Goal: Transaction & Acquisition: Book appointment/travel/reservation

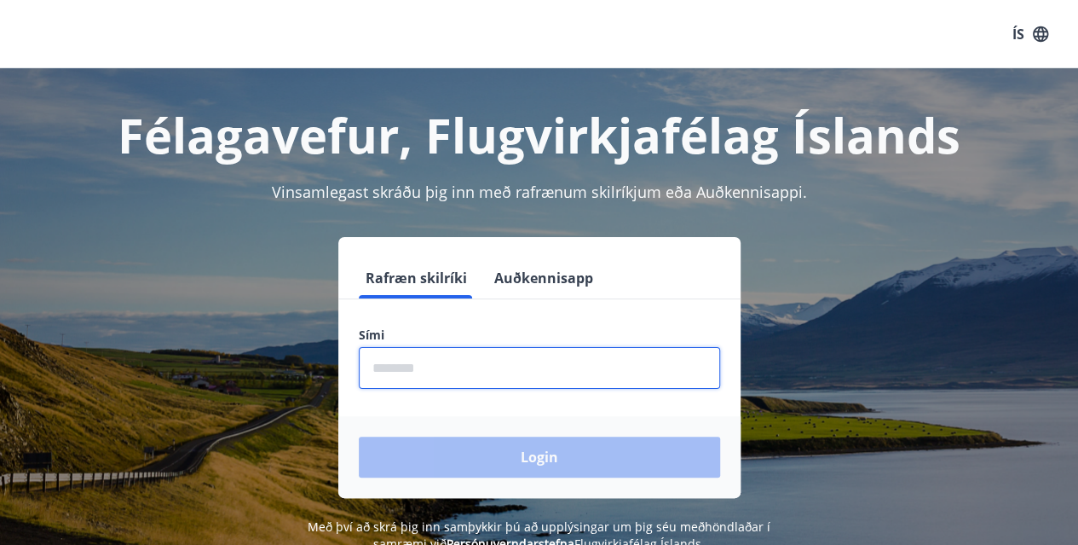
click at [455, 360] on input "phone" at bounding box center [539, 368] width 361 height 42
type input "********"
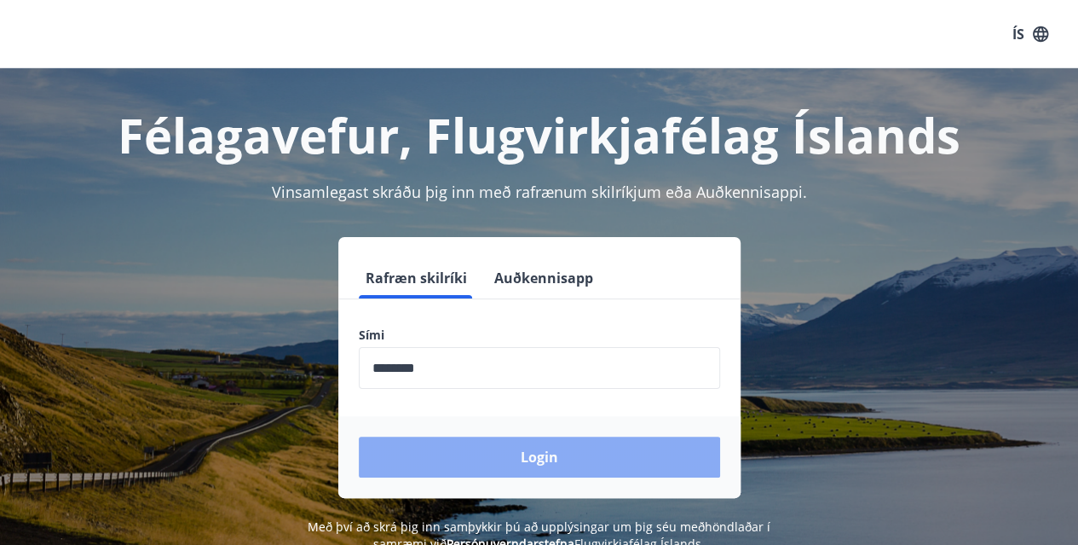
click at [532, 453] on button "Login" at bounding box center [539, 456] width 361 height 41
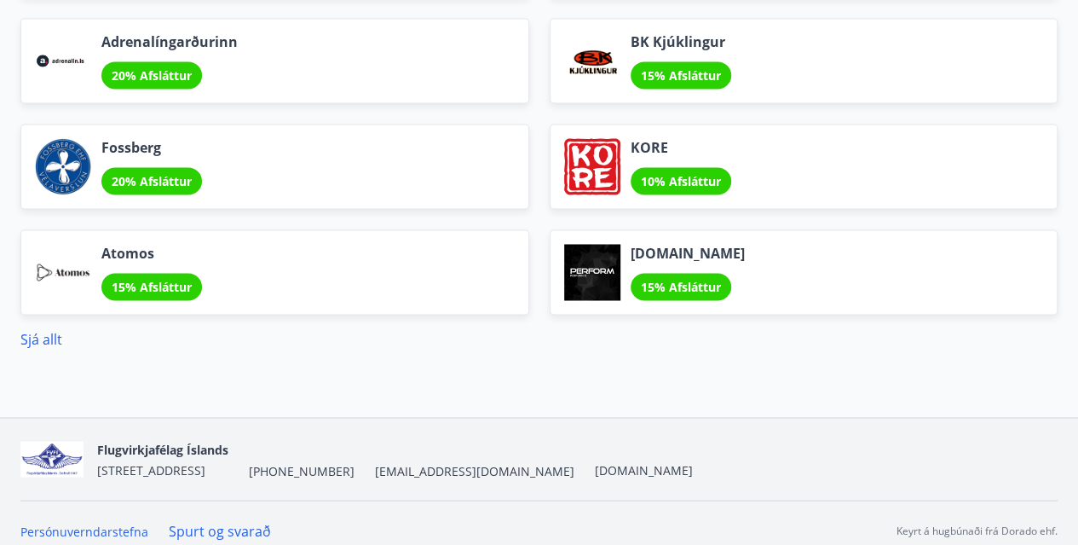
scroll to position [1336, 0]
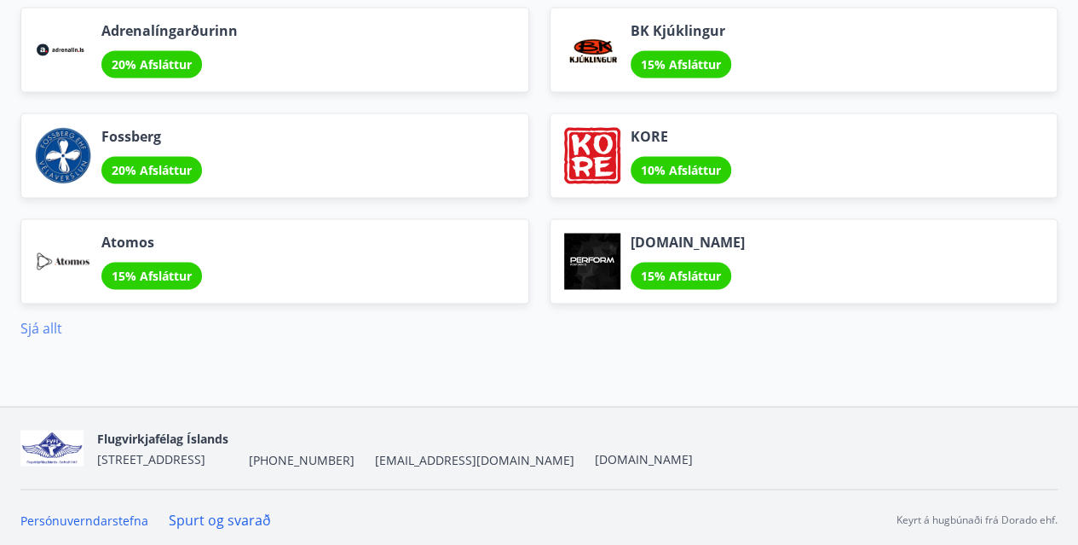
click at [44, 325] on link "Sjá allt" at bounding box center [41, 327] width 42 height 19
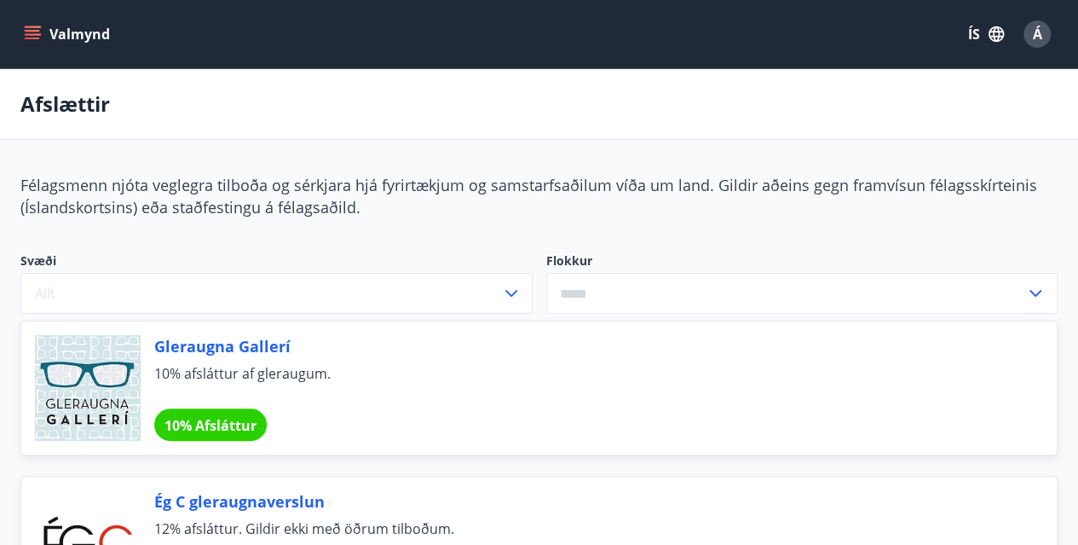
click at [22, 32] on button "Valmynd" at bounding box center [68, 34] width 96 height 31
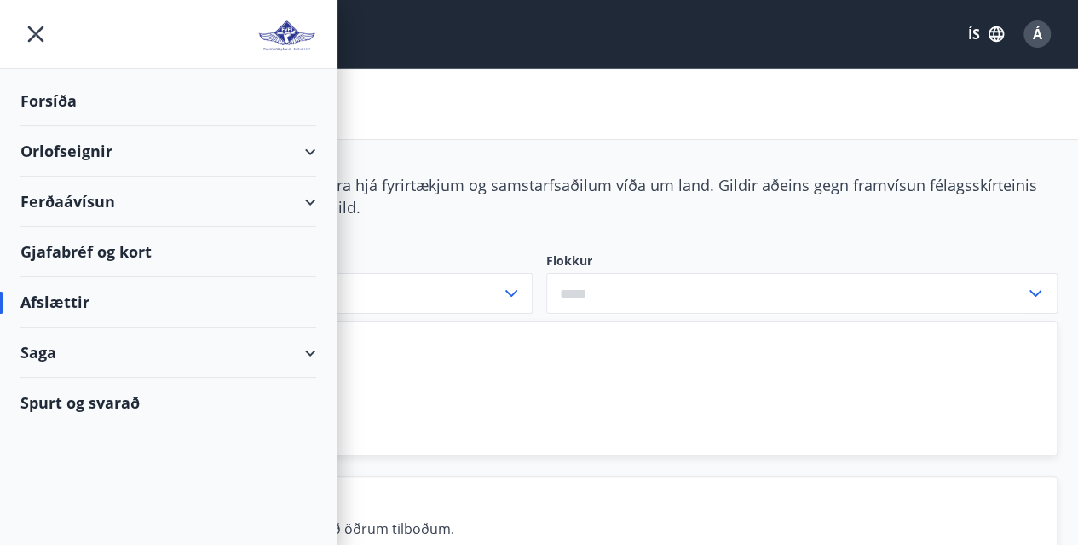
click at [51, 100] on div "Forsíða" at bounding box center [168, 101] width 296 height 50
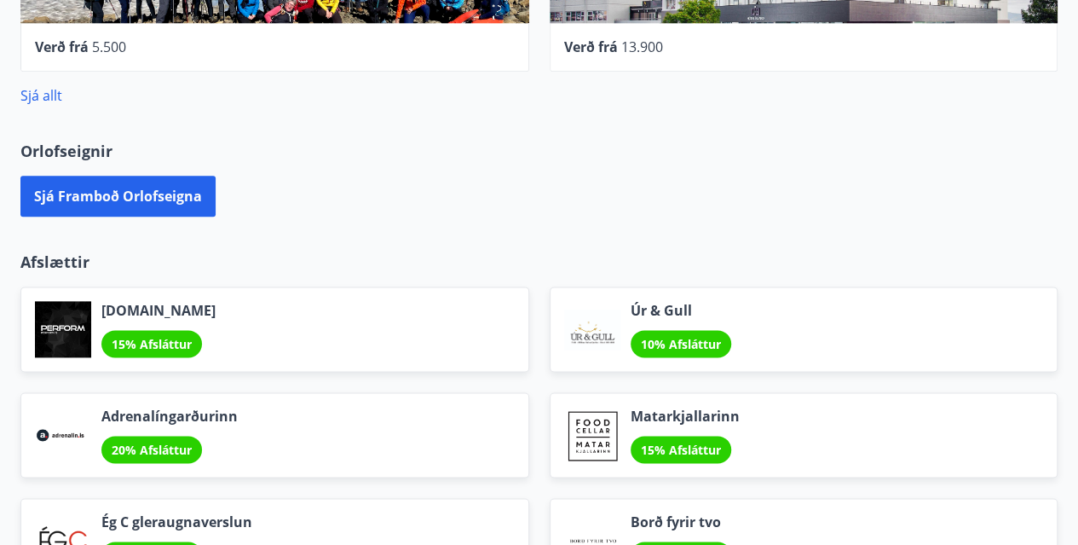
scroll to position [955, 0]
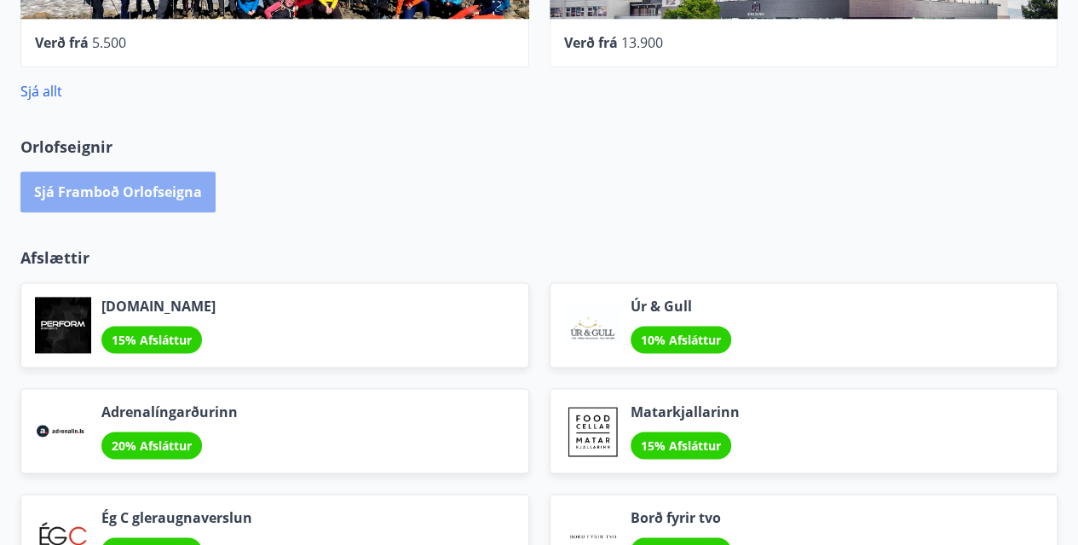
click at [129, 188] on button "Sjá framboð orlofseigna" at bounding box center [117, 191] width 195 height 41
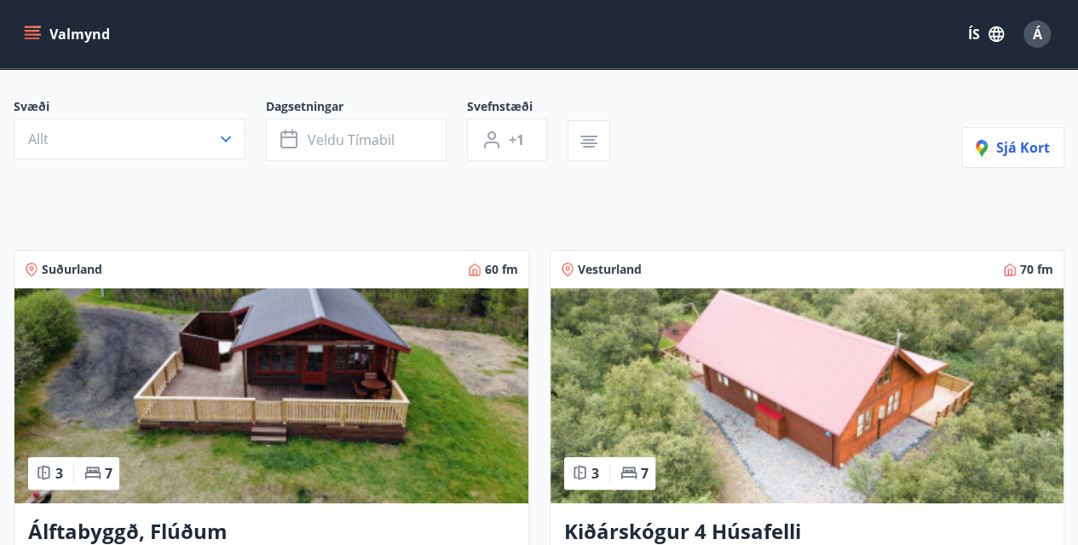
scroll to position [307, 0]
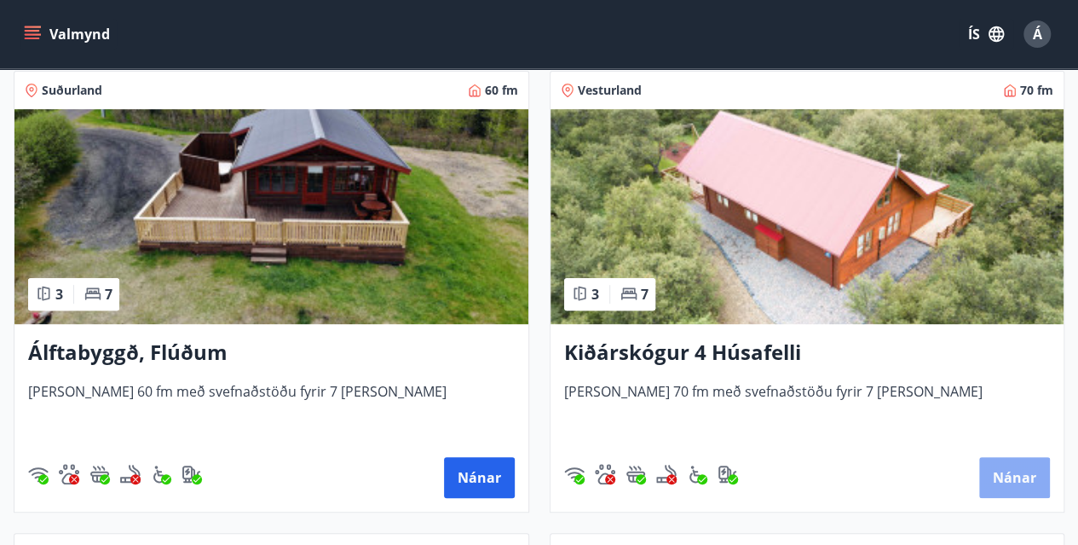
click at [1002, 471] on button "Nánar" at bounding box center [1015, 477] width 71 height 41
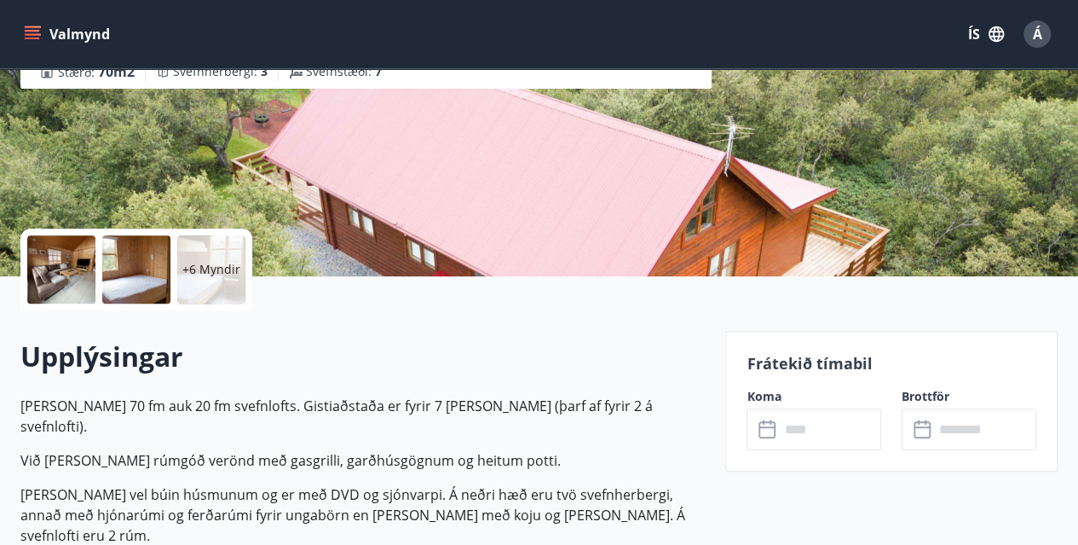
scroll to position [307, 0]
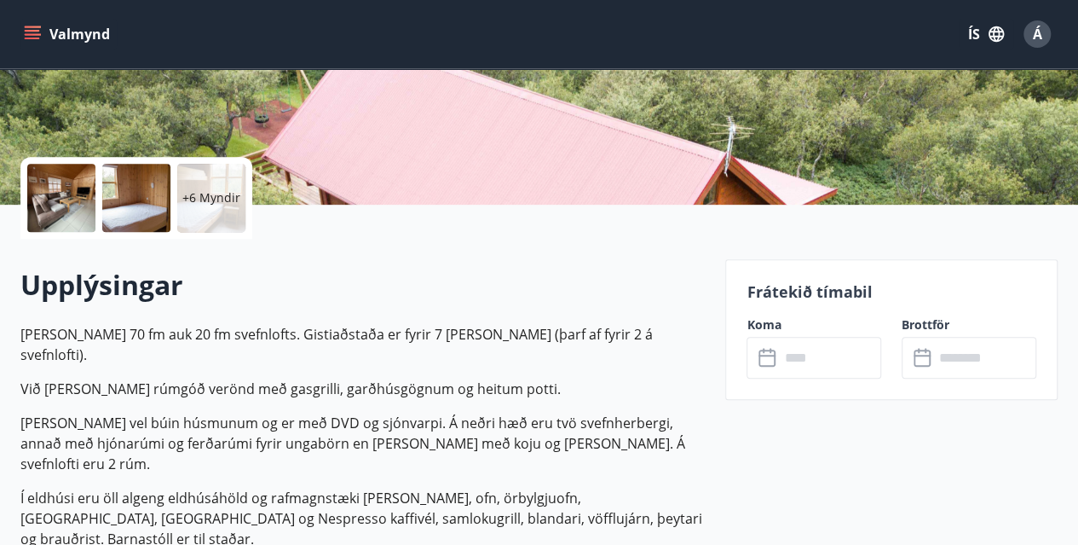
click at [796, 357] on input "text" at bounding box center [830, 358] width 102 height 42
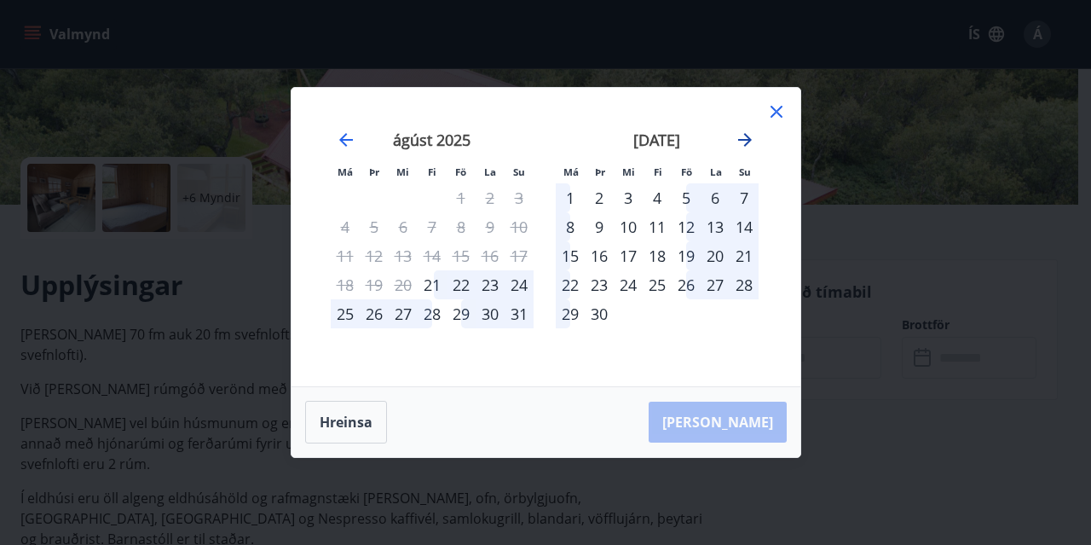
click at [747, 137] on icon "Move forward to switch to the next month." at bounding box center [745, 140] width 14 height 14
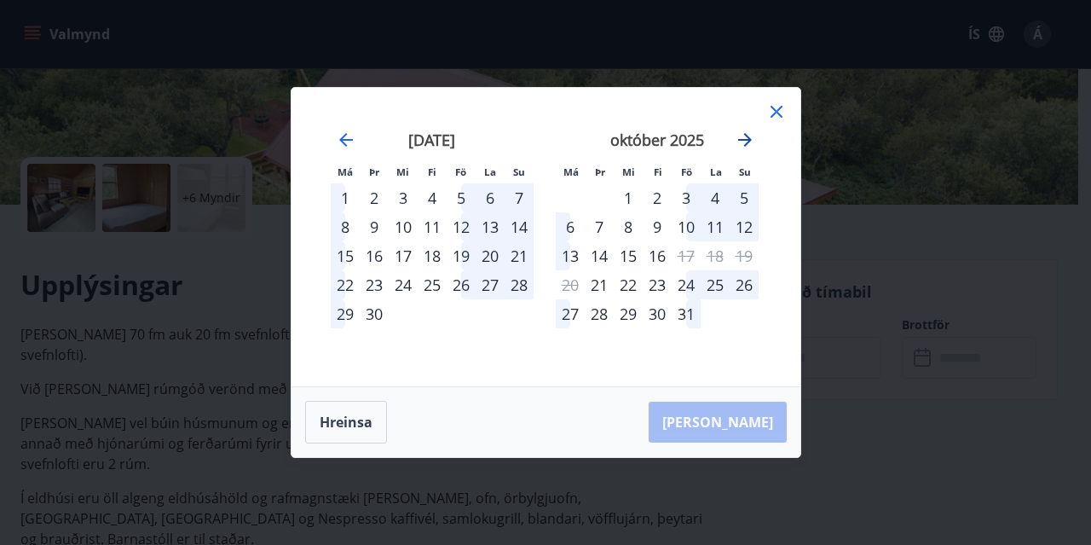
click at [747, 137] on icon "Move forward to switch to the next month." at bounding box center [745, 140] width 14 height 14
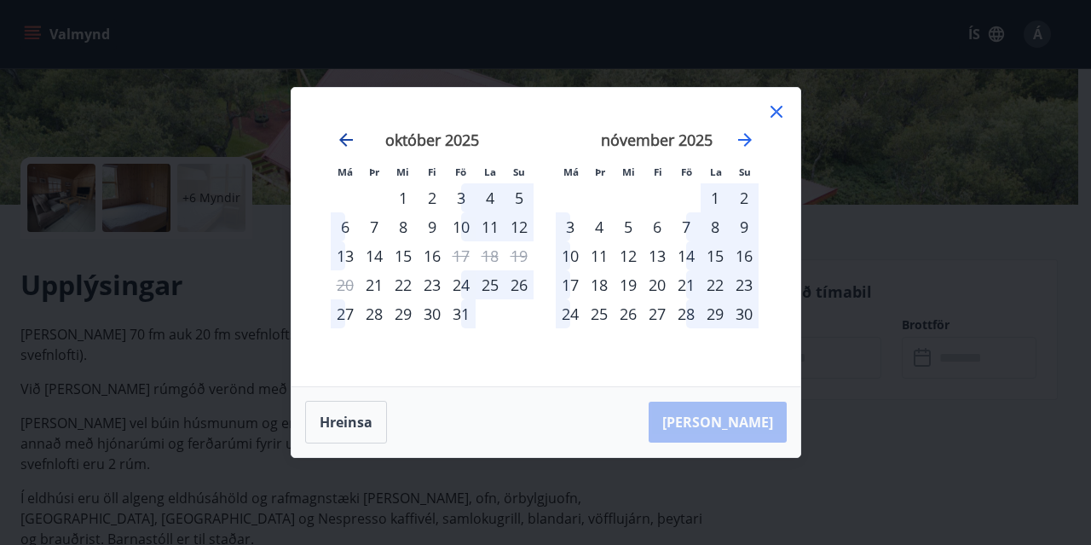
click at [346, 135] on icon "Move backward to switch to the previous month." at bounding box center [346, 140] width 20 height 20
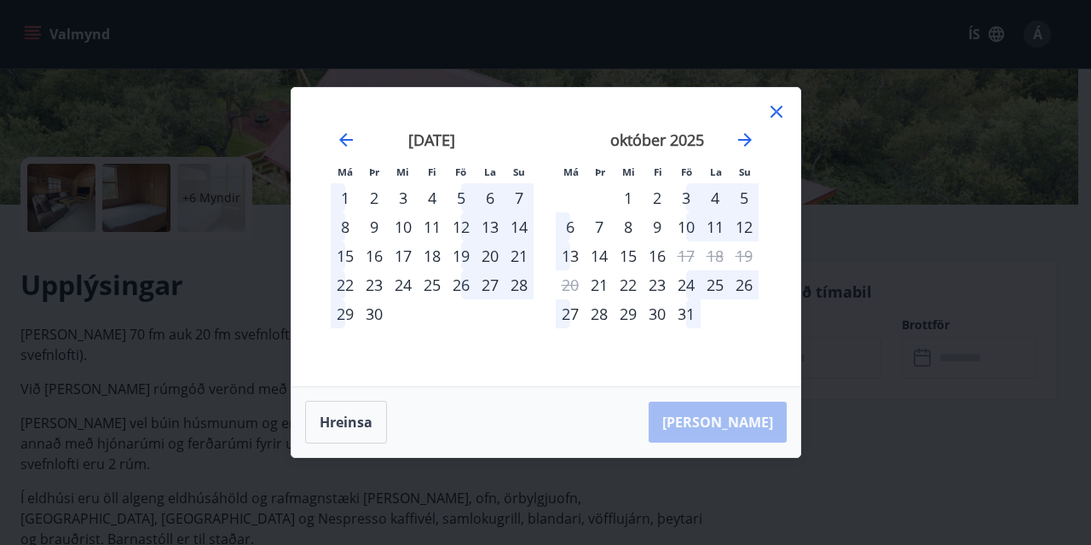
click at [772, 111] on icon at bounding box center [776, 111] width 20 height 20
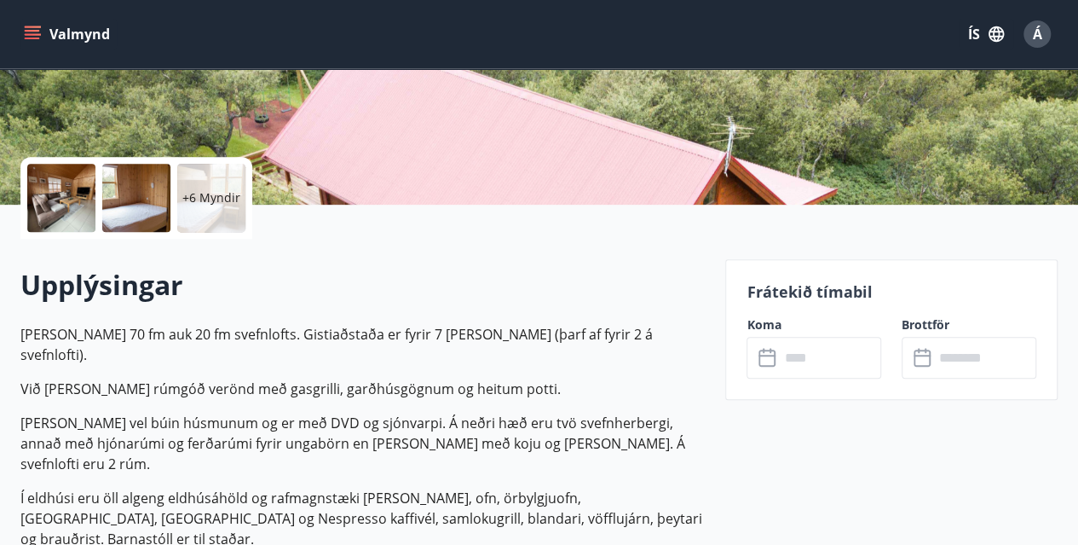
click at [34, 27] on icon "menu" at bounding box center [34, 27] width 19 height 2
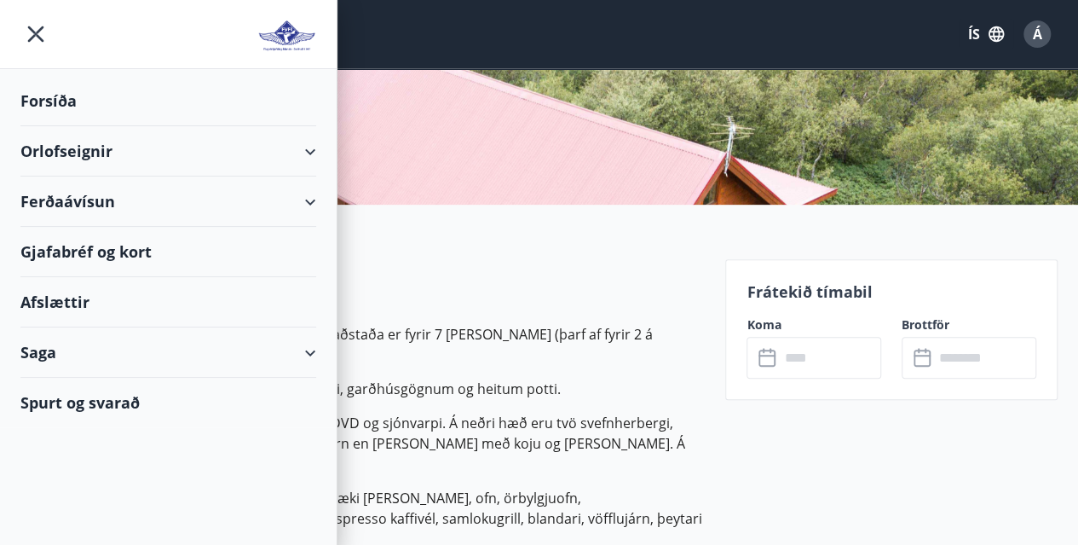
click at [46, 343] on div "Saga" at bounding box center [168, 352] width 296 height 50
click at [77, 496] on div "Punktar" at bounding box center [168, 503] width 269 height 36
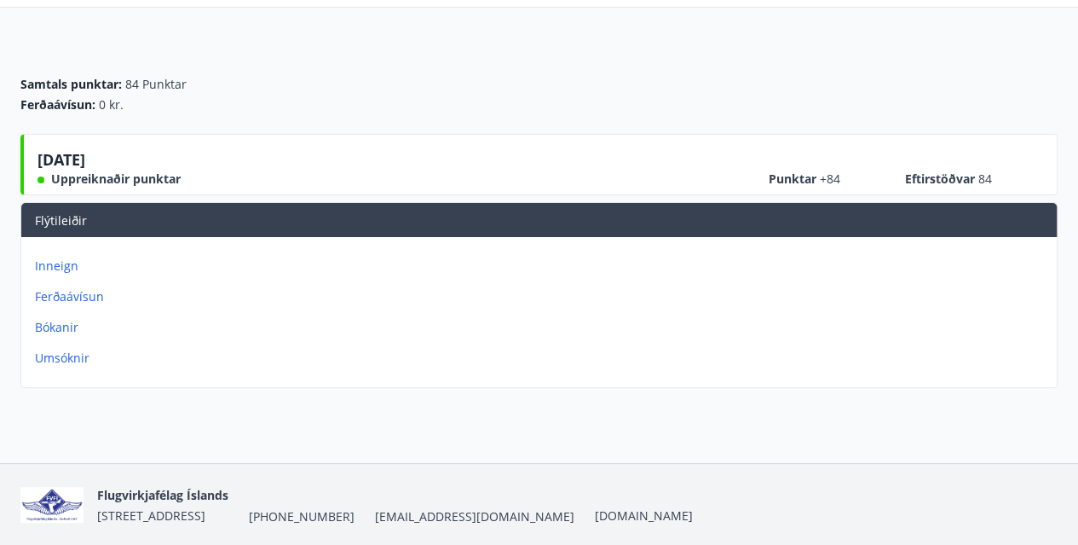
scroll to position [136, 0]
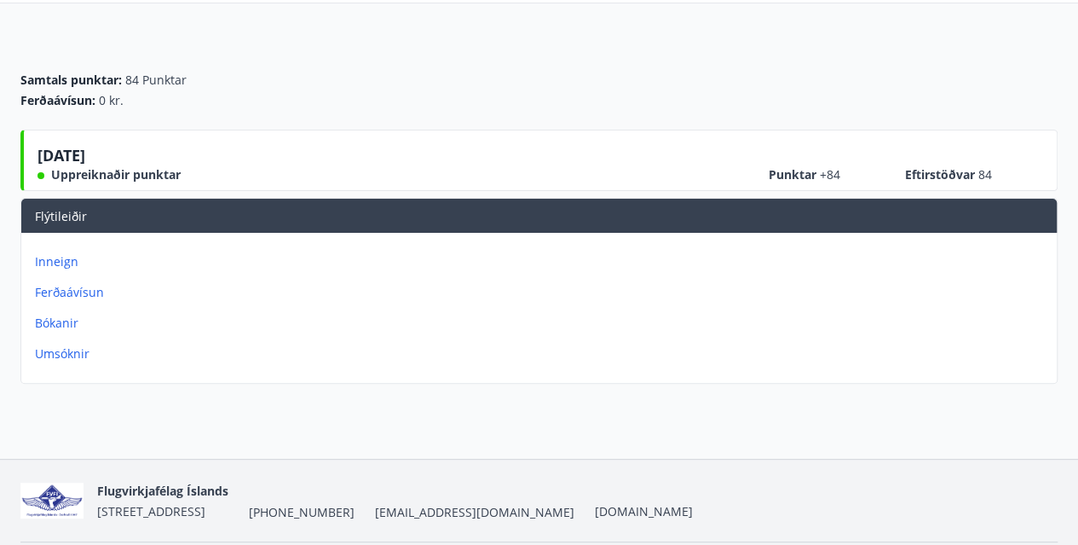
click at [66, 268] on p "Inneign" at bounding box center [542, 261] width 1015 height 17
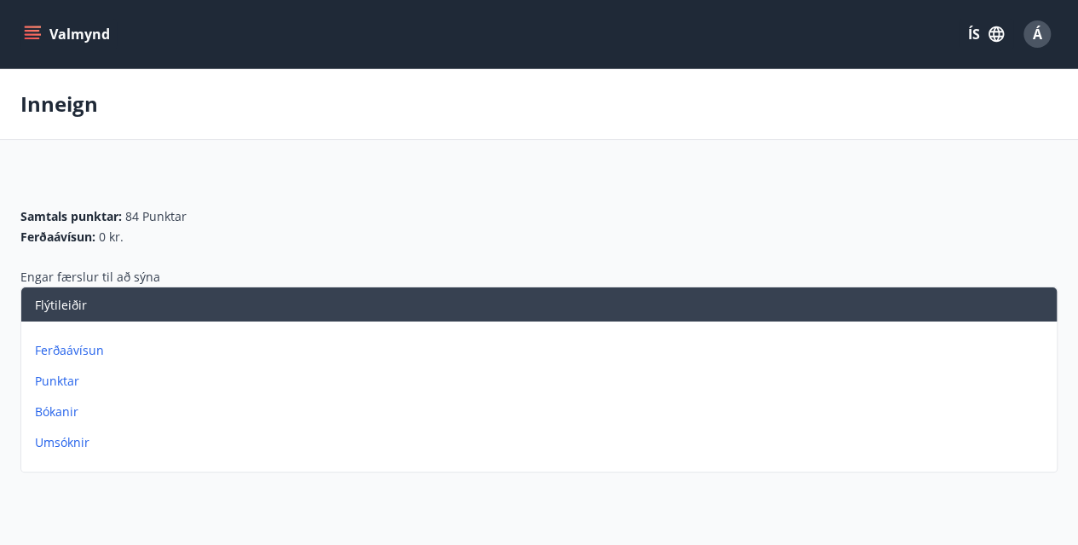
click at [68, 434] on p "Umsóknir" at bounding box center [542, 442] width 1015 height 17
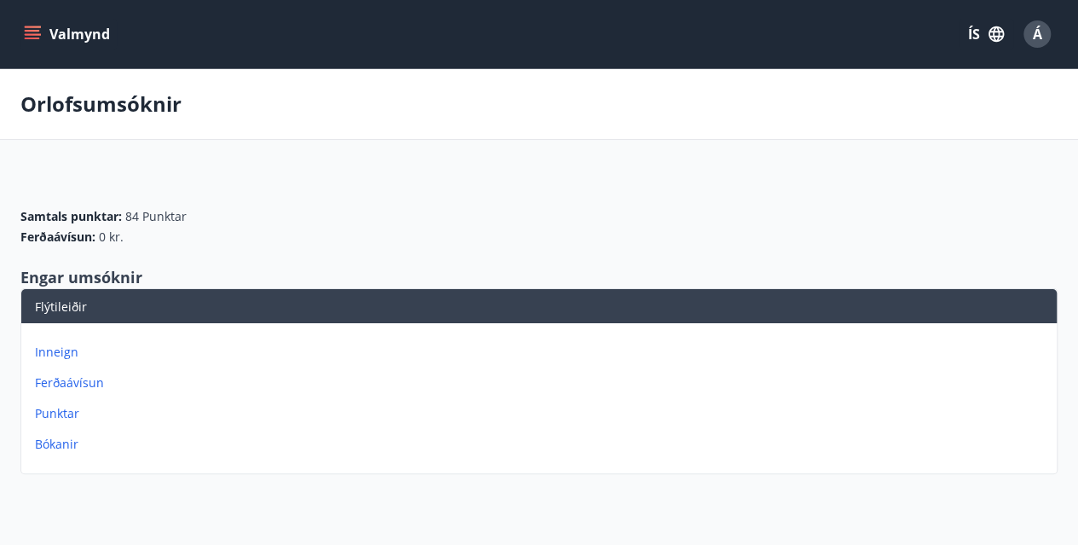
click at [63, 413] on p "Punktar" at bounding box center [542, 413] width 1015 height 17
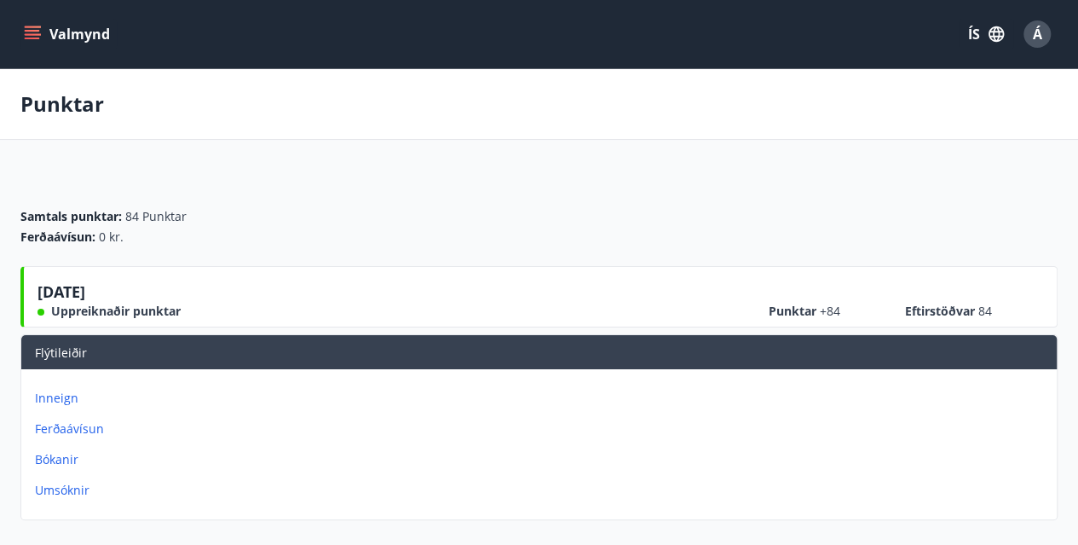
click at [65, 422] on p "Ferðaávísun" at bounding box center [542, 428] width 1015 height 17
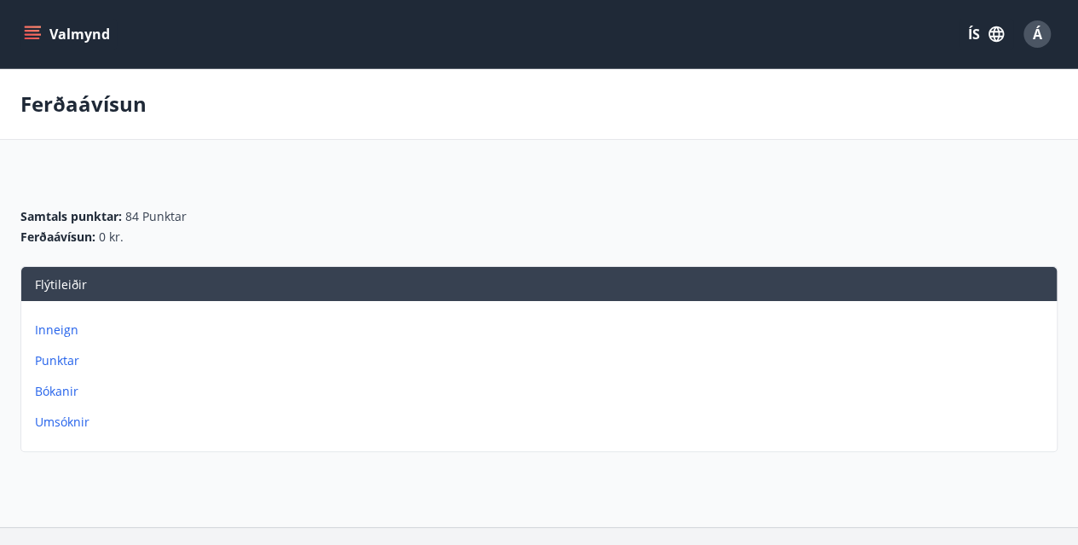
click at [34, 24] on button "Valmynd" at bounding box center [68, 34] width 96 height 31
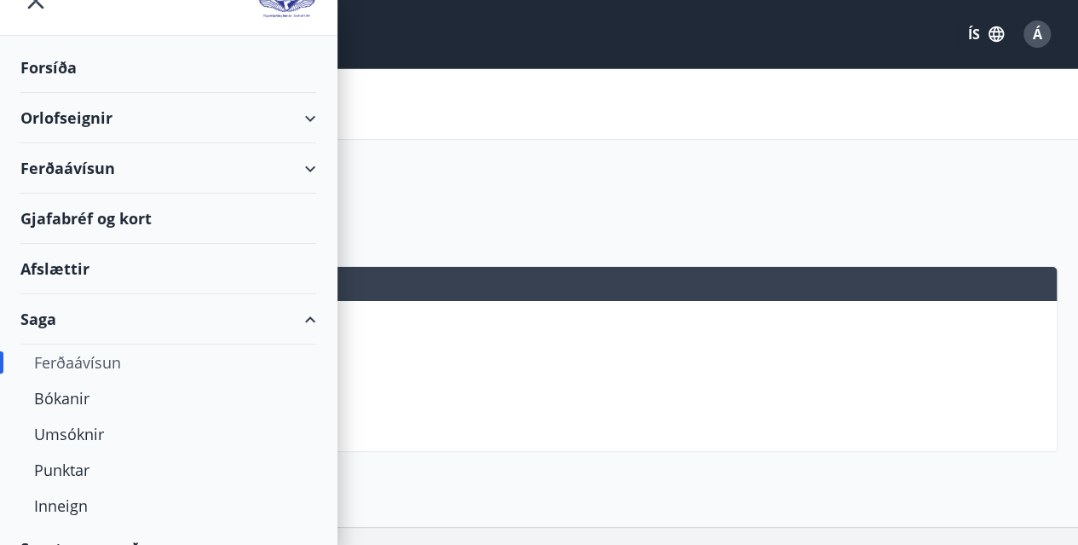
scroll to position [59, 0]
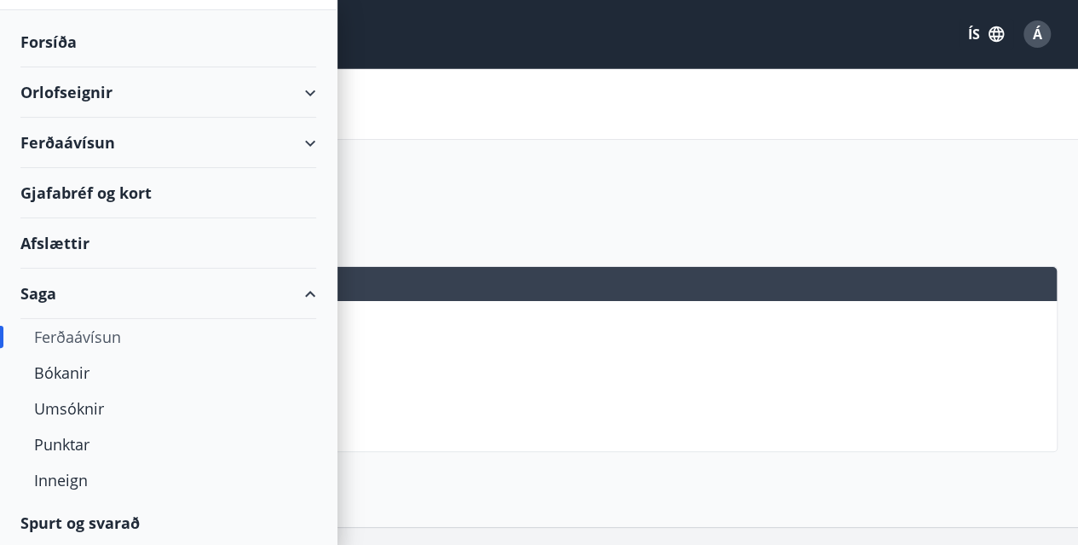
click at [106, 514] on div "Spurt og svarað" at bounding box center [168, 522] width 296 height 49
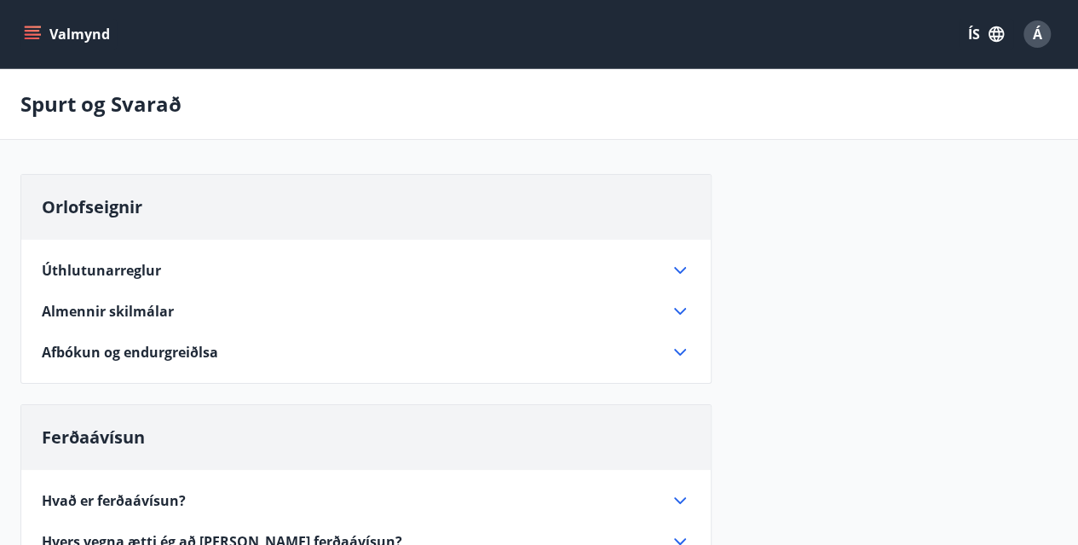
click at [332, 265] on div "Úthlutunarreglur" at bounding box center [356, 270] width 628 height 19
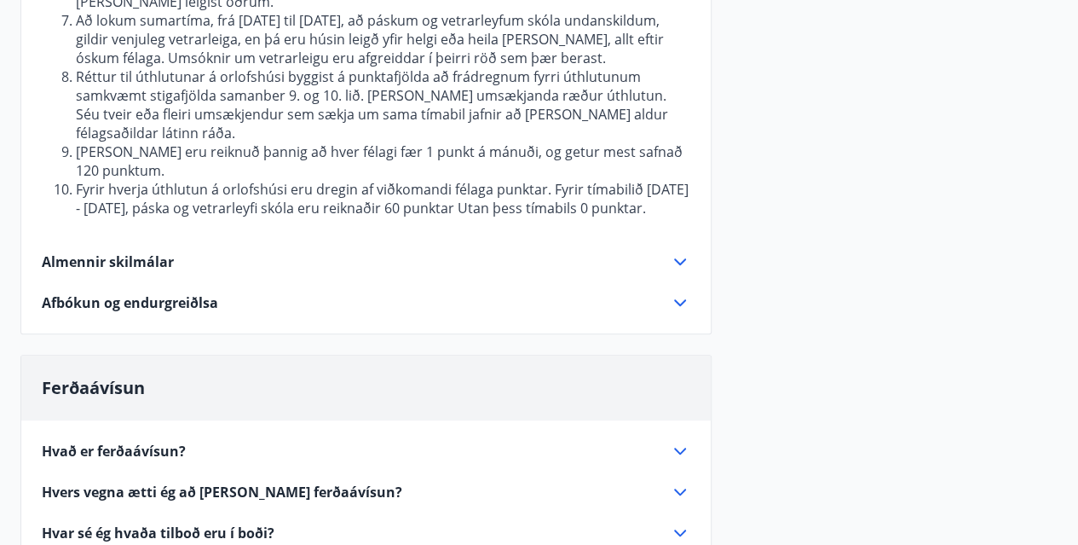
scroll to position [512, 0]
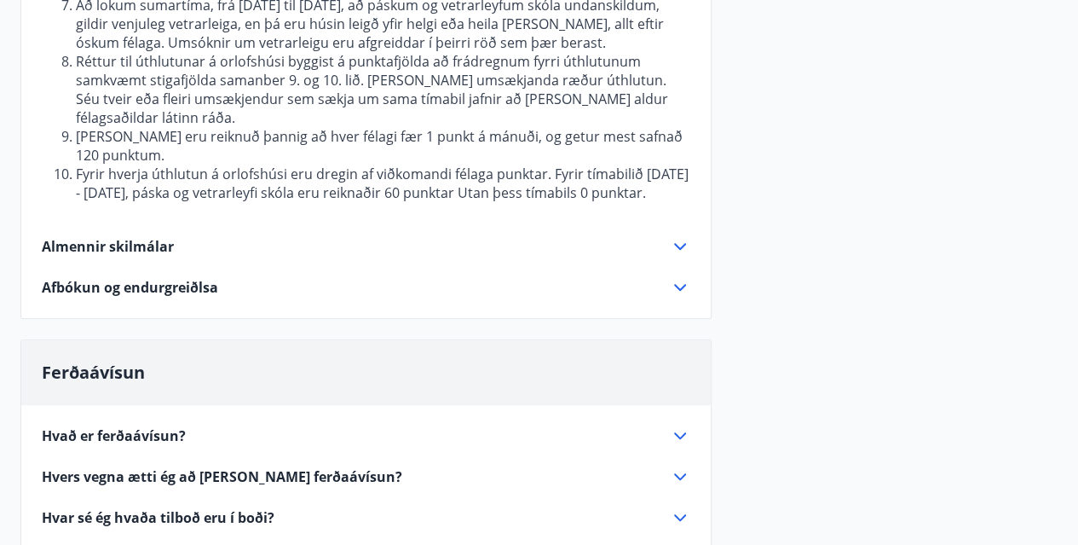
click at [623, 237] on div "Almennir skilmálar" at bounding box center [356, 246] width 628 height 19
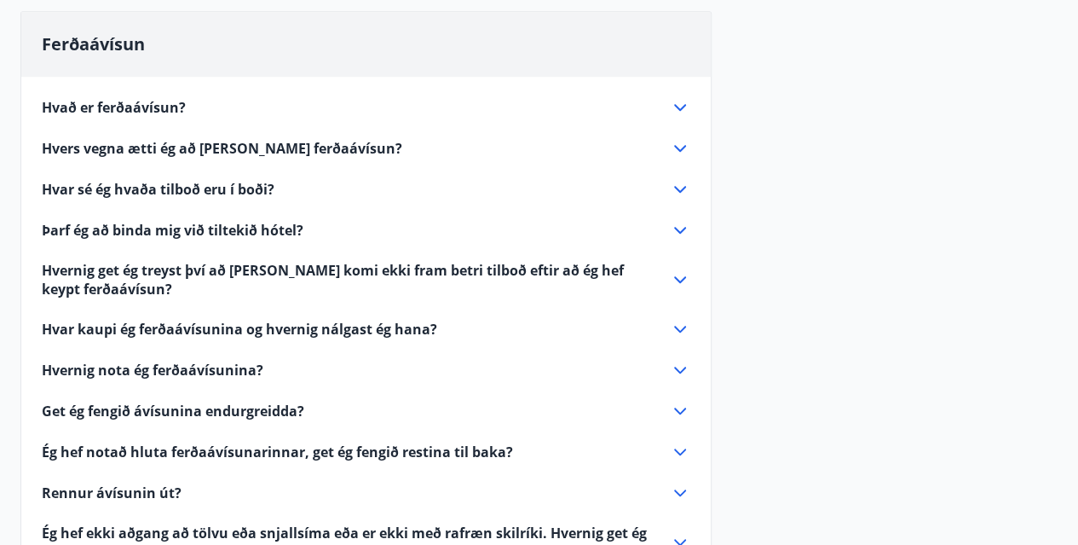
scroll to position [648, 0]
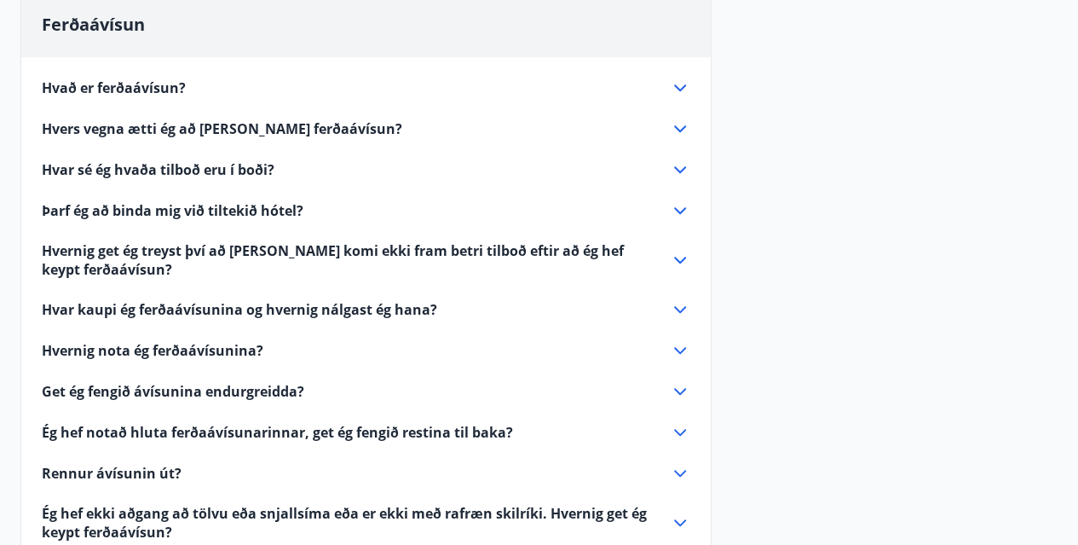
click at [239, 172] on span "Hvar sé ég hvaða tilboð eru í boði?" at bounding box center [158, 169] width 233 height 19
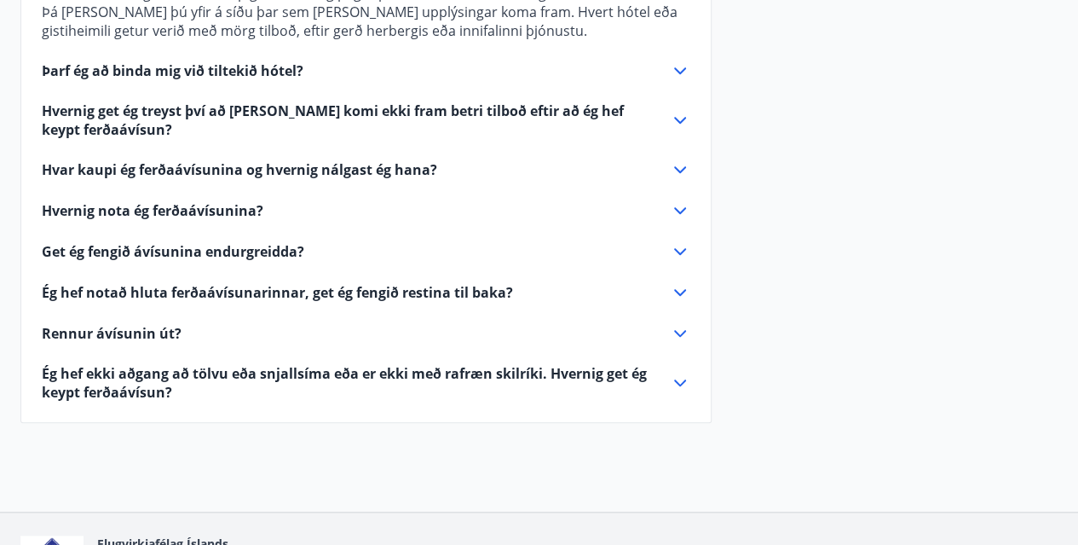
scroll to position [617, 0]
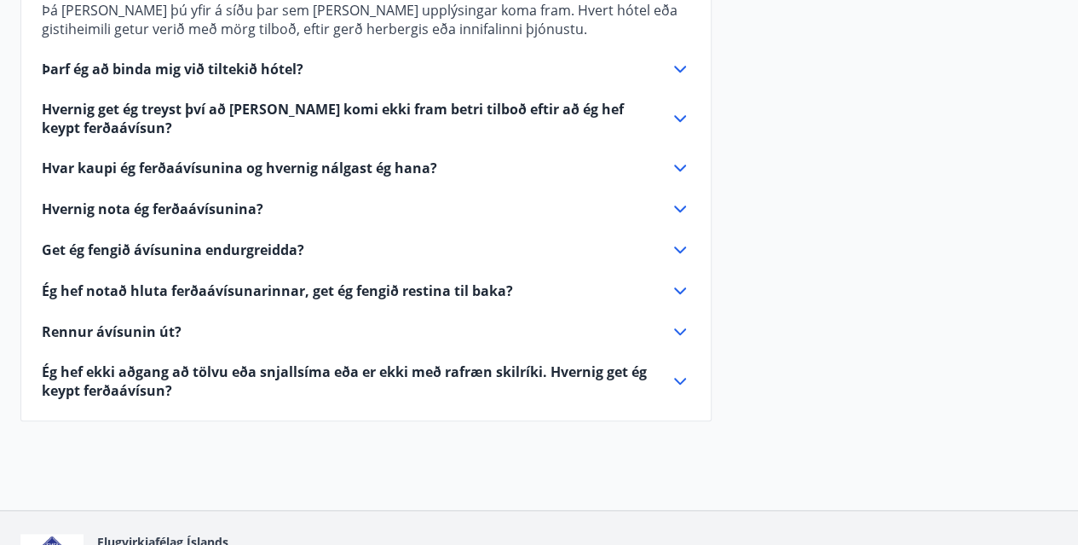
click at [239, 172] on span "Hvar kaupi ég ferðaávísunina og hvernig nálgast ég hana?" at bounding box center [240, 168] width 396 height 19
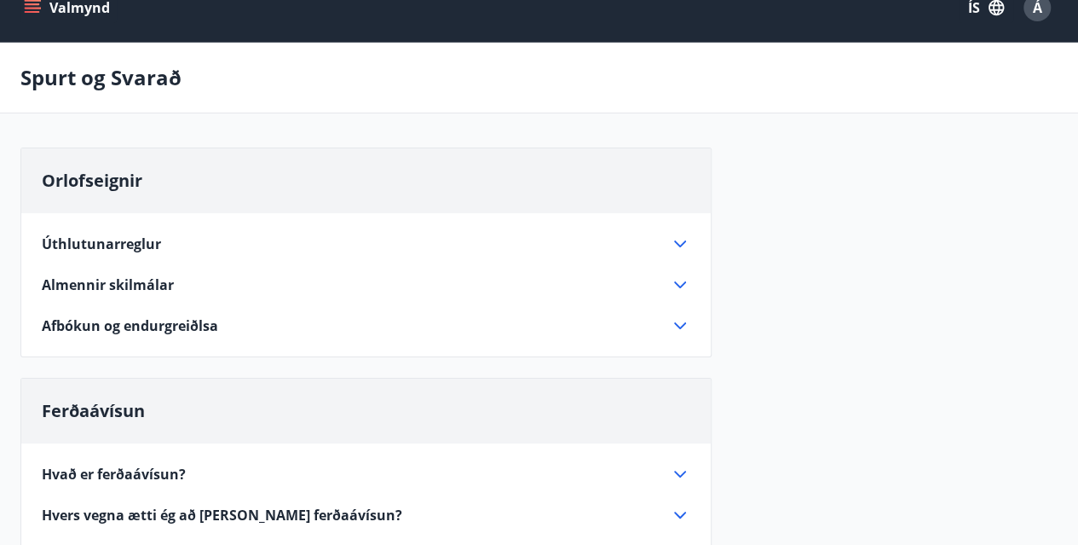
scroll to position [0, 0]
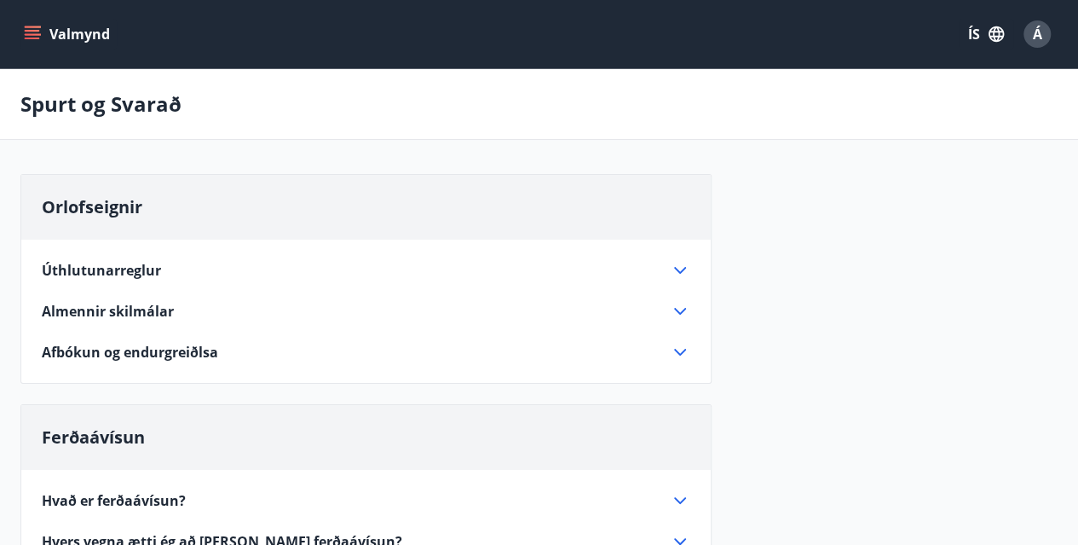
click at [33, 26] on icon "menu" at bounding box center [34, 27] width 19 height 2
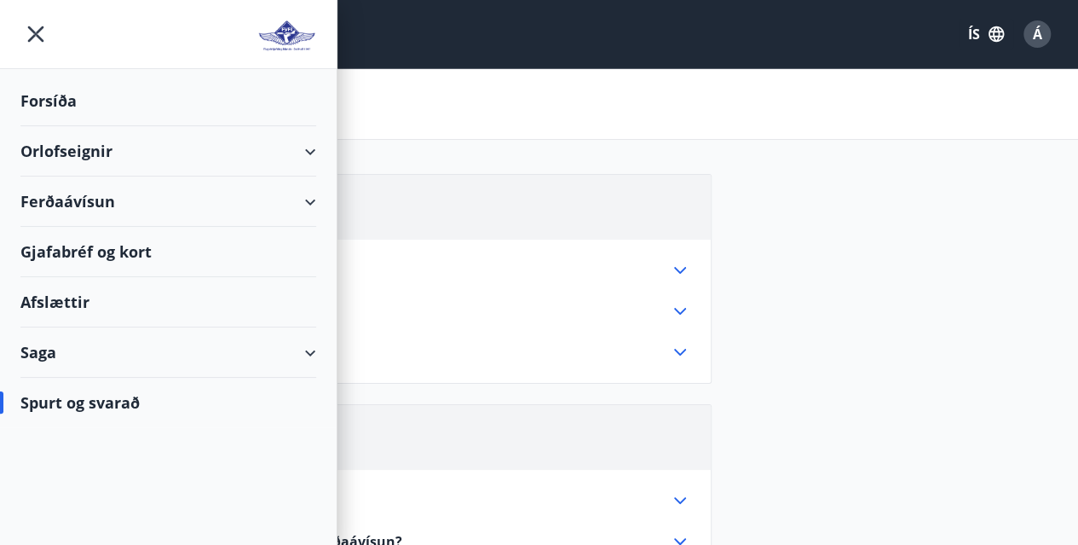
click at [100, 243] on div "Gjafabréf og kort" at bounding box center [168, 252] width 296 height 50
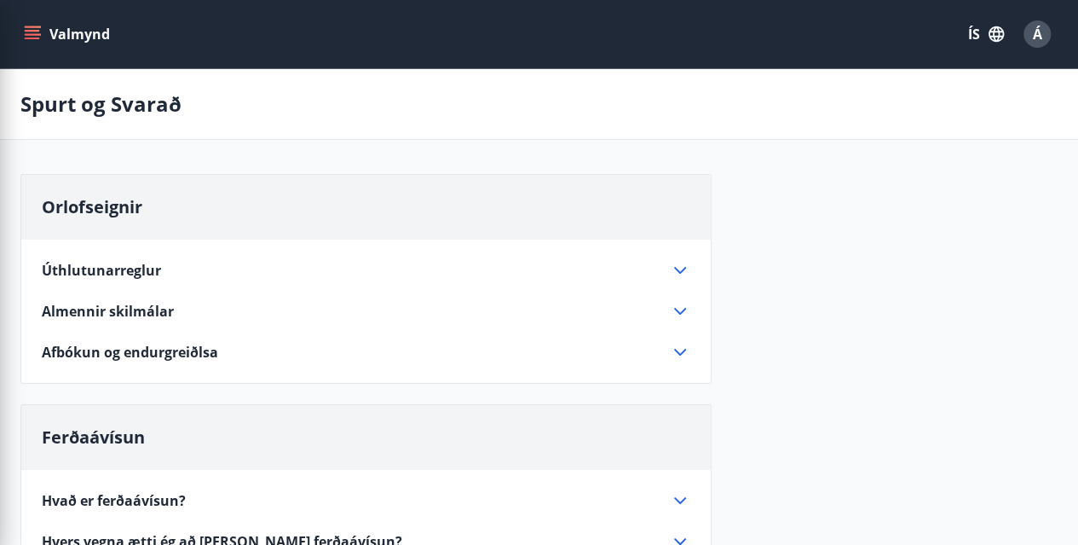
click at [476, 107] on div "Spurt og Svarað" at bounding box center [539, 104] width 1078 height 71
click at [36, 23] on button "Valmynd" at bounding box center [68, 34] width 96 height 31
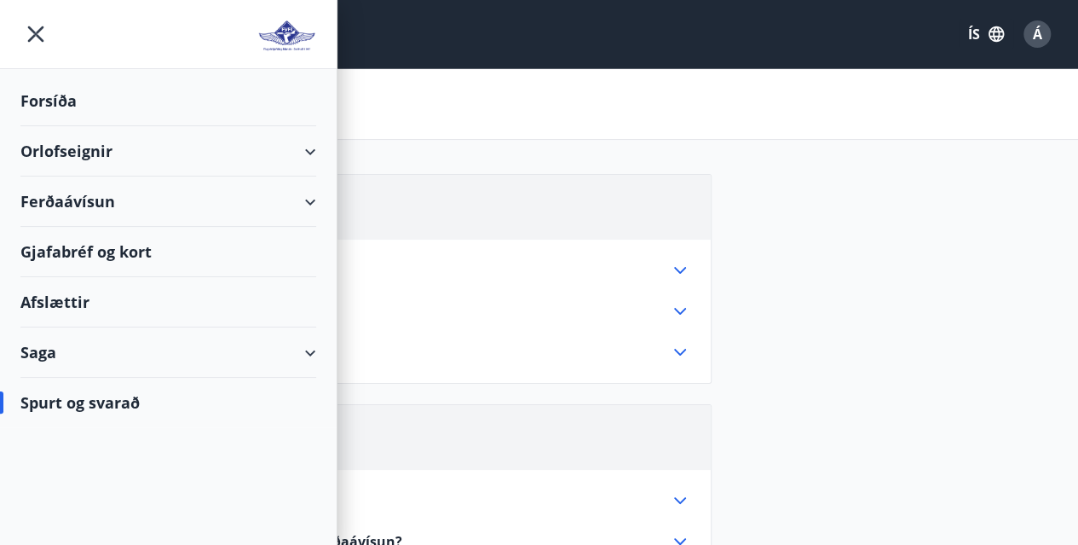
click at [105, 149] on div "Orlofseignir" at bounding box center [168, 151] width 296 height 50
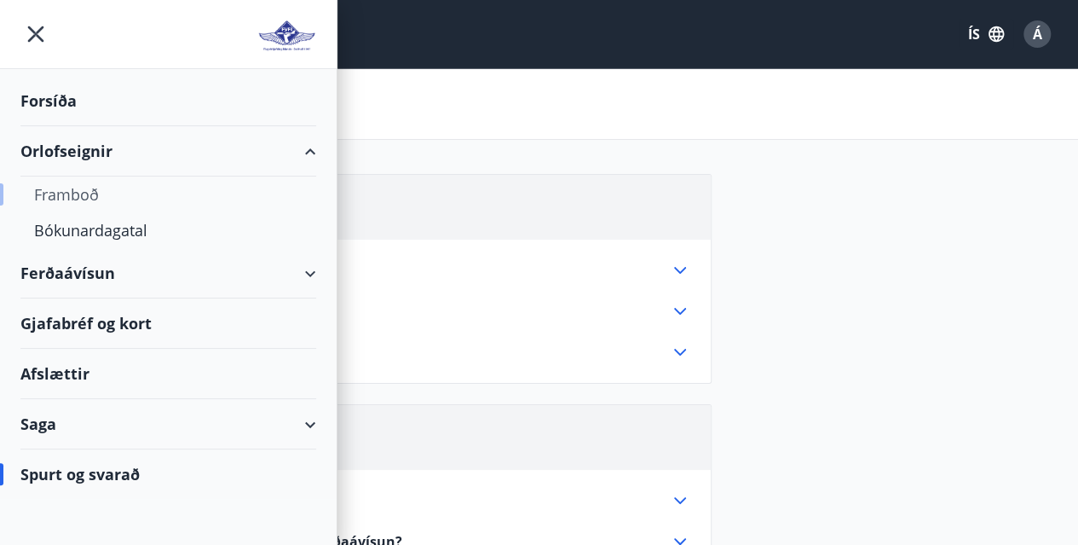
click at [87, 185] on div "Framboð" at bounding box center [168, 194] width 269 height 36
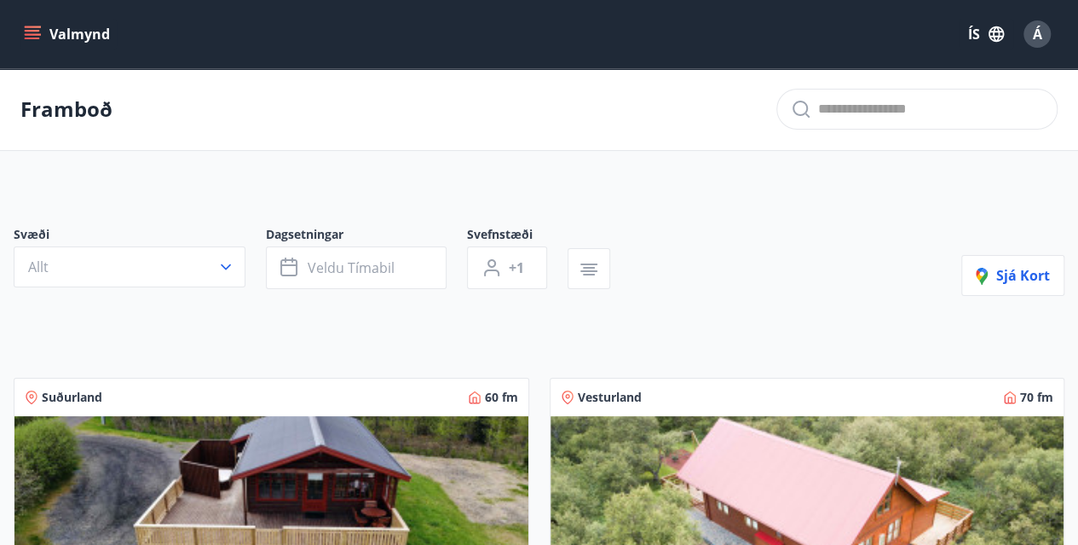
click at [36, 30] on icon "menu" at bounding box center [32, 31] width 15 height 2
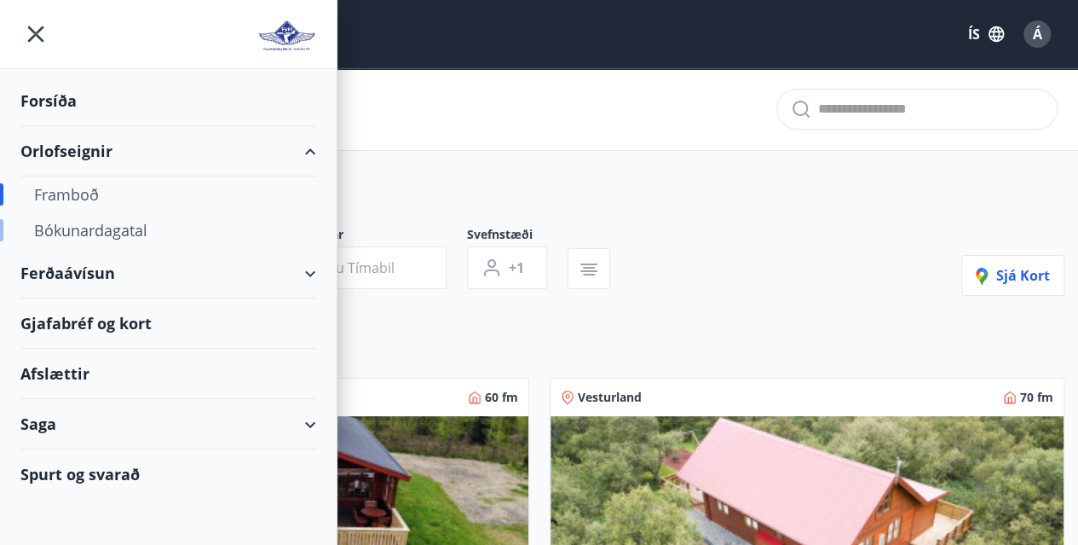
click at [119, 231] on div "Bókunardagatal" at bounding box center [168, 230] width 269 height 36
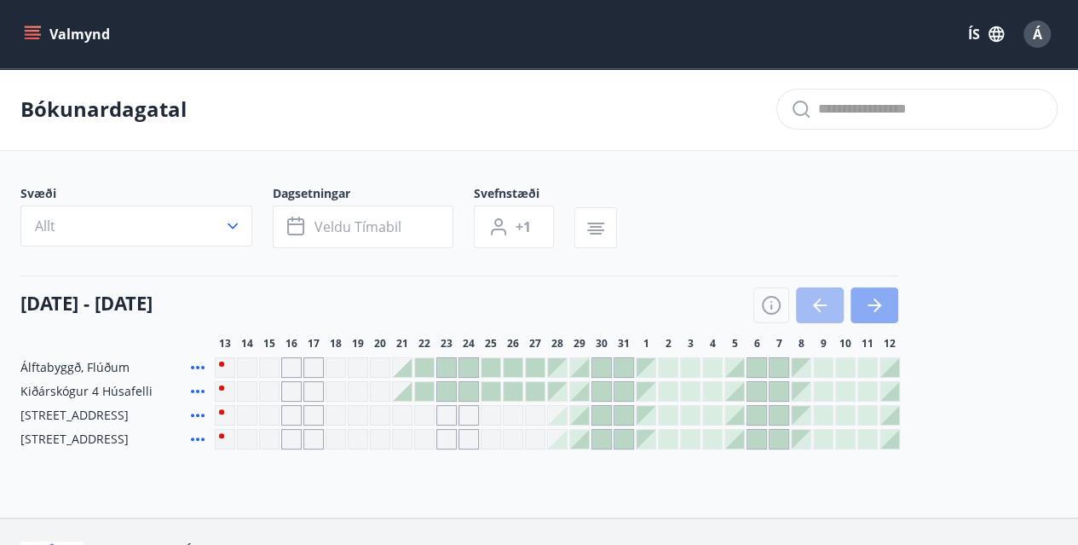
click at [876, 303] on icon "button" at bounding box center [874, 305] width 20 height 20
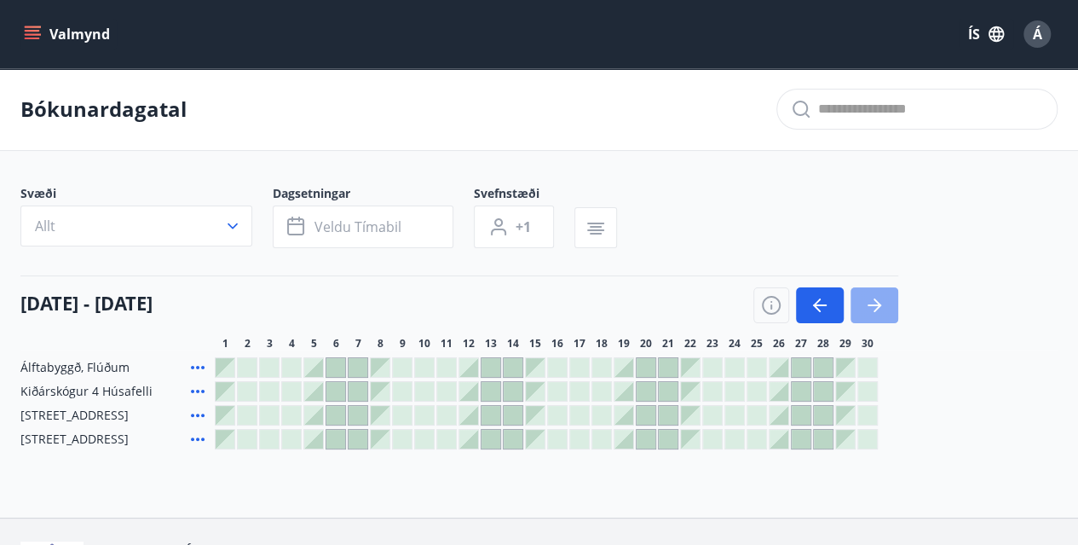
click at [876, 303] on icon "button" at bounding box center [874, 305] width 20 height 20
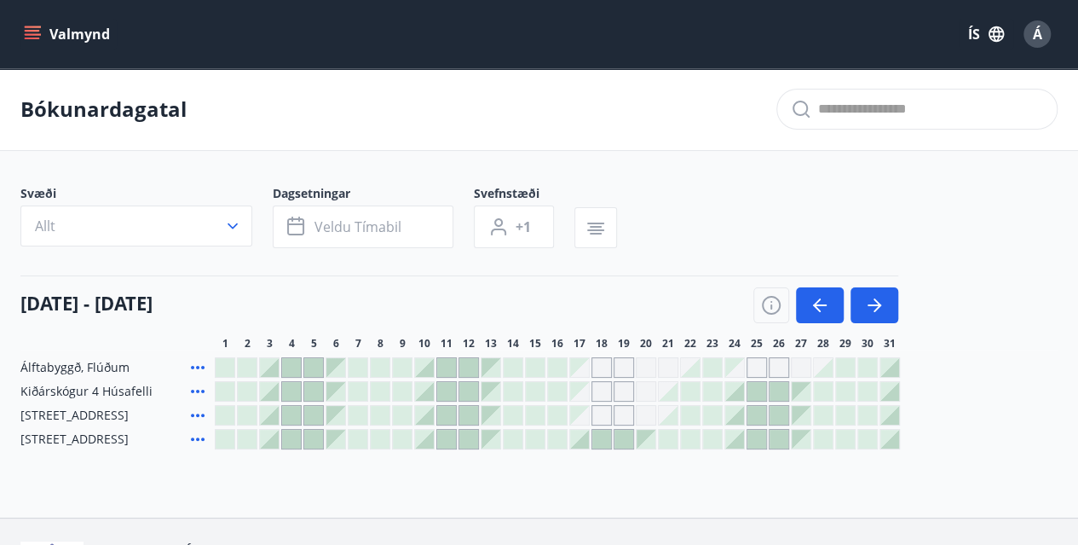
drag, startPoint x: 242, startPoint y: 383, endPoint x: 328, endPoint y: 388, distance: 86.3
click at [328, 388] on div at bounding box center [557, 391] width 685 height 20
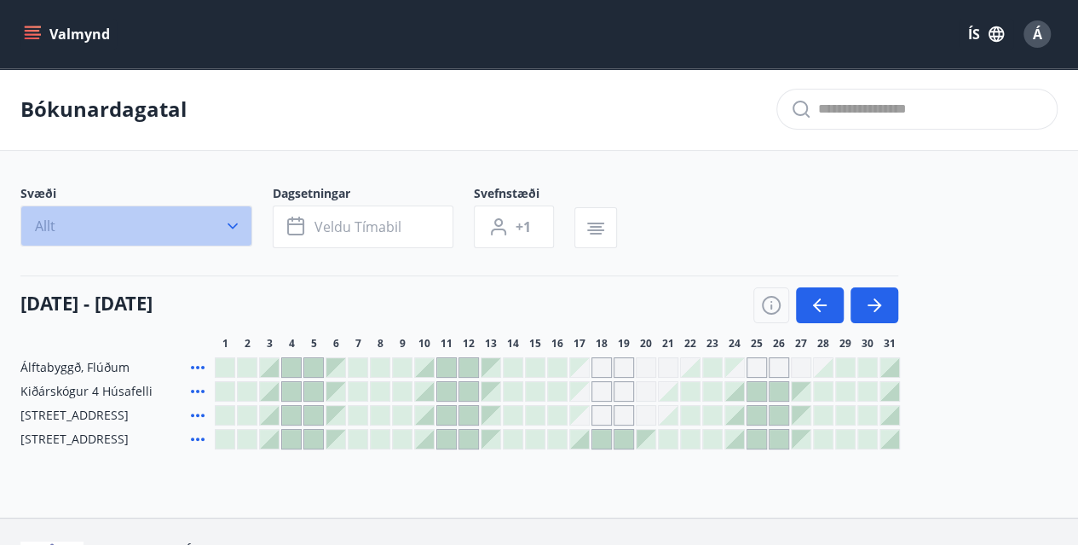
click at [234, 223] on icon "button" at bounding box center [232, 225] width 17 height 17
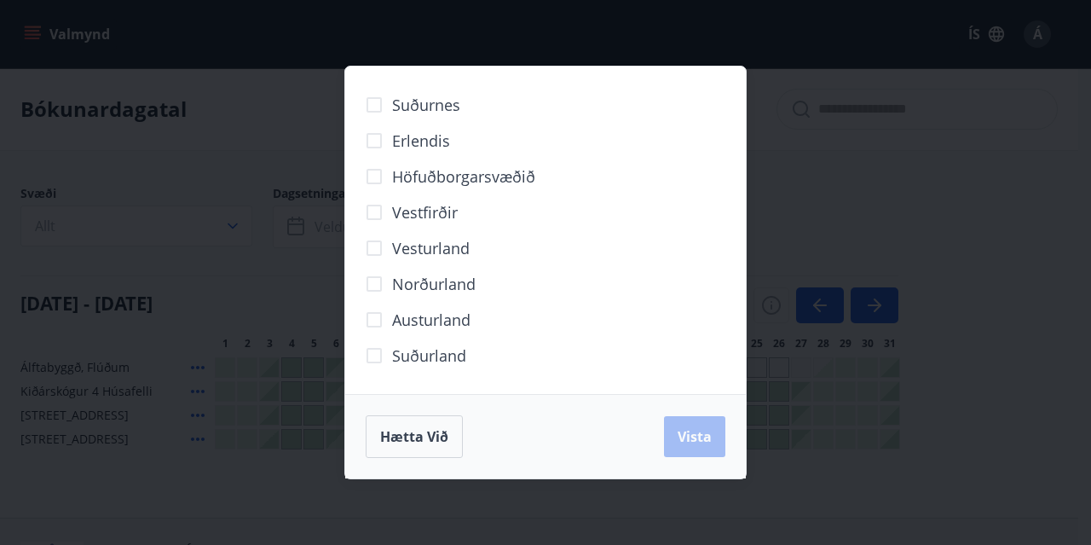
click at [828, 237] on div "Suðurnes Erlendis Höfuðborgarsvæðið [GEOGRAPHIC_DATA] [GEOGRAPHIC_DATA] [GEOGRA…" at bounding box center [545, 272] width 1091 height 545
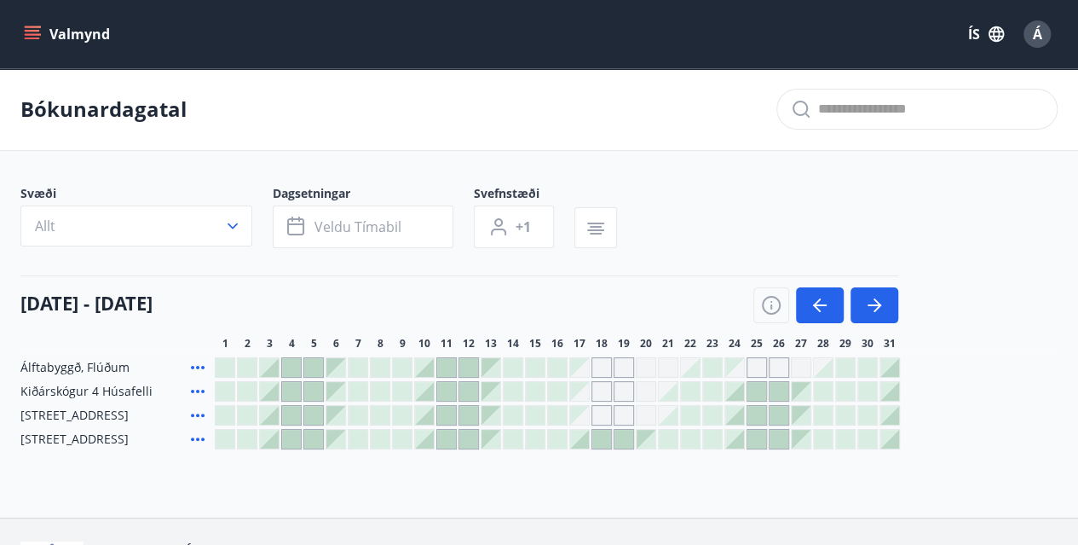
click at [198, 387] on icon at bounding box center [198, 391] width 20 height 20
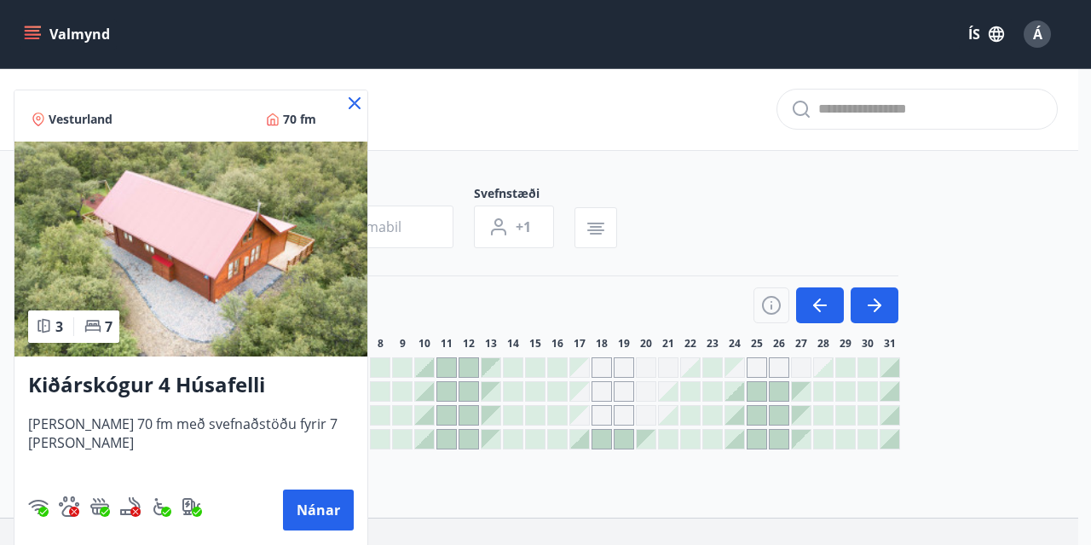
click at [357, 98] on icon at bounding box center [354, 103] width 20 height 20
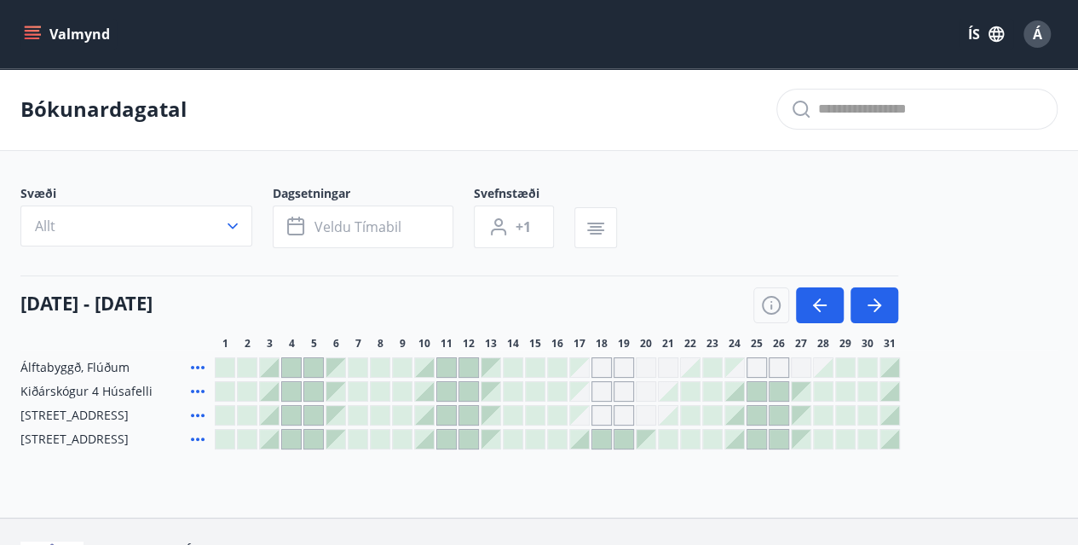
click at [31, 26] on icon "menu" at bounding box center [34, 27] width 19 height 2
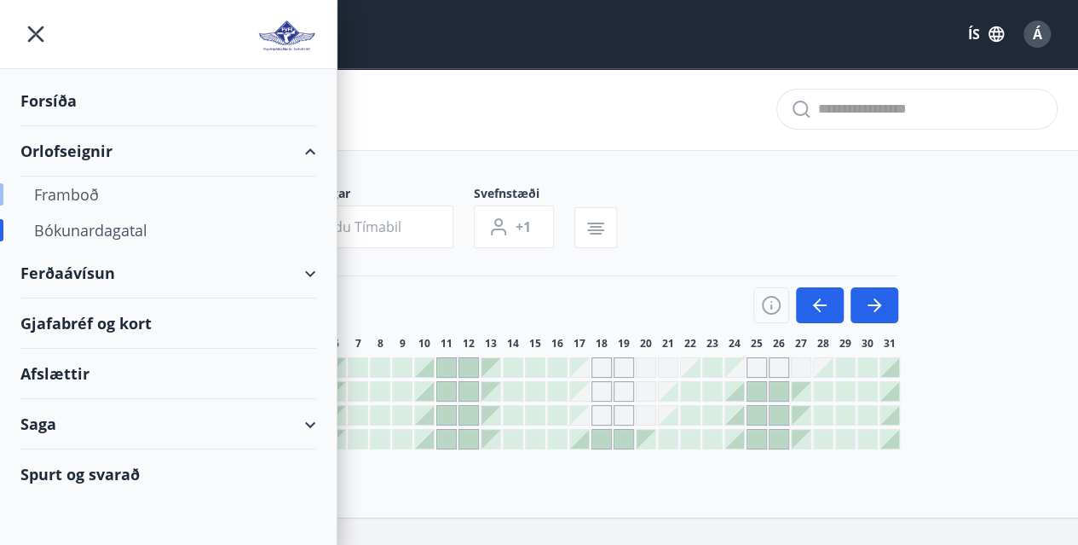
click at [83, 187] on div "Framboð" at bounding box center [168, 194] width 269 height 36
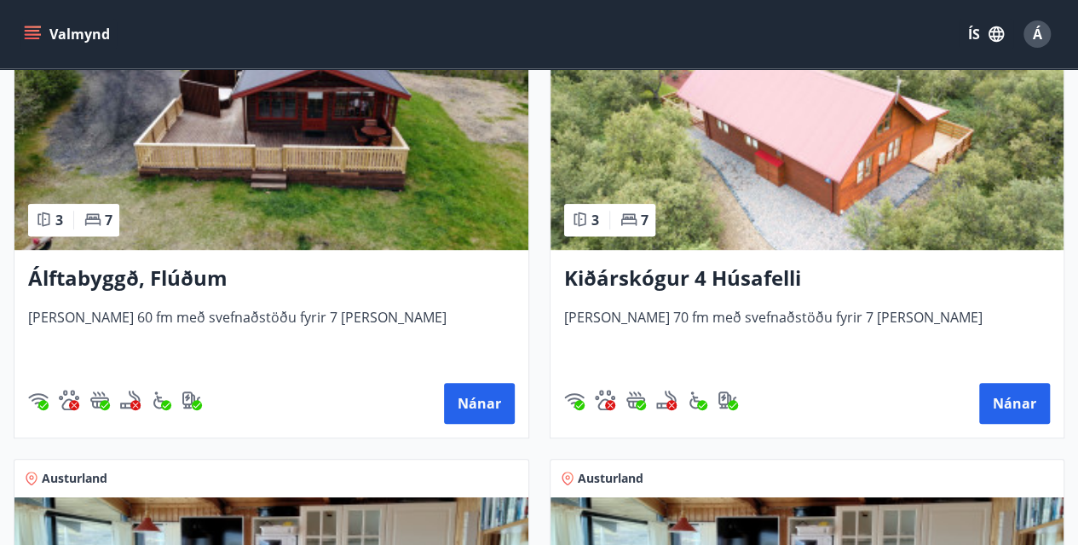
scroll to position [384, 0]
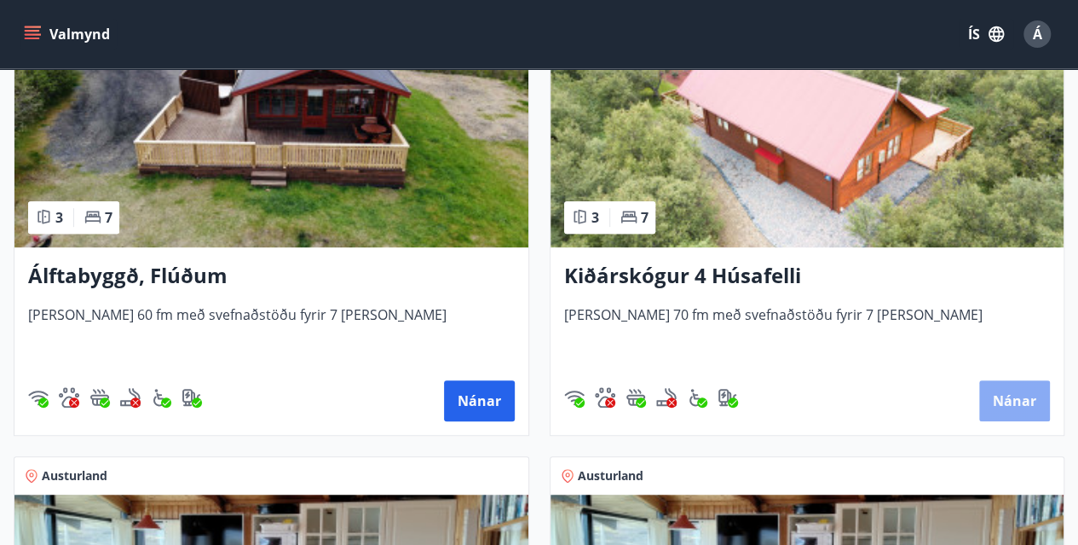
click at [1009, 390] on button "Nánar" at bounding box center [1015, 400] width 71 height 41
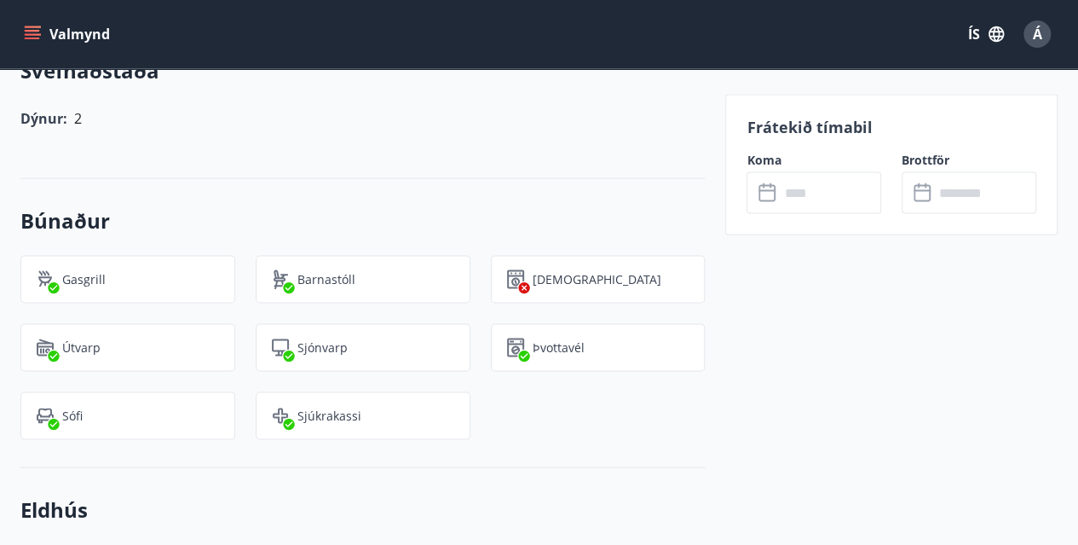
scroll to position [1523, 0]
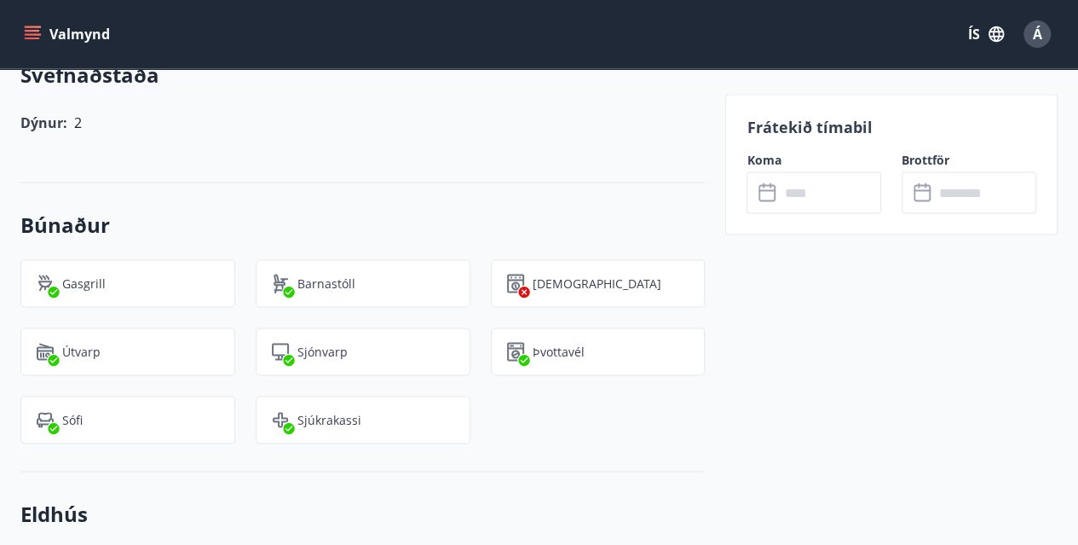
click at [773, 192] on icon at bounding box center [769, 192] width 20 height 20
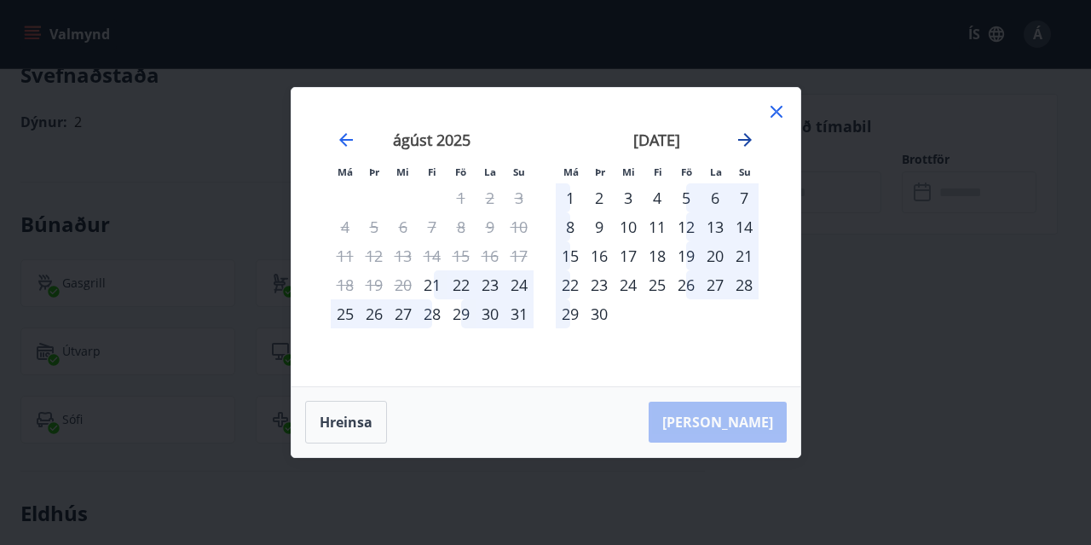
click at [749, 133] on icon "Move forward to switch to the next month." at bounding box center [745, 140] width 20 height 20
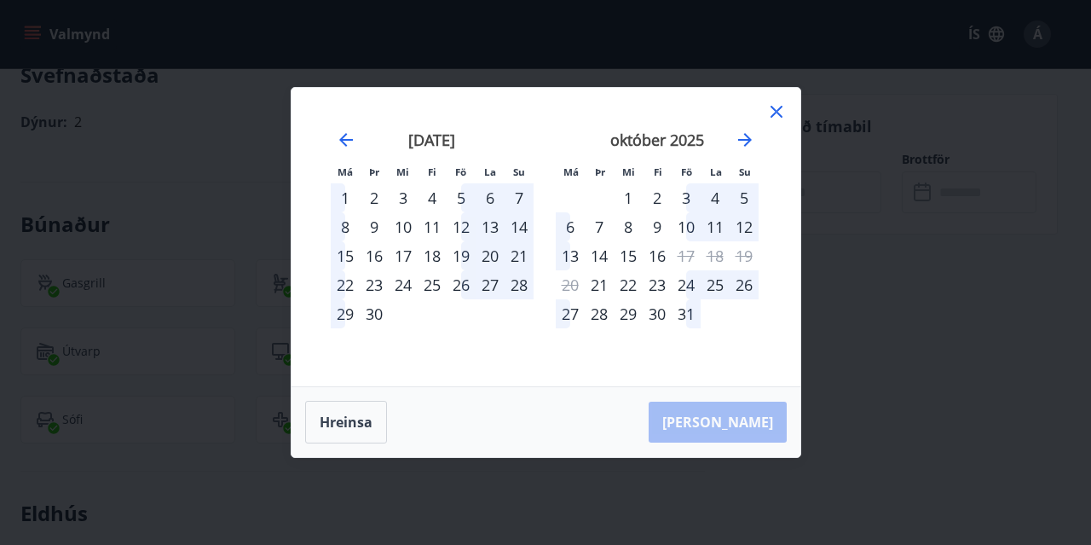
click at [655, 194] on div "2" at bounding box center [657, 197] width 29 height 29
click at [687, 188] on div "3" at bounding box center [686, 197] width 29 height 29
click at [655, 194] on div "2" at bounding box center [657, 197] width 29 height 29
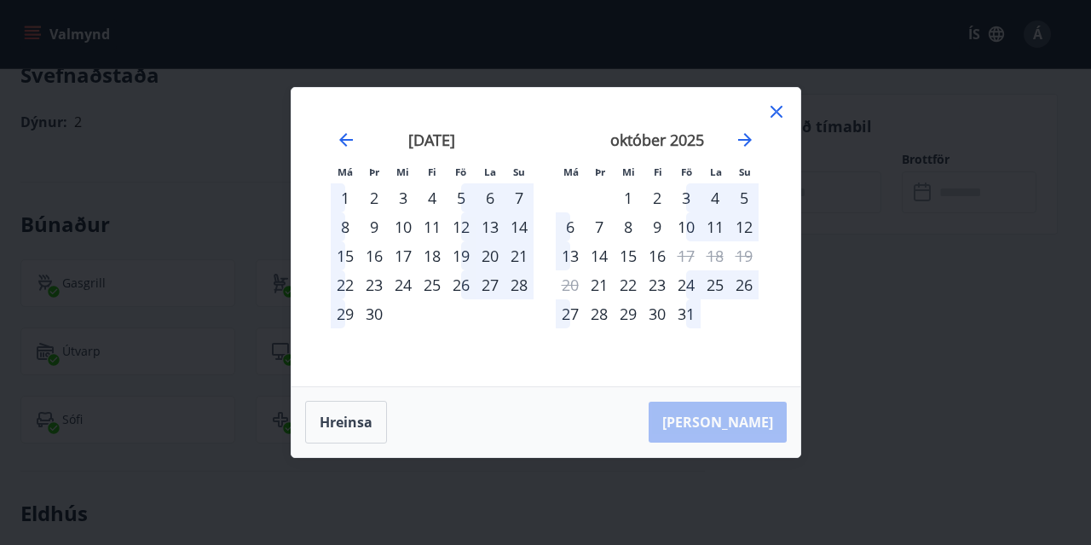
click at [655, 194] on div "2" at bounding box center [657, 197] width 29 height 29
click at [747, 192] on div "5" at bounding box center [744, 197] width 29 height 29
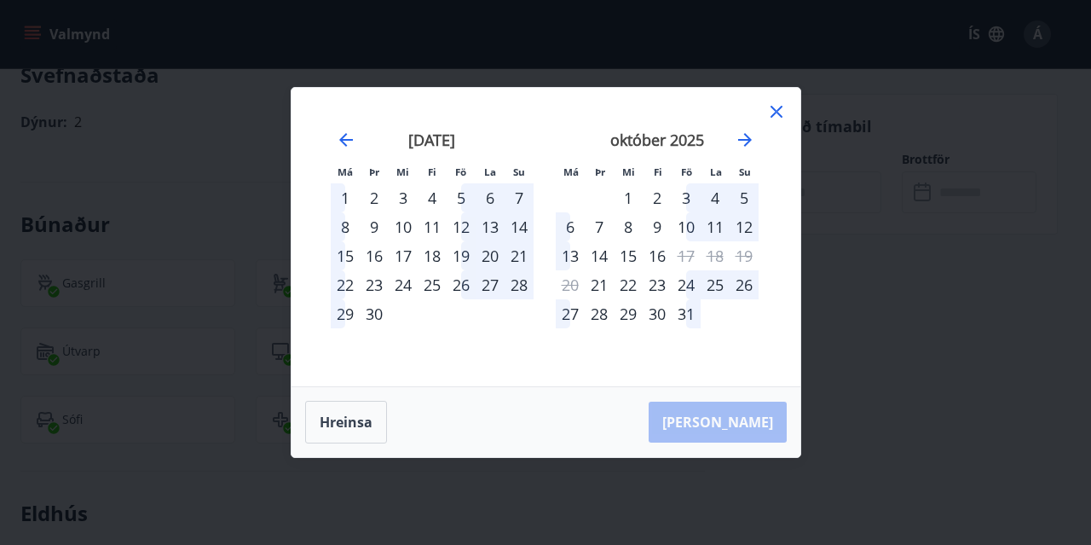
click at [747, 192] on div "5" at bounding box center [744, 197] width 29 height 29
click at [358, 421] on button "Hreinsa" at bounding box center [346, 422] width 82 height 43
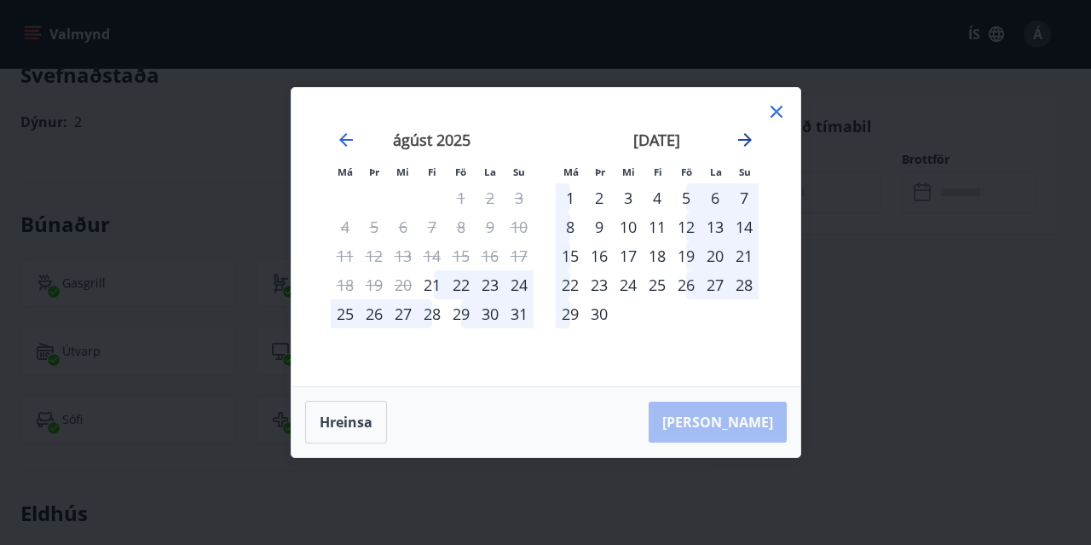
click at [748, 139] on icon "Move forward to switch to the next month." at bounding box center [745, 140] width 14 height 14
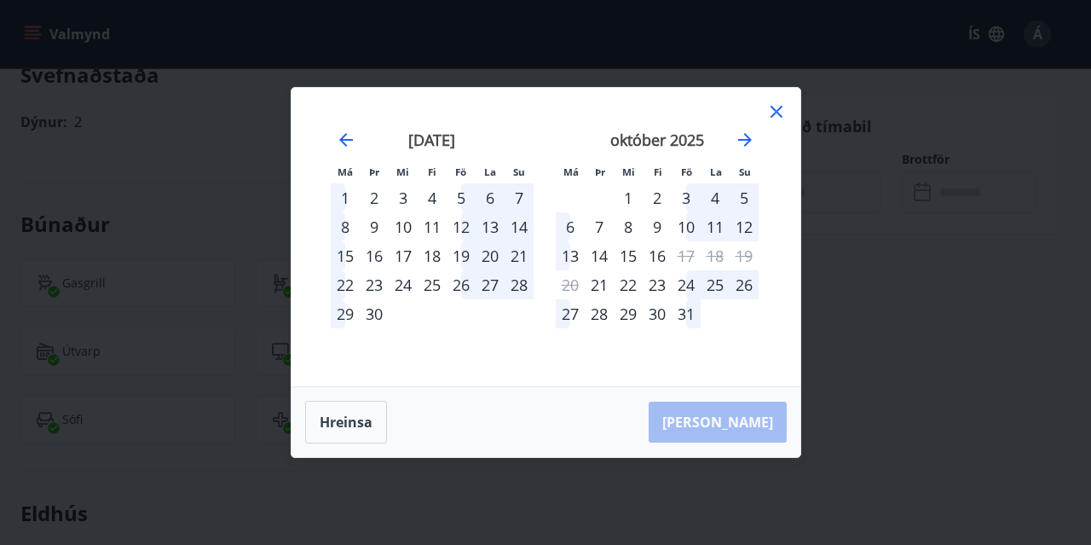
click at [652, 197] on div "2" at bounding box center [657, 197] width 29 height 29
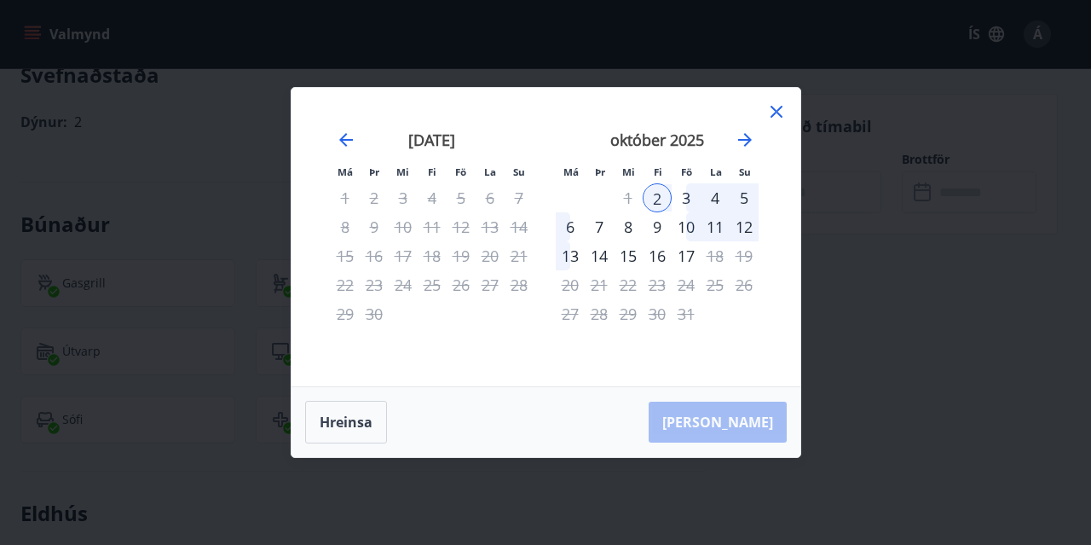
click at [747, 192] on div "5" at bounding box center [744, 197] width 29 height 29
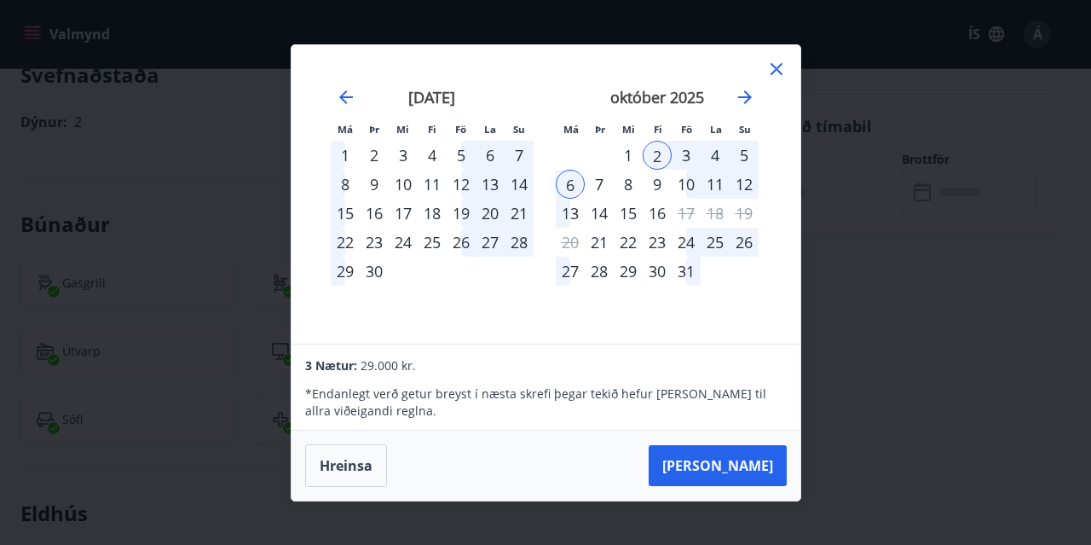
click at [742, 149] on div "5" at bounding box center [744, 155] width 29 height 29
click at [659, 152] on div "2" at bounding box center [657, 155] width 29 height 29
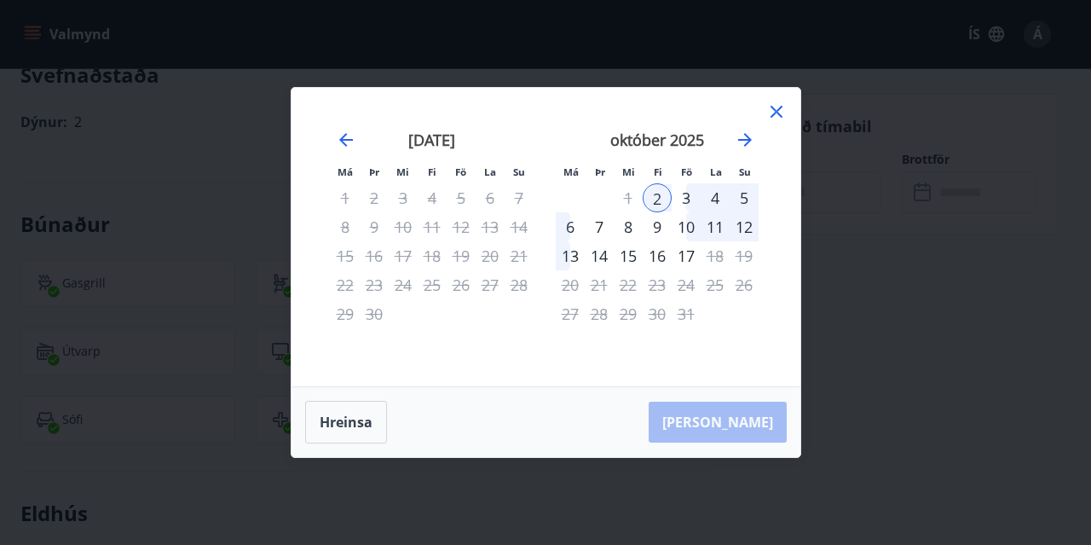
click at [743, 194] on div "5" at bounding box center [744, 197] width 29 height 29
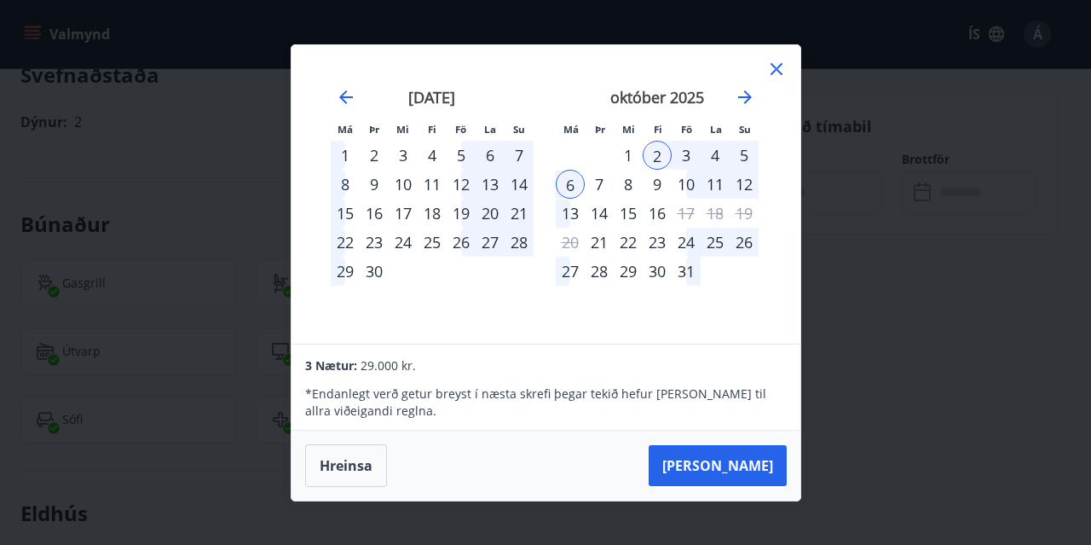
drag, startPoint x: 655, startPoint y: 149, endPoint x: 736, endPoint y: 151, distance: 81.0
click at [736, 151] on tr "1 2 3 4 5" at bounding box center [657, 155] width 203 height 29
click at [736, 151] on div "5" at bounding box center [744, 155] width 29 height 29
click at [650, 151] on div "2" at bounding box center [657, 155] width 29 height 29
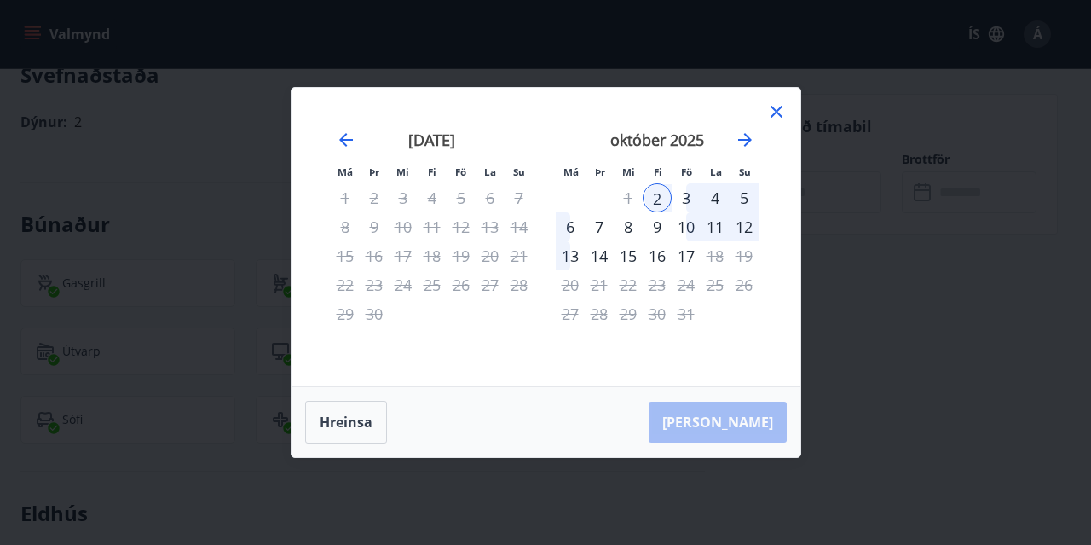
click at [745, 192] on div "5" at bounding box center [744, 197] width 29 height 29
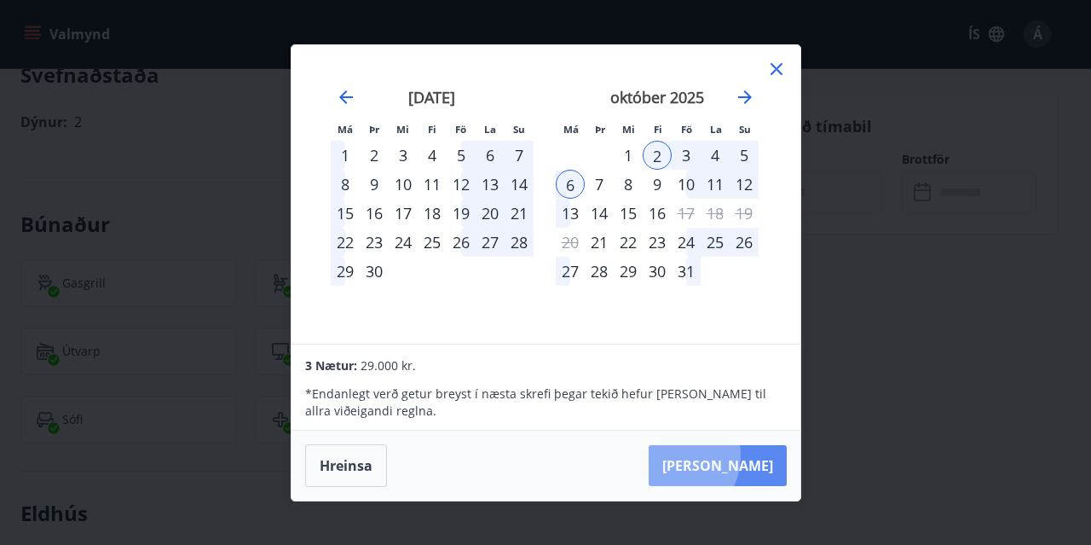
click at [725, 455] on button "[PERSON_NAME]" at bounding box center [718, 465] width 138 height 41
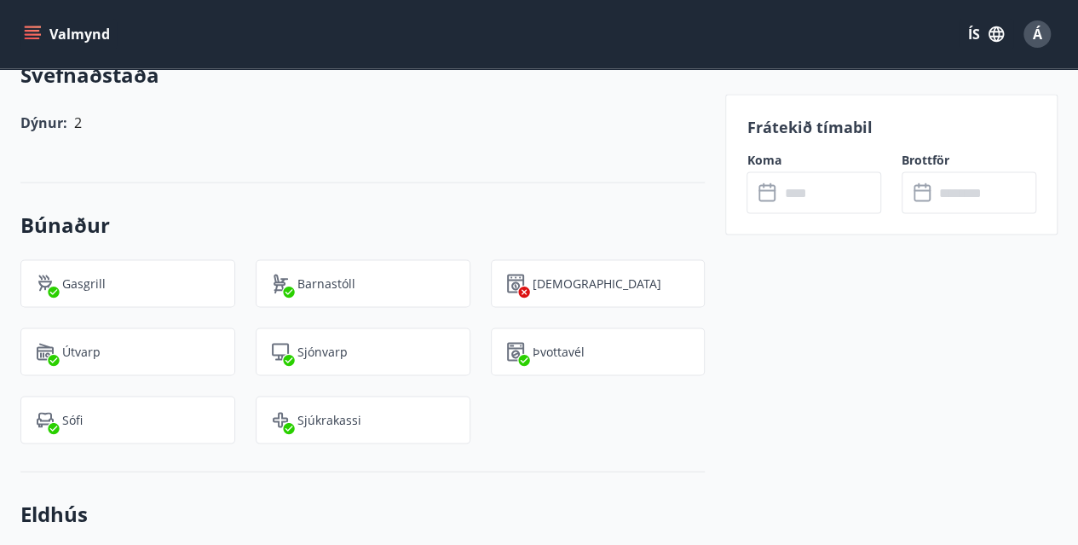
type input "******"
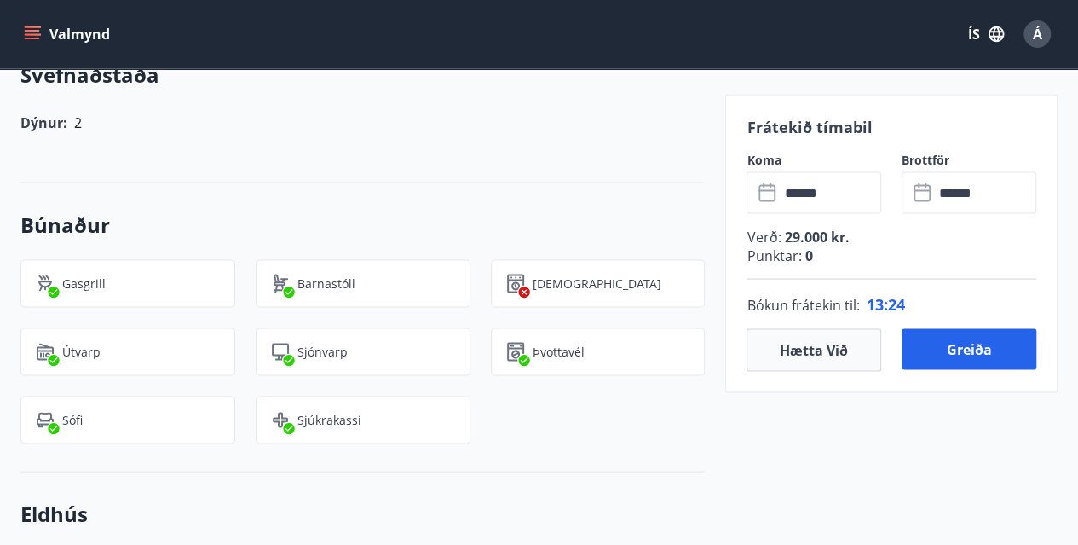
click at [928, 194] on icon at bounding box center [924, 192] width 20 height 20
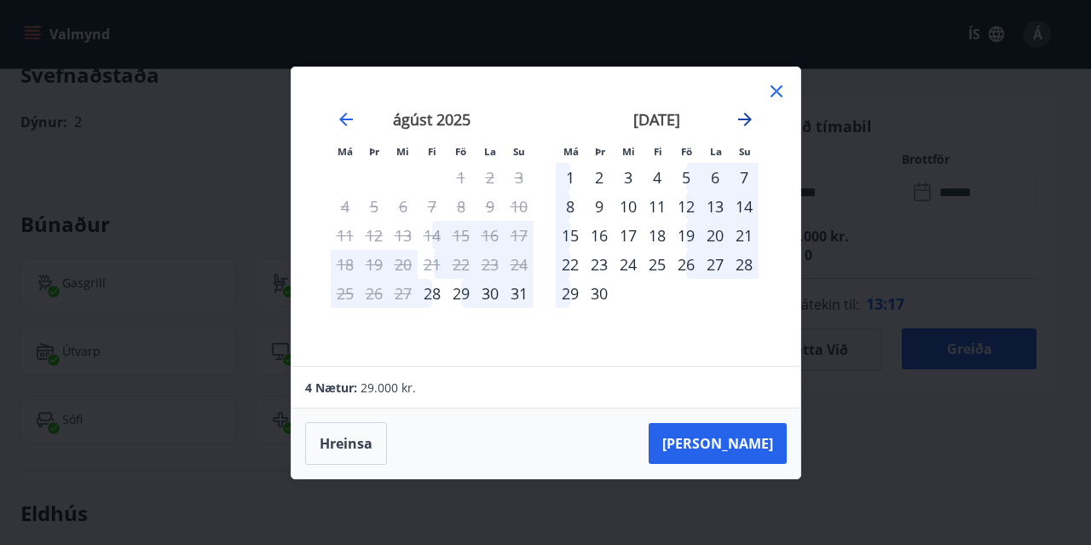
click at [744, 111] on icon "Move forward to switch to the next month." at bounding box center [745, 119] width 20 height 20
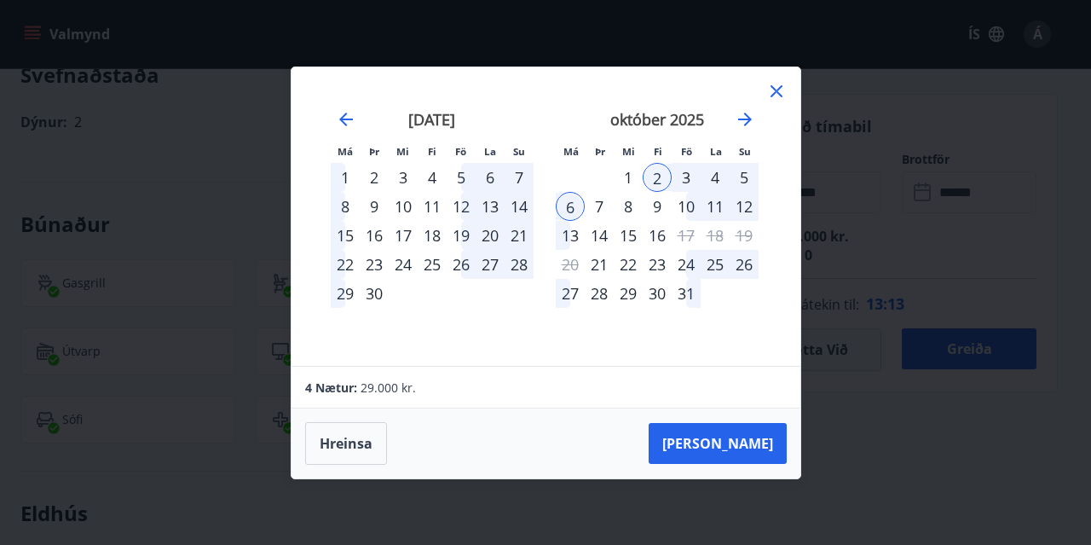
click at [749, 171] on div "5" at bounding box center [744, 177] width 29 height 29
click at [594, 410] on div "[PERSON_NAME]" at bounding box center [546, 443] width 509 height 70
click at [744, 170] on div "5" at bounding box center [744, 177] width 29 height 29
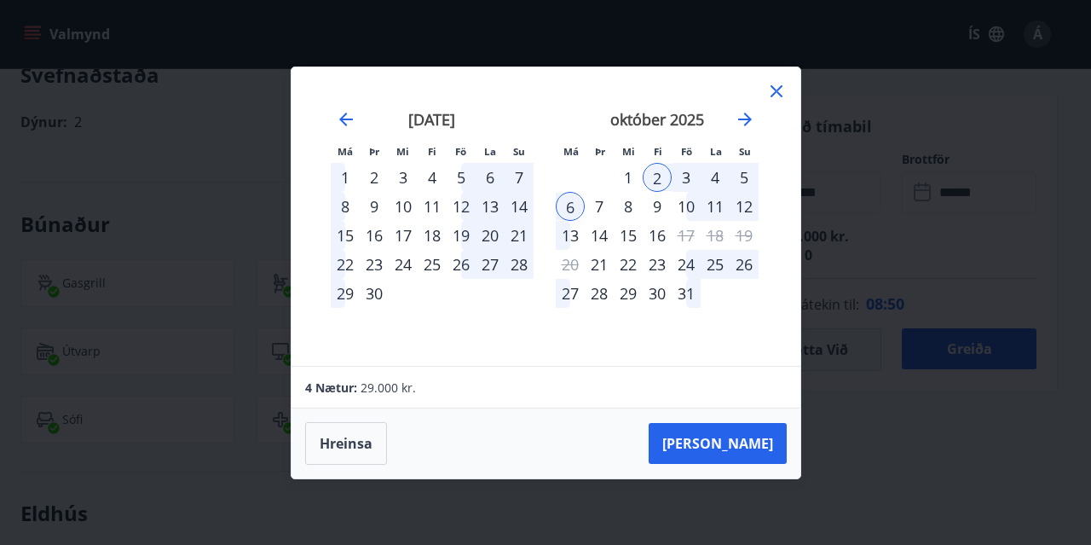
click at [744, 170] on div "5" at bounding box center [744, 177] width 29 height 29
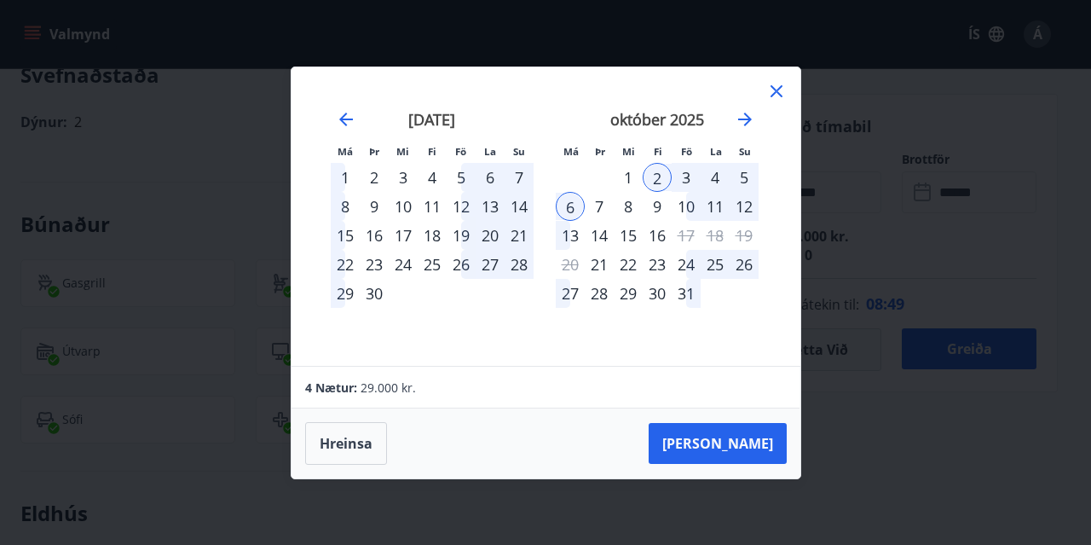
click at [744, 170] on div "5" at bounding box center [744, 177] width 29 height 29
drag, startPoint x: 744, startPoint y: 170, endPoint x: 776, endPoint y: 88, distance: 87.7
click at [776, 88] on icon at bounding box center [776, 91] width 20 height 20
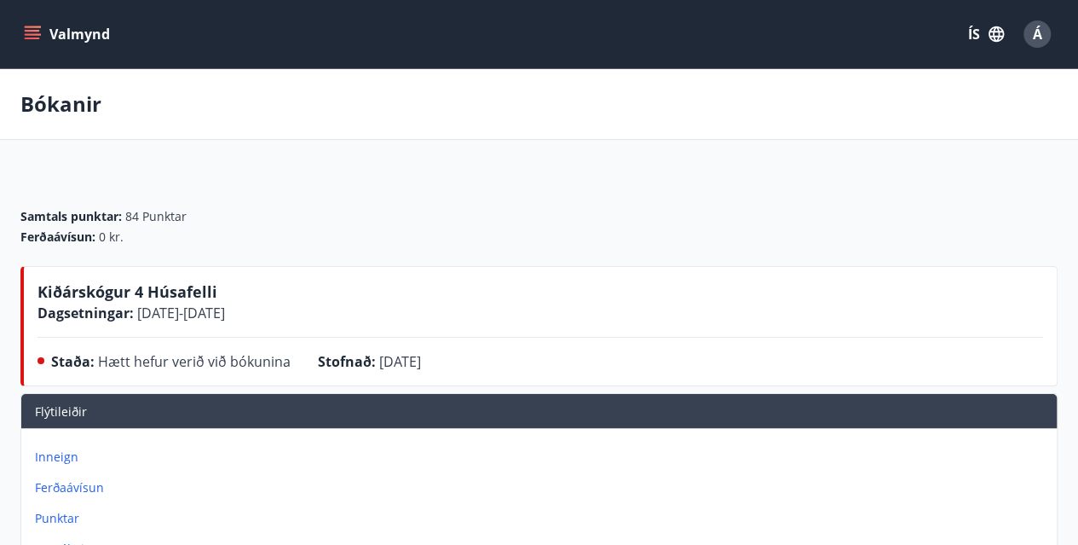
click at [31, 31] on icon "menu" at bounding box center [32, 31] width 15 height 2
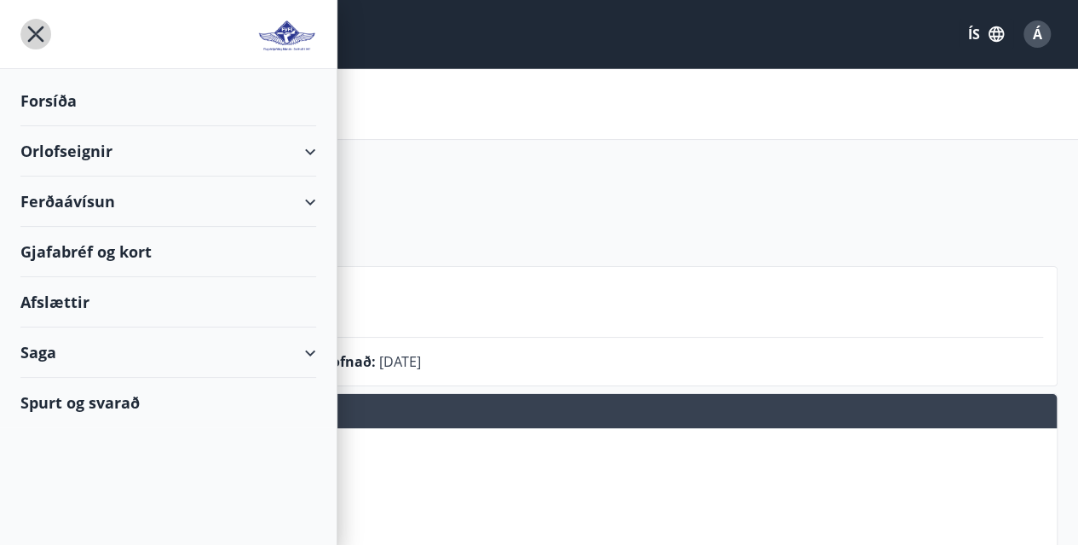
click at [31, 31] on icon "menu" at bounding box center [35, 34] width 31 height 31
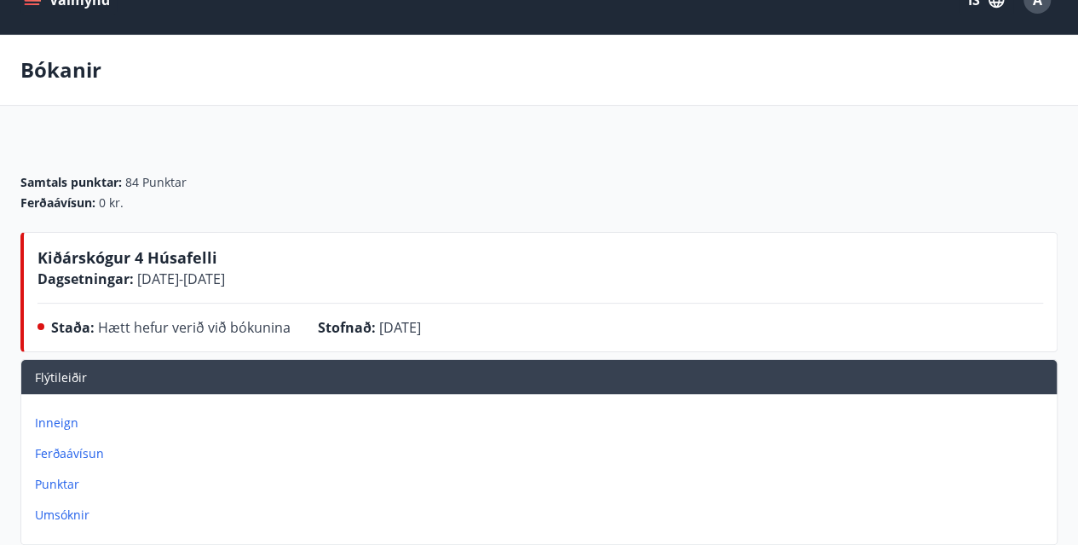
scroll to position [68, 0]
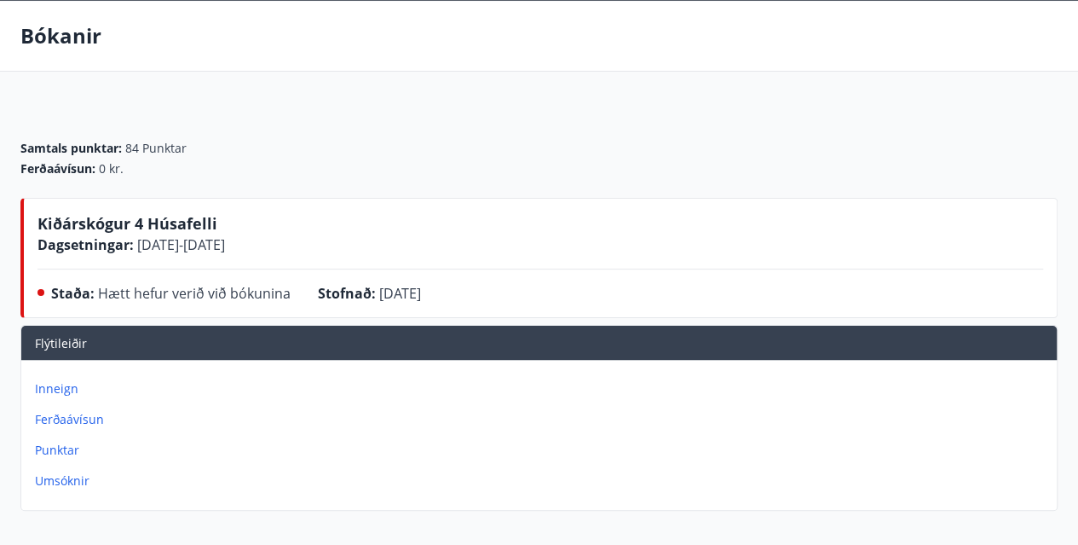
click at [160, 246] on span "[DATE] - [DATE]" at bounding box center [179, 244] width 91 height 19
click at [492, 165] on div "Ferðaávísun : 0 kr." at bounding box center [539, 168] width 1038 height 17
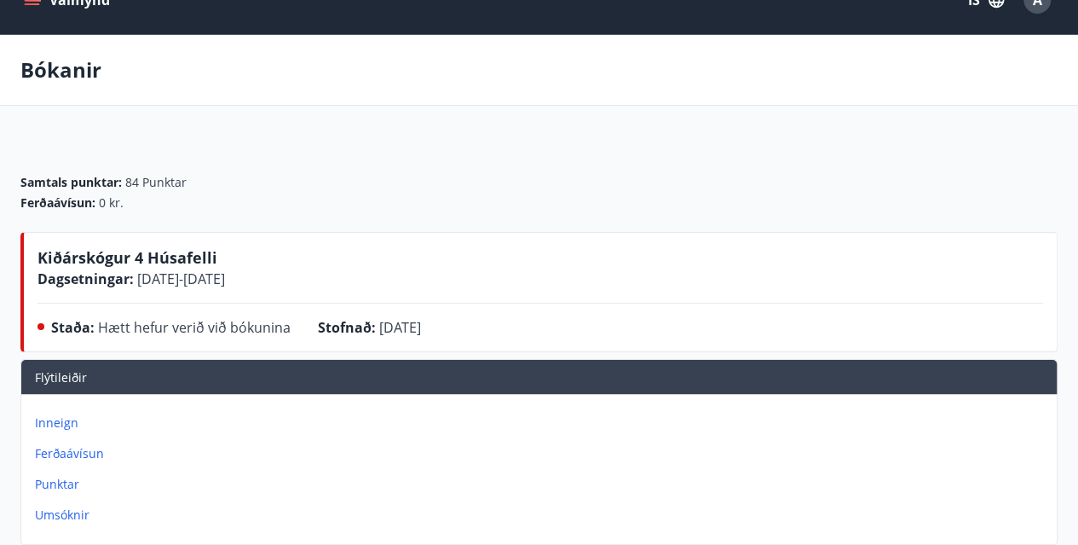
scroll to position [0, 0]
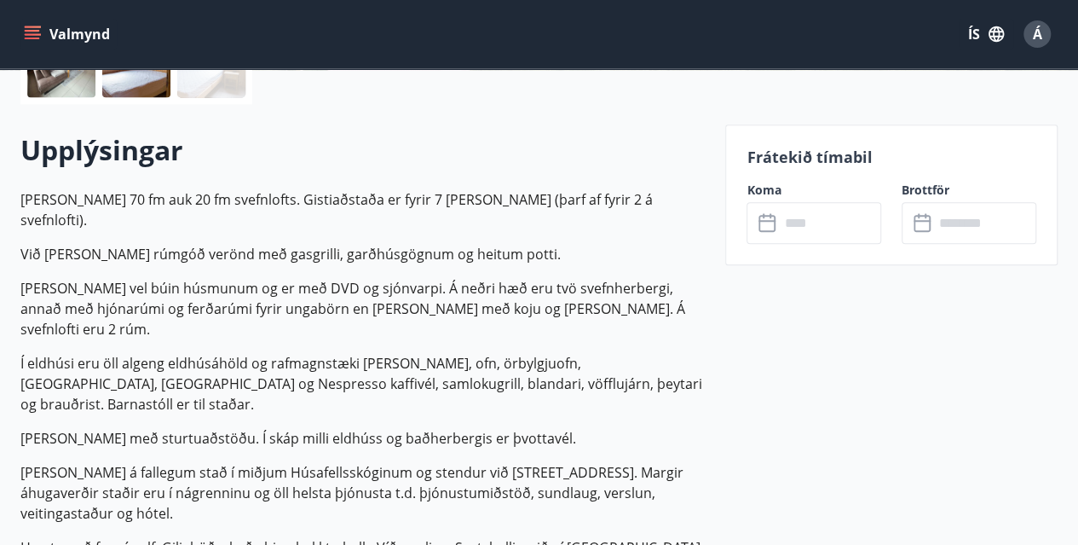
scroll to position [443, 0]
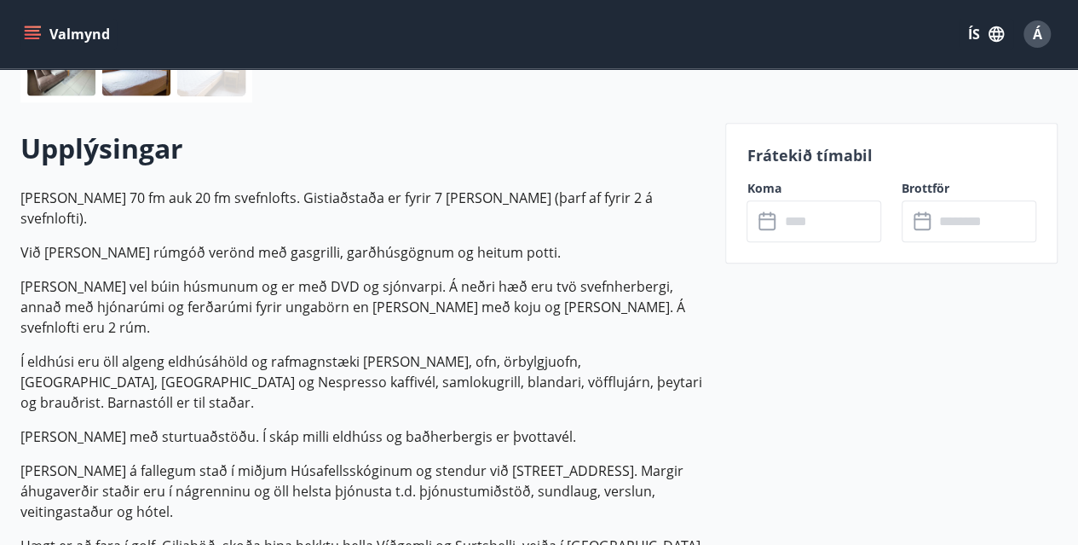
click at [771, 217] on icon at bounding box center [769, 221] width 20 height 20
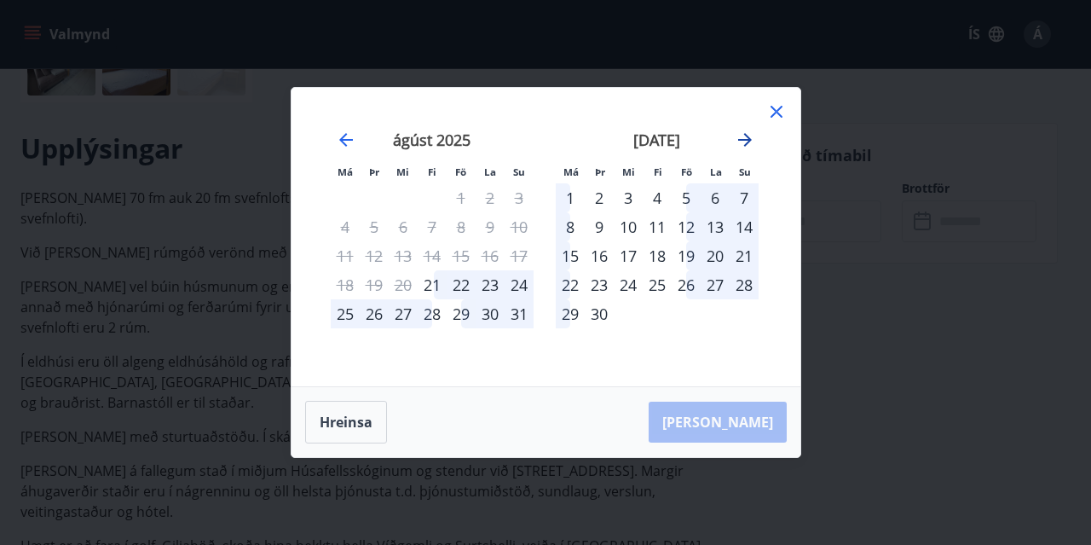
click at [747, 136] on icon "Move forward to switch to the next month." at bounding box center [745, 140] width 14 height 14
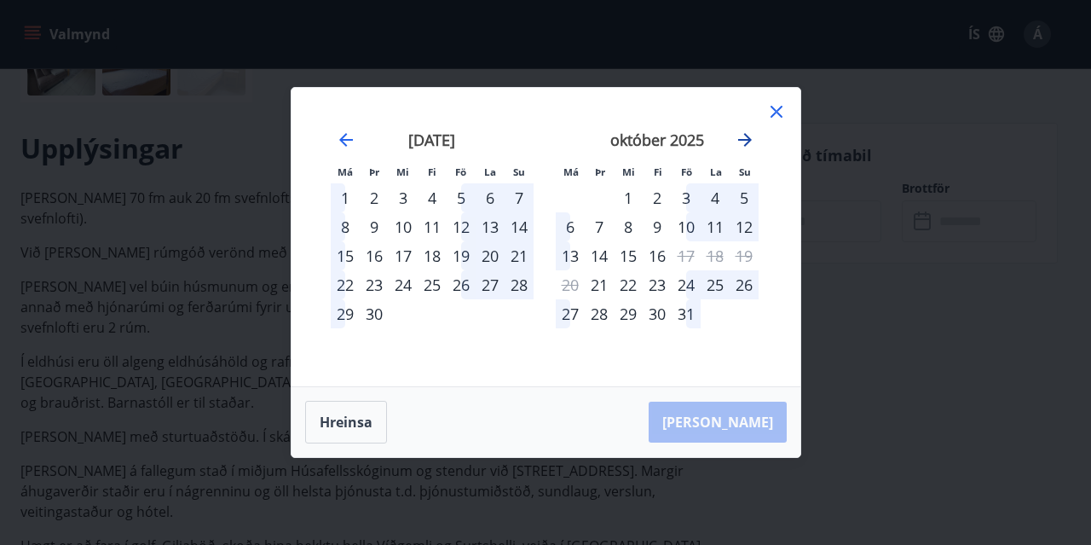
click at [747, 136] on icon "Move forward to switch to the next month." at bounding box center [745, 140] width 14 height 14
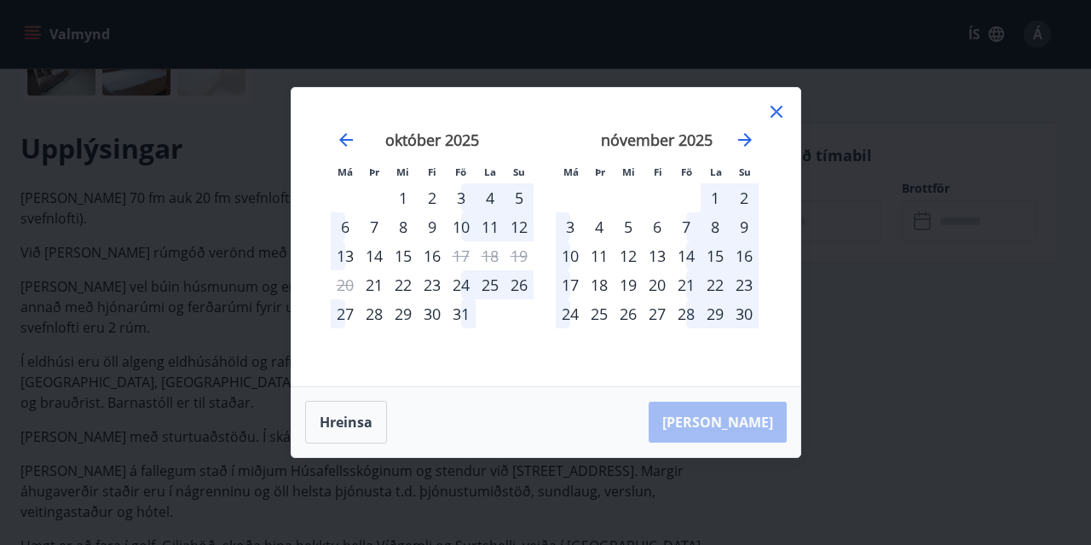
click at [657, 251] on div "13" at bounding box center [657, 255] width 29 height 29
click at [684, 253] on div "14" at bounding box center [686, 255] width 29 height 29
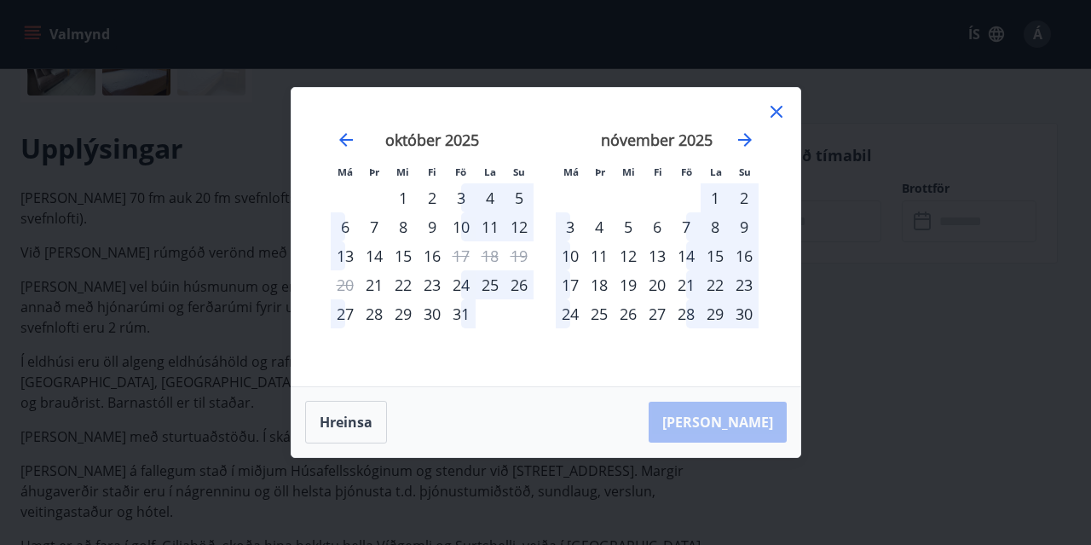
click at [684, 253] on div "14" at bounding box center [686, 255] width 29 height 29
click at [656, 250] on div "13" at bounding box center [657, 255] width 29 height 29
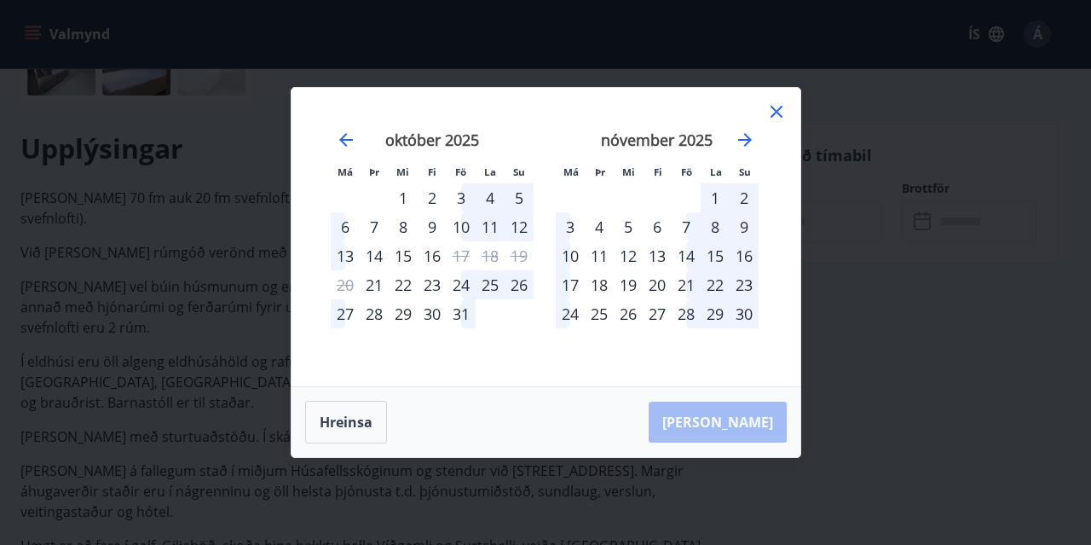
click at [656, 250] on div "13" at bounding box center [657, 255] width 29 height 29
click at [689, 250] on div "14" at bounding box center [686, 255] width 29 height 29
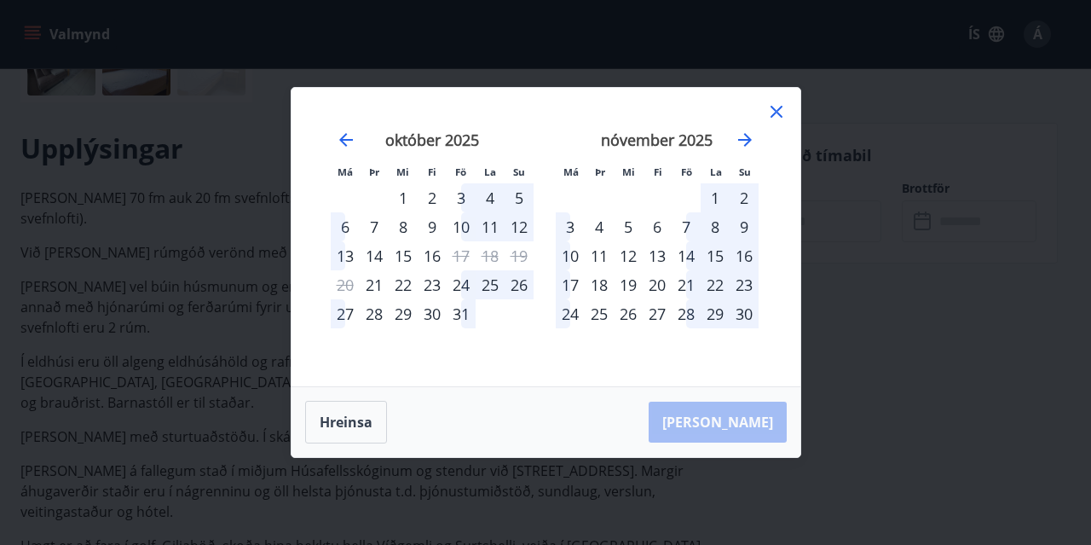
click at [689, 250] on div "14" at bounding box center [686, 255] width 29 height 29
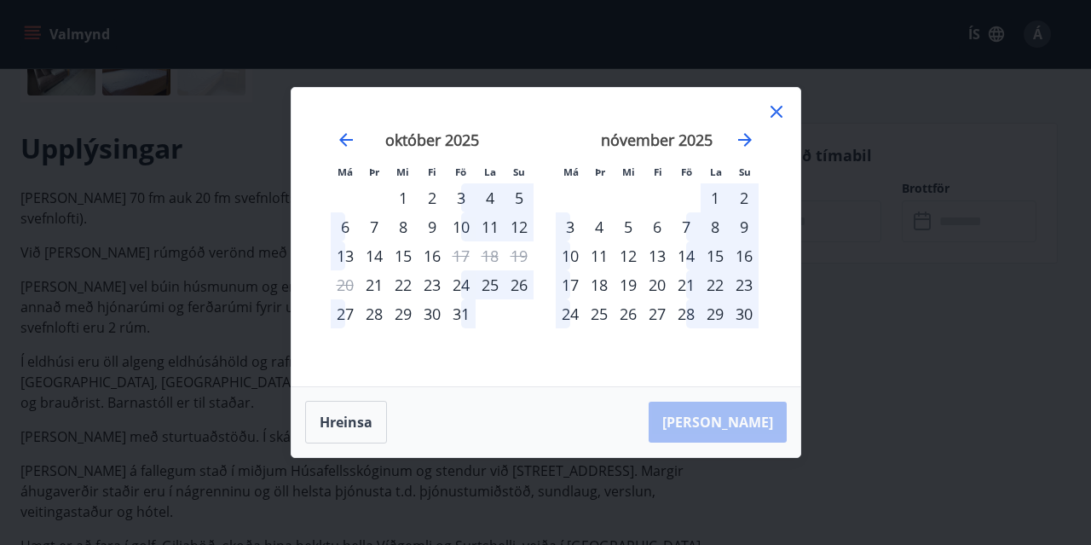
click at [689, 250] on div "14" at bounding box center [686, 255] width 29 height 29
drag, startPoint x: 689, startPoint y: 250, endPoint x: 656, endPoint y: 269, distance: 37.9
click at [656, 269] on div "13" at bounding box center [657, 255] width 29 height 29
click at [691, 255] on div "14" at bounding box center [686, 255] width 29 height 29
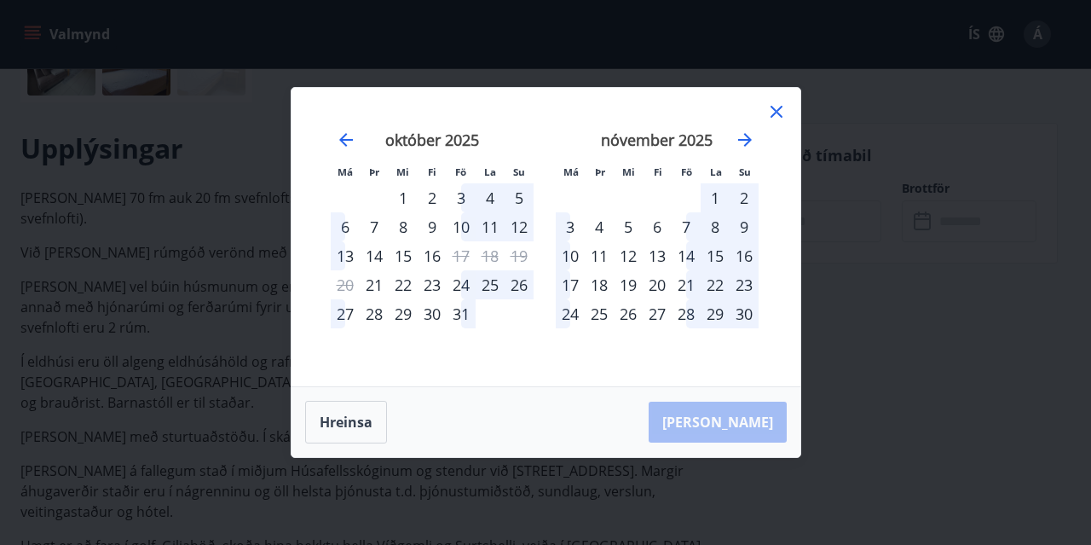
click at [691, 255] on div "14" at bounding box center [686, 255] width 29 height 29
click at [774, 113] on icon at bounding box center [777, 112] width 12 height 12
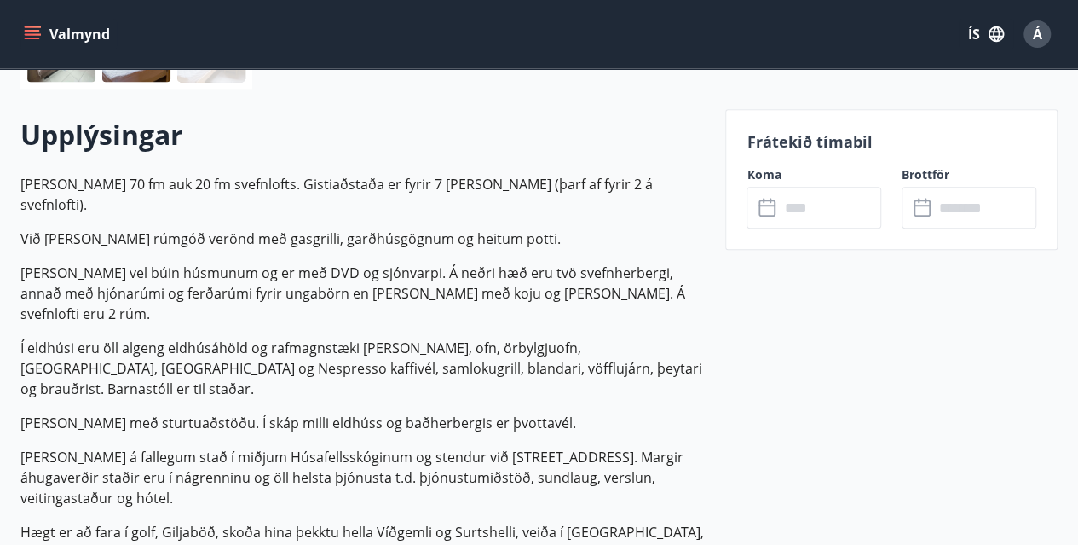
scroll to position [461, 0]
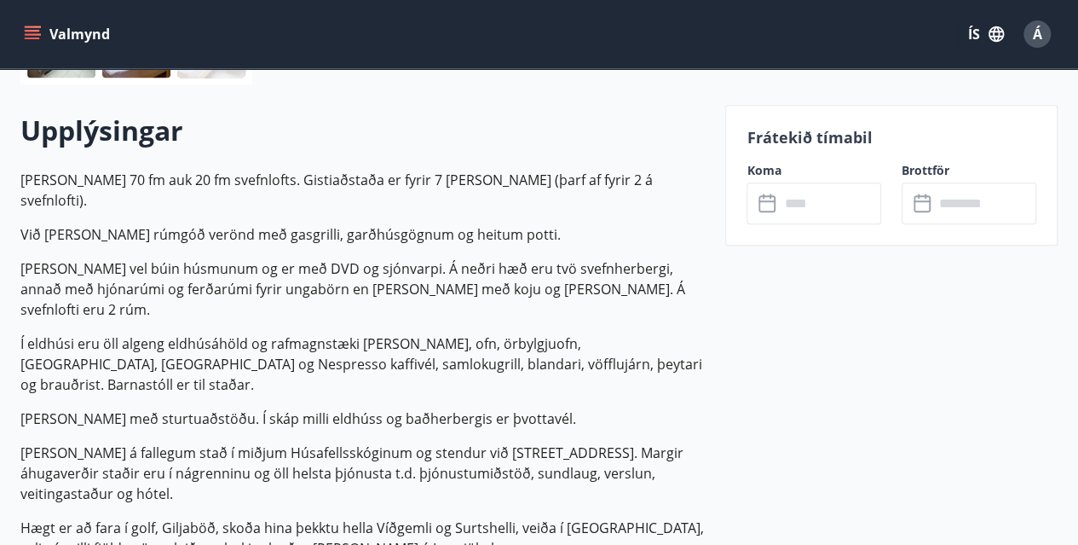
click at [771, 197] on icon at bounding box center [771, 196] width 2 height 5
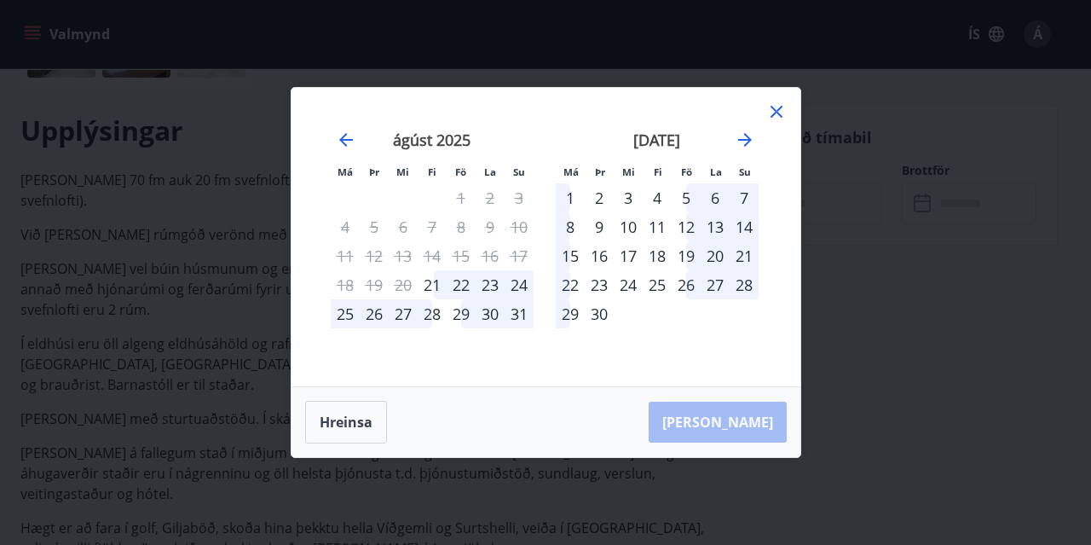
click at [660, 224] on div "11" at bounding box center [657, 226] width 29 height 29
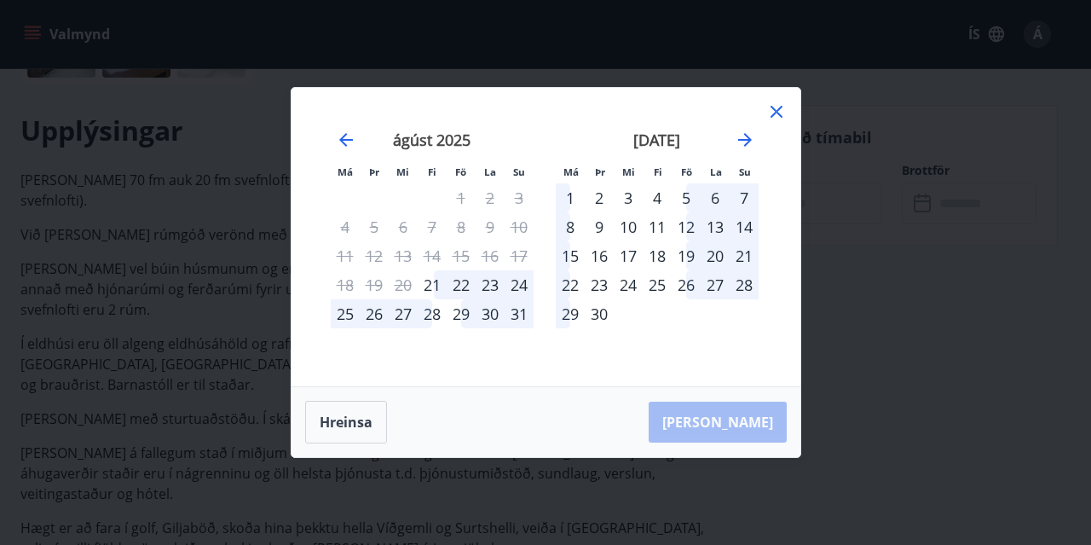
click at [660, 224] on div "11" at bounding box center [657, 226] width 29 height 29
drag, startPoint x: 660, startPoint y: 224, endPoint x: 745, endPoint y: 222, distance: 85.3
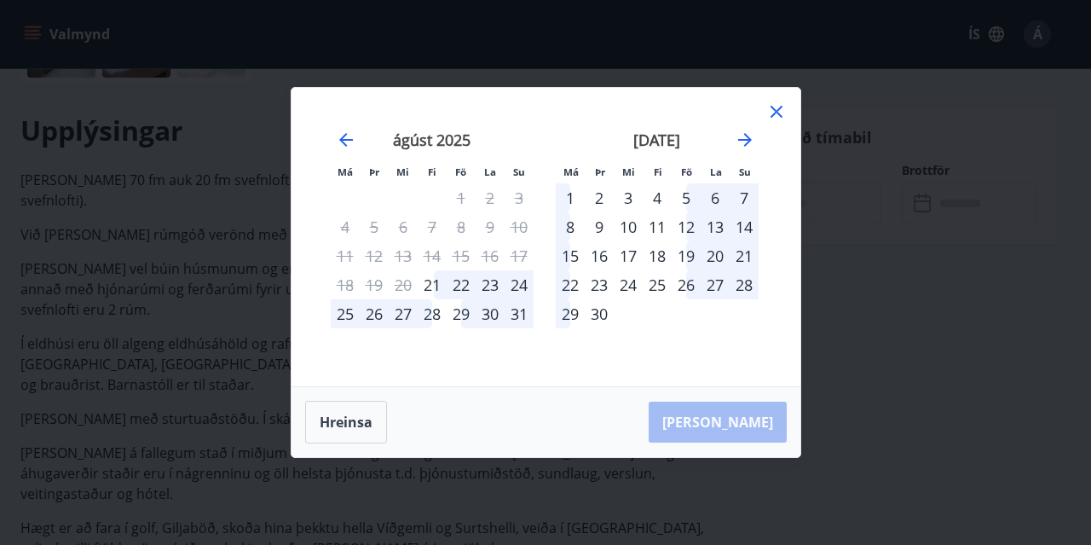
click at [745, 222] on tr "8 9 10 11 12 13 14" at bounding box center [657, 226] width 203 height 29
click at [745, 222] on div "14" at bounding box center [744, 226] width 29 height 29
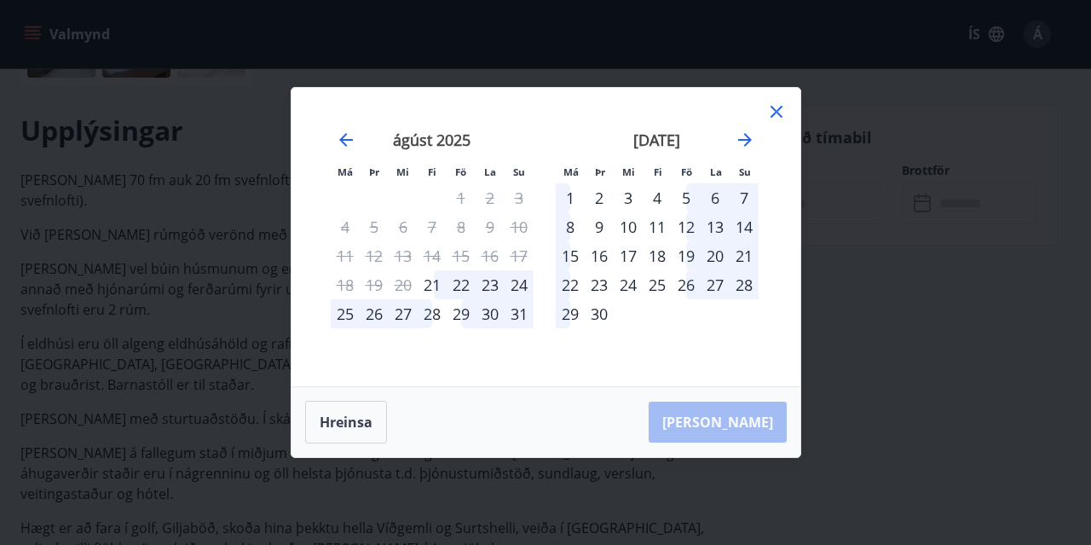
click at [745, 222] on div "14" at bounding box center [744, 226] width 29 height 29
click at [777, 110] on icon at bounding box center [777, 112] width 12 height 12
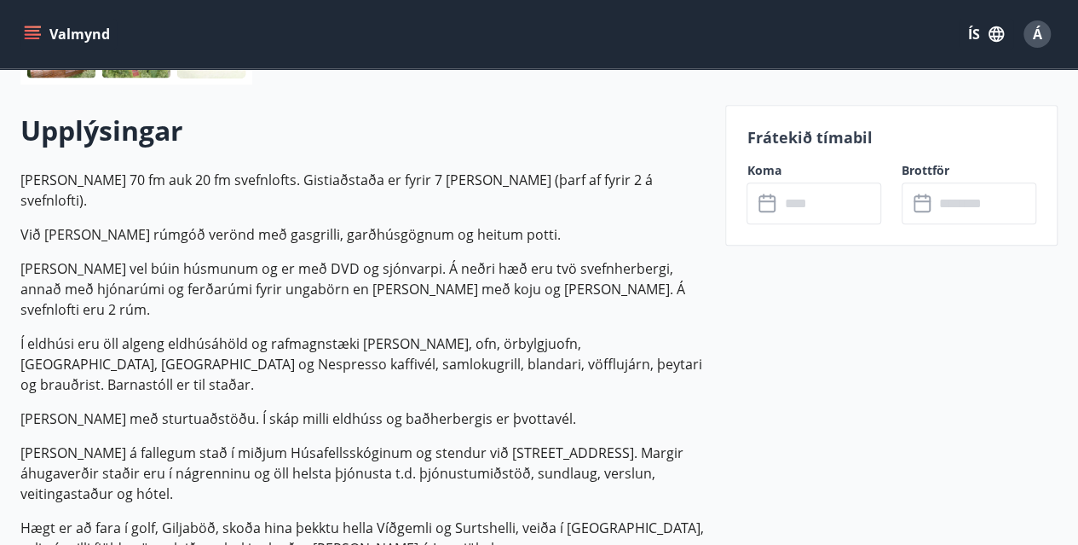
scroll to position [512, 0]
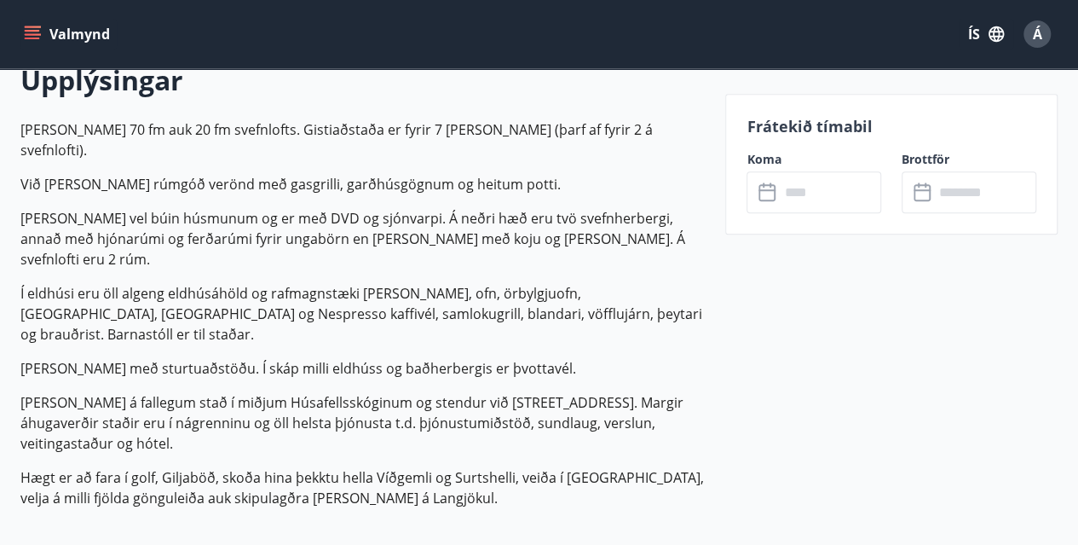
click at [766, 194] on icon at bounding box center [769, 192] width 20 height 20
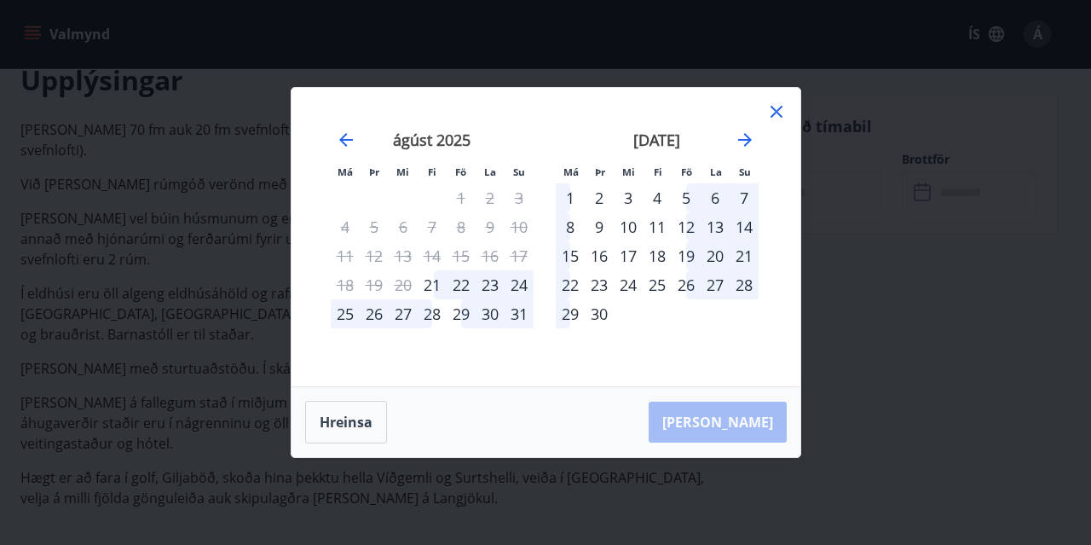
click at [658, 223] on div "11" at bounding box center [657, 226] width 29 height 29
click at [687, 224] on div "12" at bounding box center [686, 226] width 29 height 29
drag, startPoint x: 687, startPoint y: 224, endPoint x: 714, endPoint y: 226, distance: 27.3
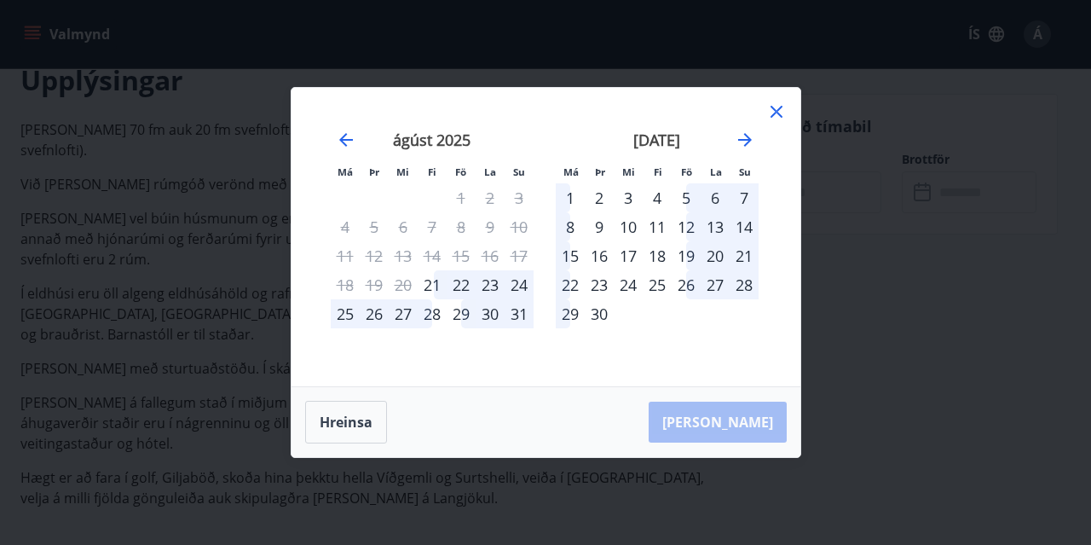
click at [714, 226] on tr "8 9 10 11 12 13 14" at bounding box center [657, 226] width 203 height 29
click at [714, 226] on div "13" at bounding box center [715, 226] width 29 height 29
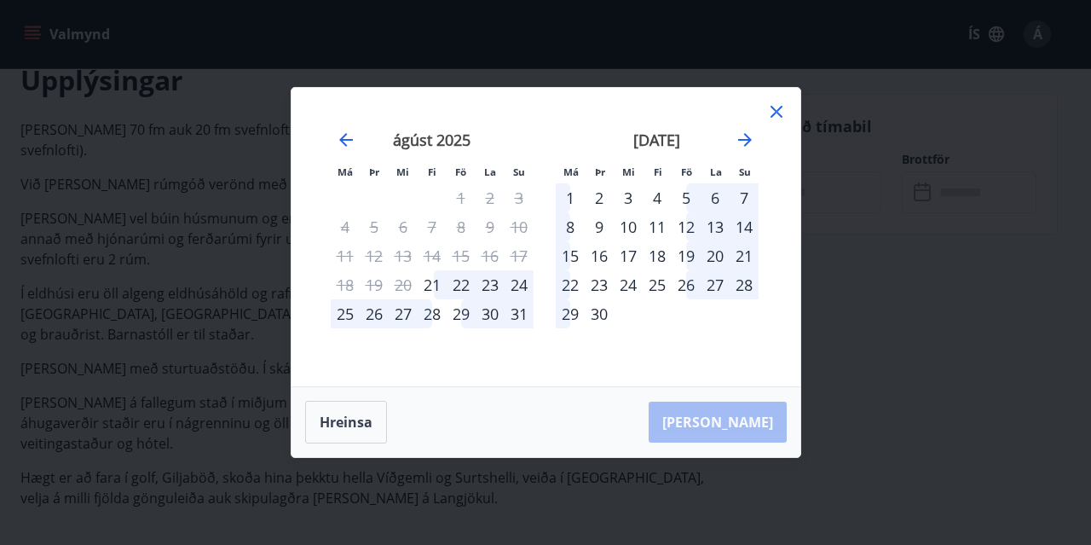
click at [714, 226] on div "13" at bounding box center [715, 226] width 29 height 29
click at [660, 257] on div "18" at bounding box center [657, 255] width 29 height 29
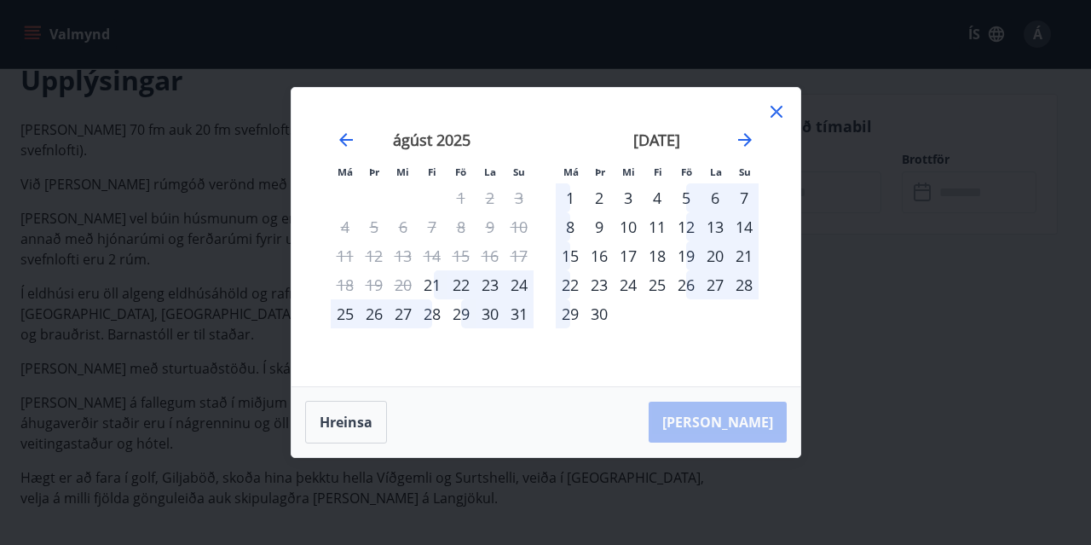
click at [660, 257] on div "18" at bounding box center [657, 255] width 29 height 29
click at [691, 279] on div "26" at bounding box center [686, 284] width 29 height 29
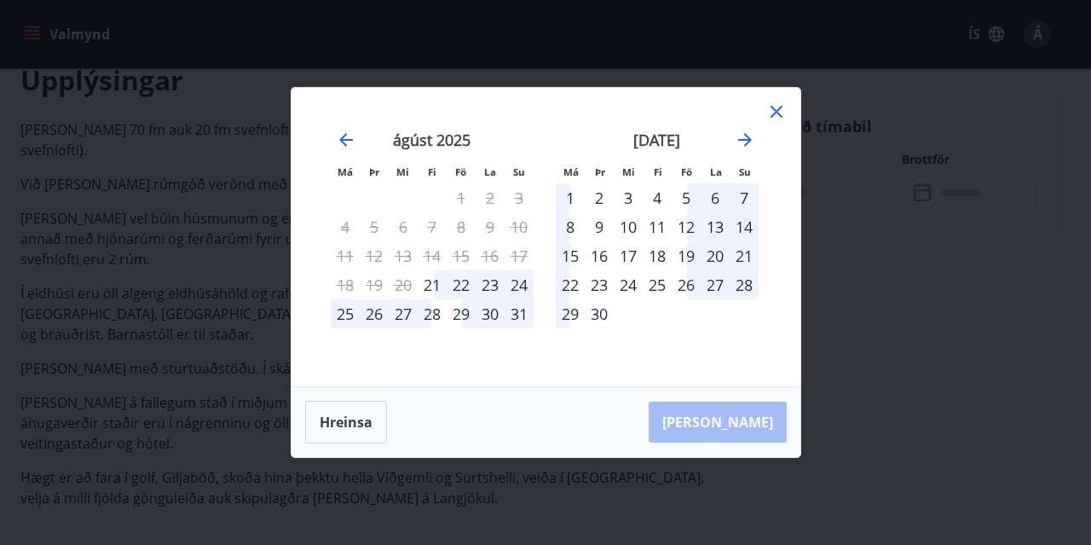
click at [691, 279] on div "26" at bounding box center [686, 284] width 29 height 29
click at [714, 280] on div "27" at bounding box center [715, 284] width 29 height 29
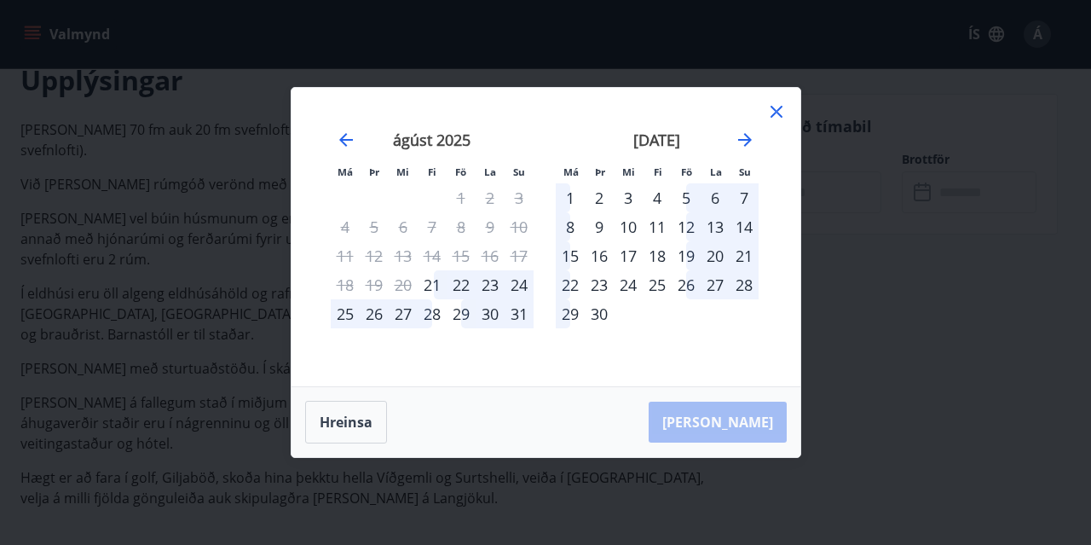
click at [714, 280] on div "27" at bounding box center [715, 284] width 29 height 29
click at [688, 221] on div "12" at bounding box center [686, 226] width 29 height 29
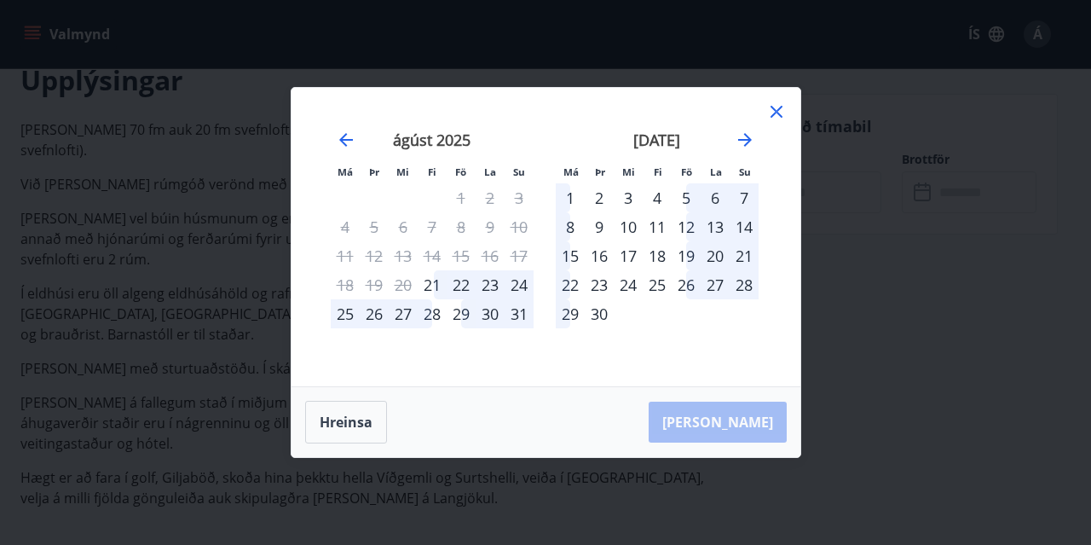
click at [490, 282] on div "23" at bounding box center [490, 284] width 29 height 29
click at [456, 280] on div "22" at bounding box center [461, 284] width 29 height 29
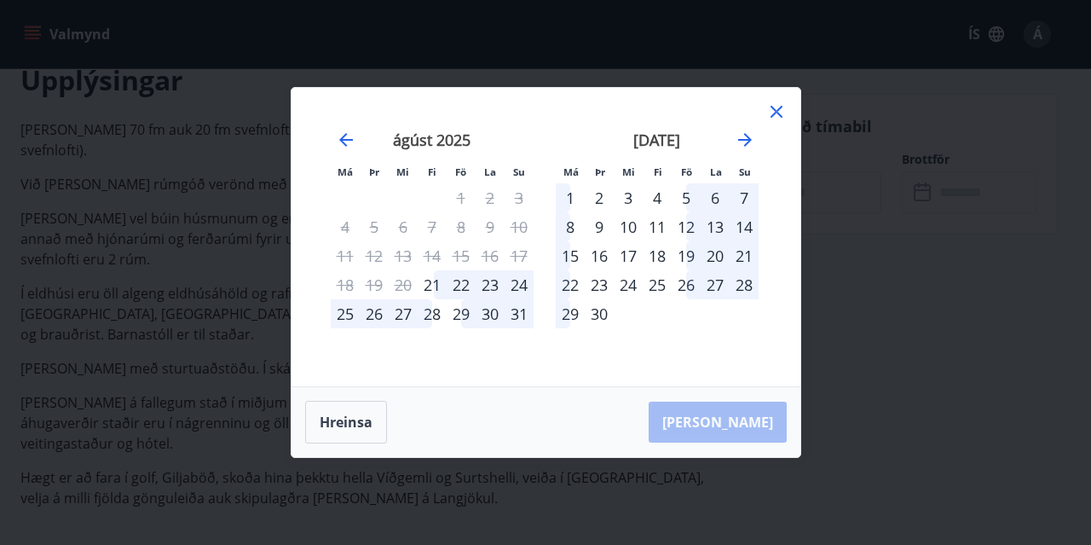
drag, startPoint x: 456, startPoint y: 280, endPoint x: 460, endPoint y: 305, distance: 25.1
click at [460, 305] on tbody "1 2 3 4 5 6 7 8 9 10 11 12 13 14 15 16 17 18 19 20 21 22 23 24 25 26 27 28 29 3…" at bounding box center [432, 255] width 203 height 145
click at [460, 305] on div "29" at bounding box center [461, 313] width 29 height 29
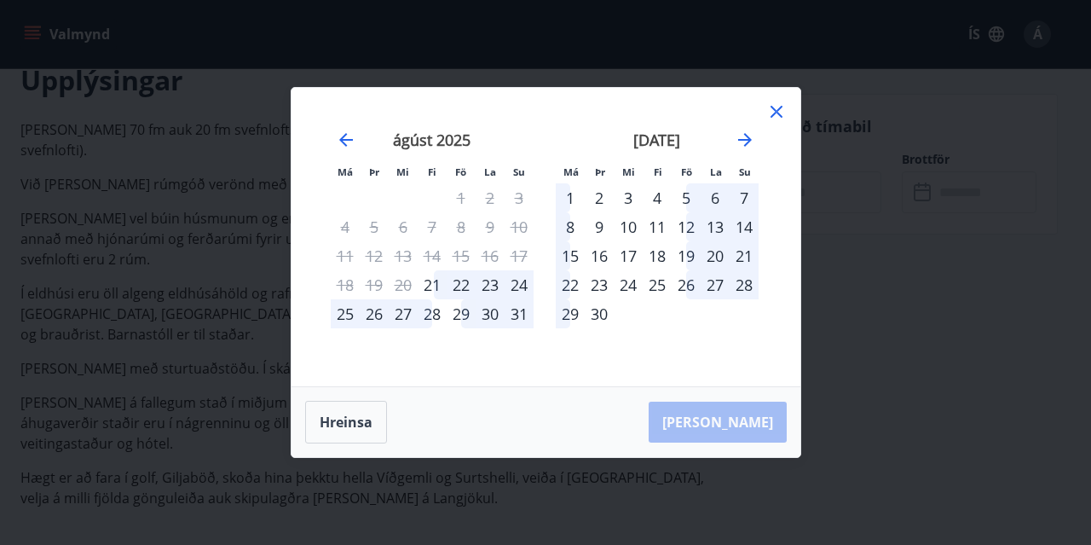
click at [460, 305] on div "29" at bounding box center [461, 313] width 29 height 29
click at [774, 113] on icon at bounding box center [776, 111] width 20 height 20
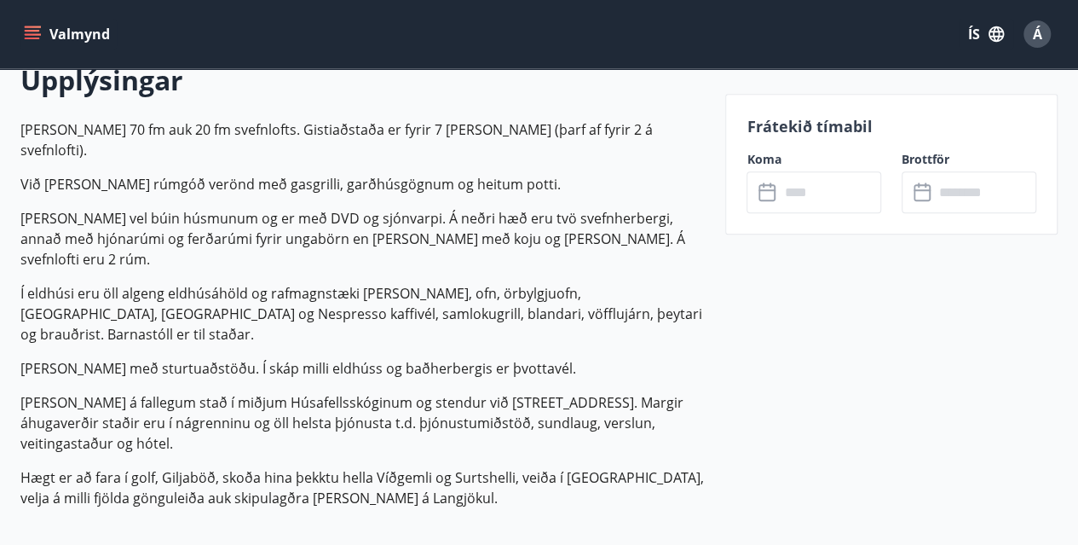
click at [772, 191] on icon at bounding box center [769, 192] width 20 height 20
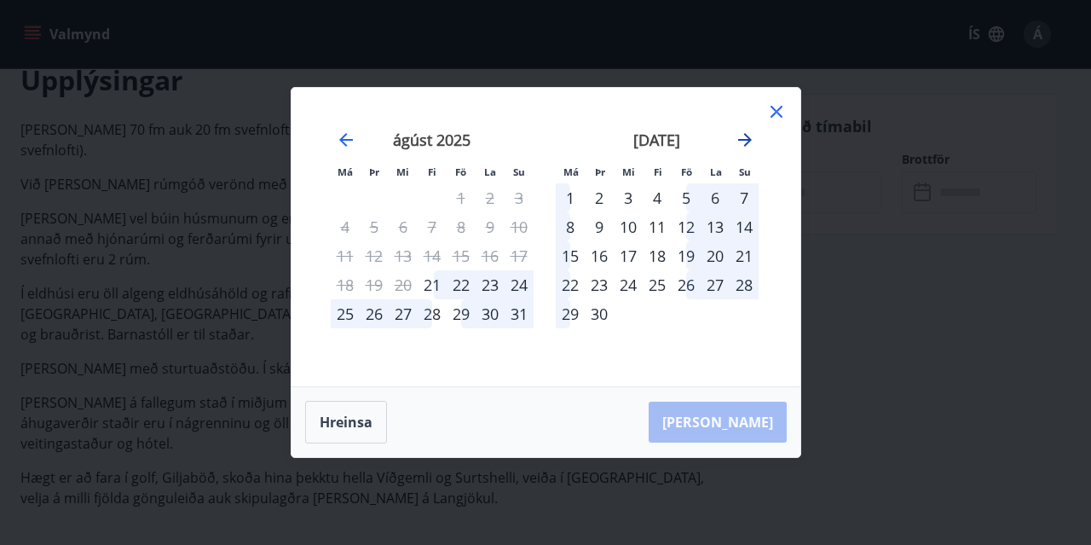
click at [743, 133] on icon "Move forward to switch to the next month." at bounding box center [745, 140] width 20 height 20
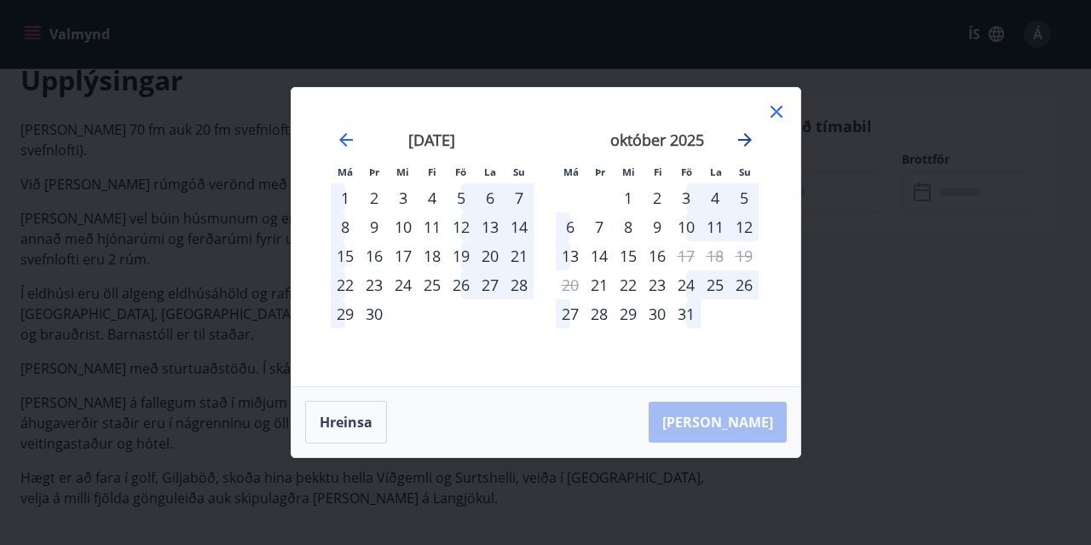
click at [743, 133] on icon "Move forward to switch to the next month." at bounding box center [745, 140] width 20 height 20
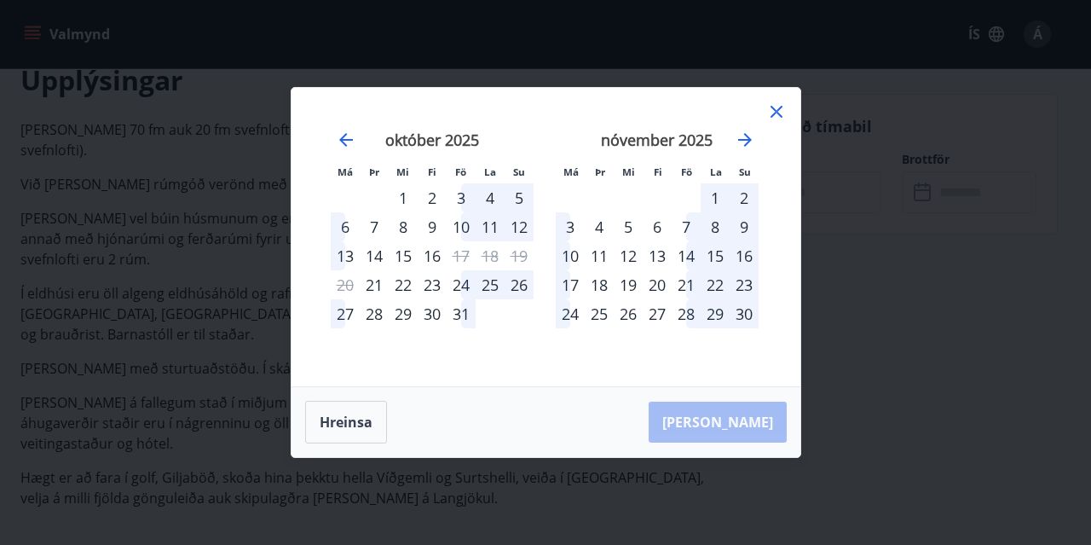
click at [682, 252] on div "14" at bounding box center [686, 255] width 29 height 29
click at [659, 250] on div "13" at bounding box center [657, 255] width 29 height 29
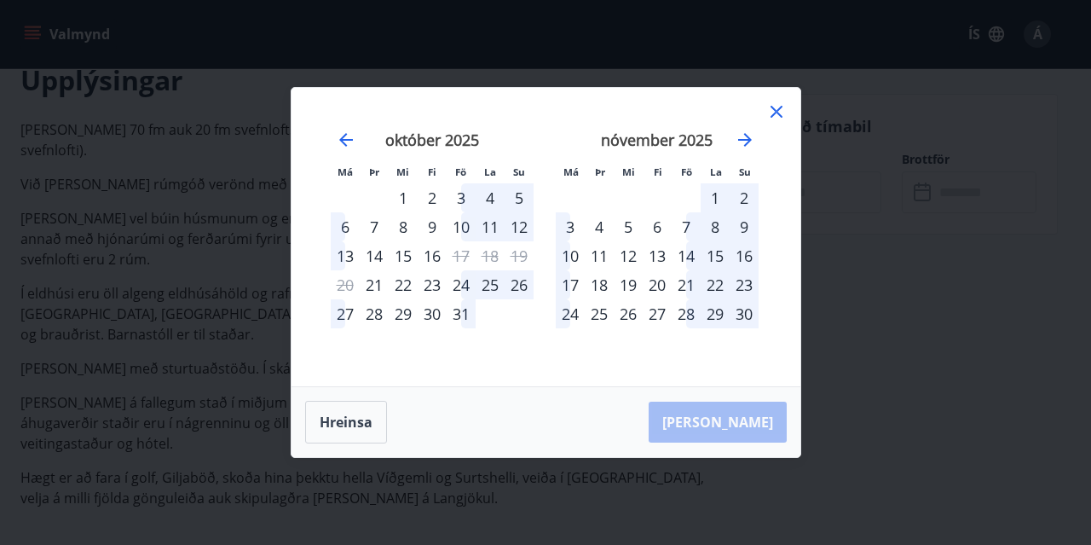
click at [659, 250] on div "13" at bounding box center [657, 255] width 29 height 29
drag, startPoint x: 659, startPoint y: 250, endPoint x: 740, endPoint y: 432, distance: 199.6
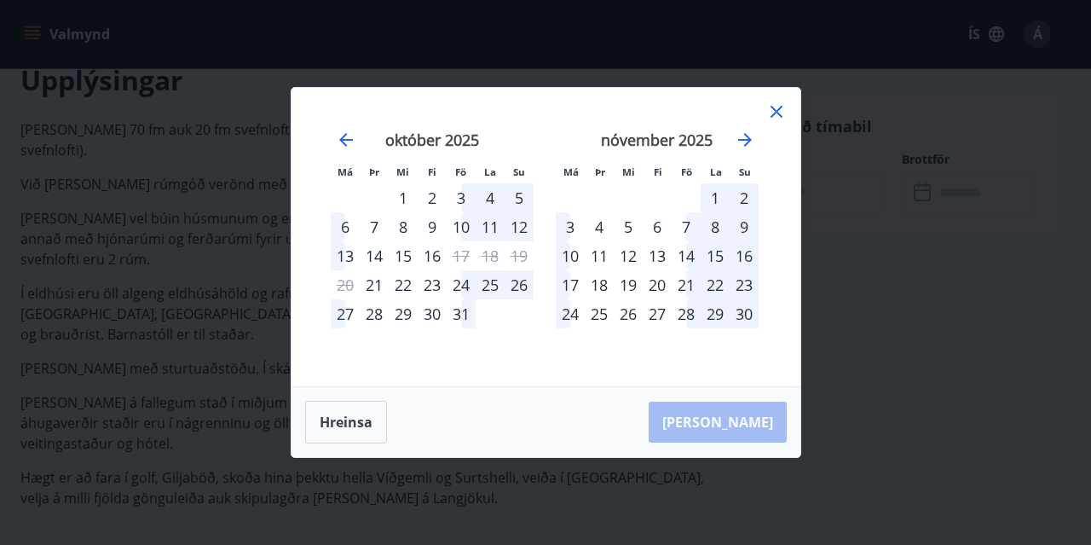
click at [740, 432] on div "Má Þr Mi Fi Fö La Su Má Þr Mi Fi Fö La Su [DATE] 1 2 3 4 5 6 7 8 9 10 11 12 13 …" at bounding box center [546, 272] width 511 height 371
click at [740, 432] on div "[PERSON_NAME]" at bounding box center [546, 422] width 509 height 70
click at [363, 419] on button "Hreinsa" at bounding box center [346, 422] width 82 height 43
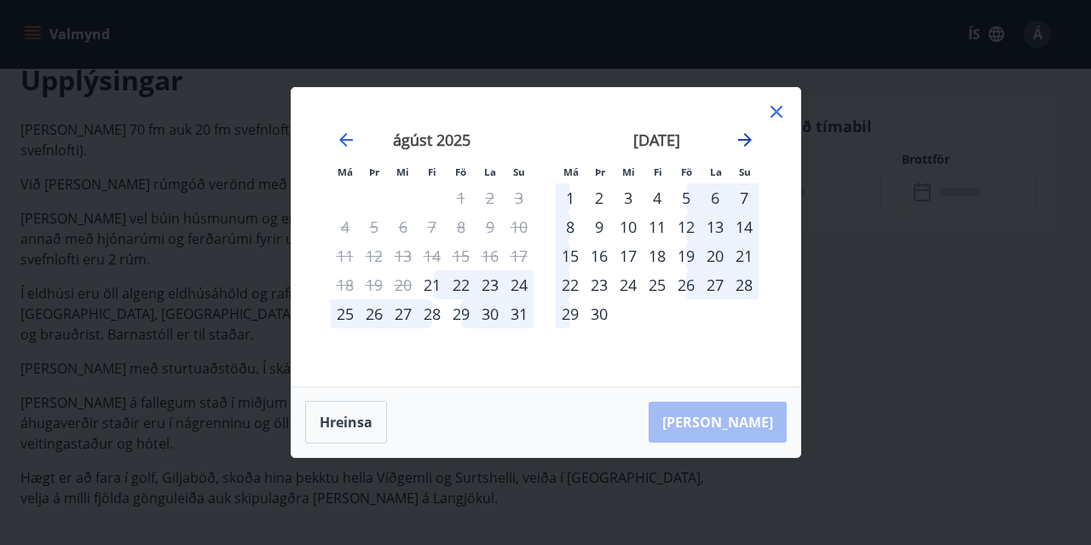
click at [744, 136] on icon "Move forward to switch to the next month." at bounding box center [745, 140] width 20 height 20
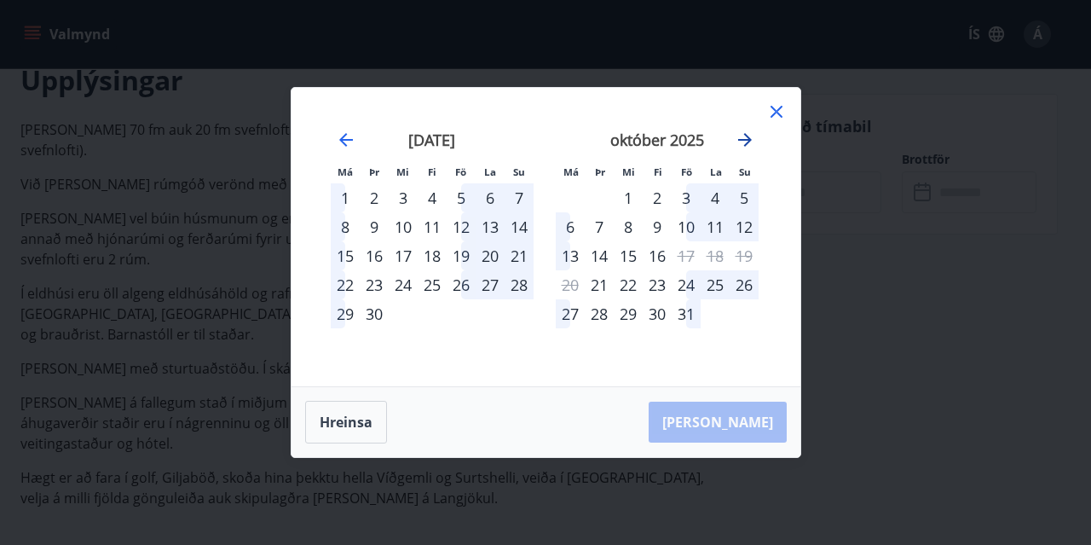
click at [744, 136] on icon "Move forward to switch to the next month." at bounding box center [745, 140] width 20 height 20
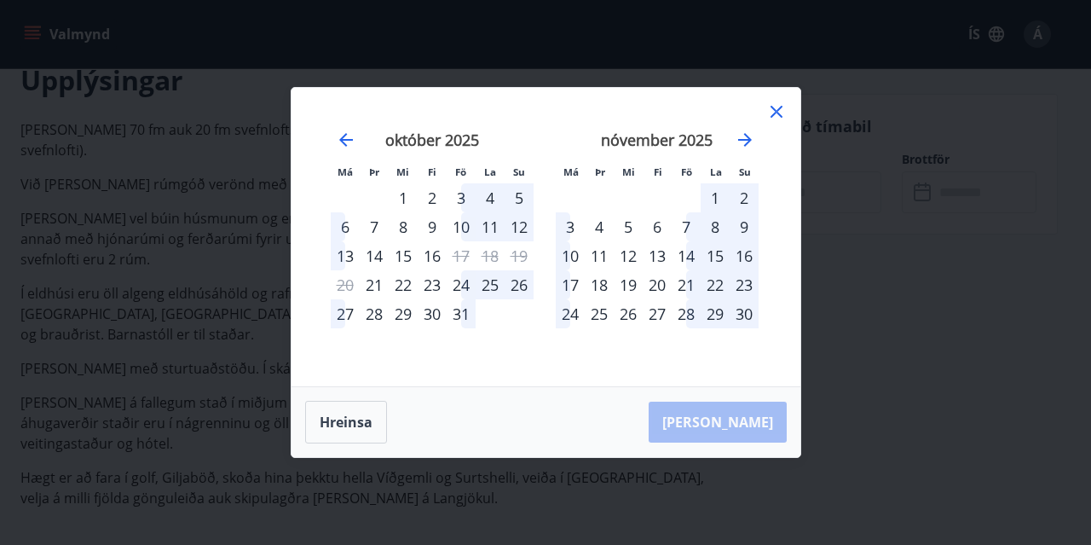
click at [656, 252] on div "13" at bounding box center [657, 255] width 29 height 29
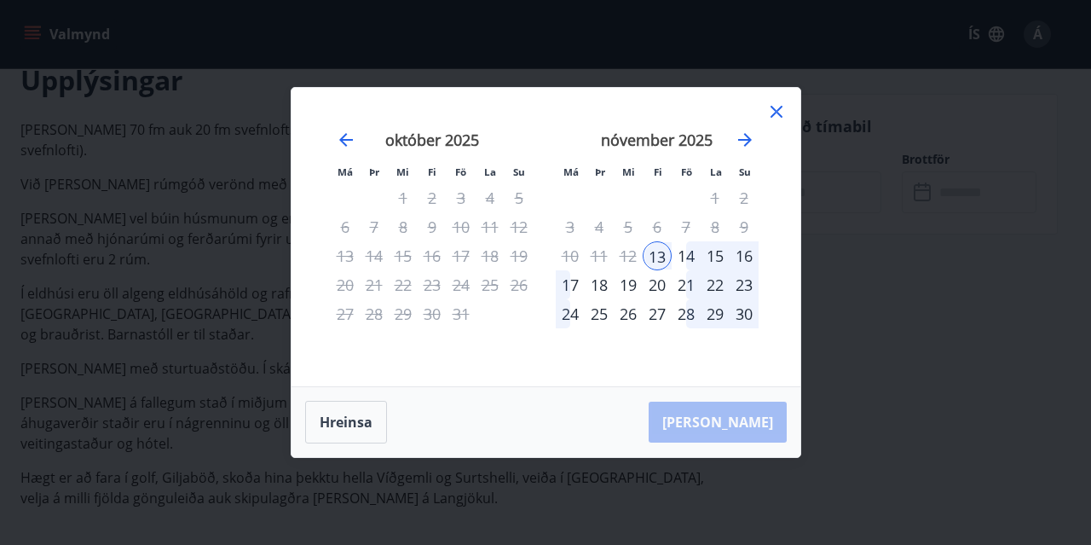
click at [744, 253] on div "16" at bounding box center [744, 255] width 29 height 29
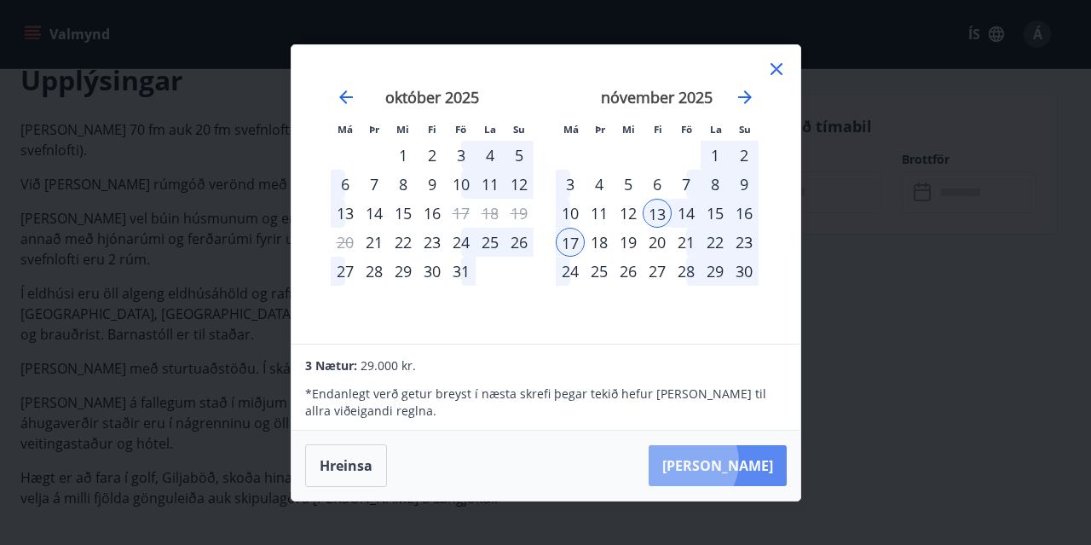
click at [738, 461] on button "[PERSON_NAME]" at bounding box center [718, 465] width 138 height 41
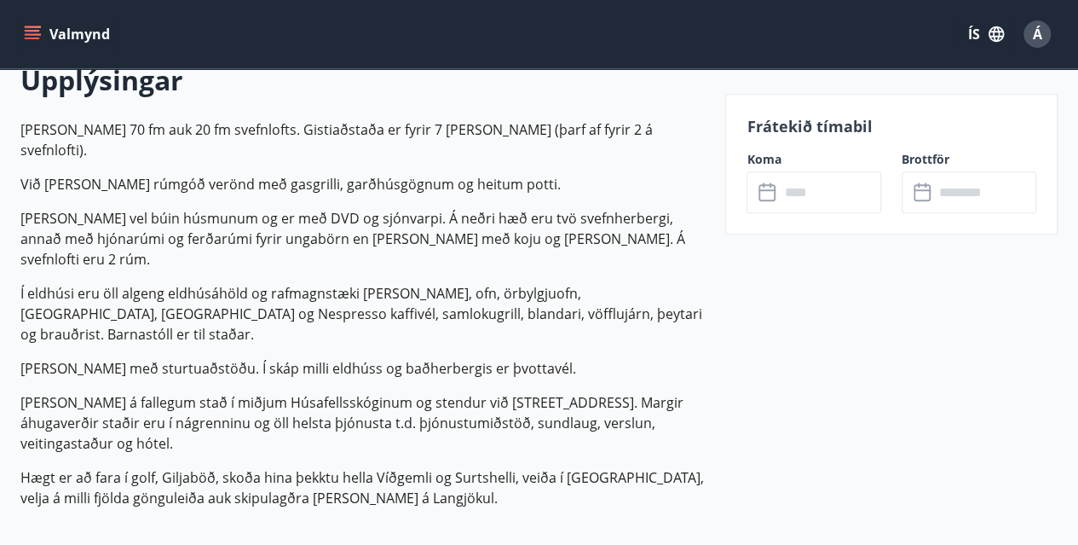
type input "******"
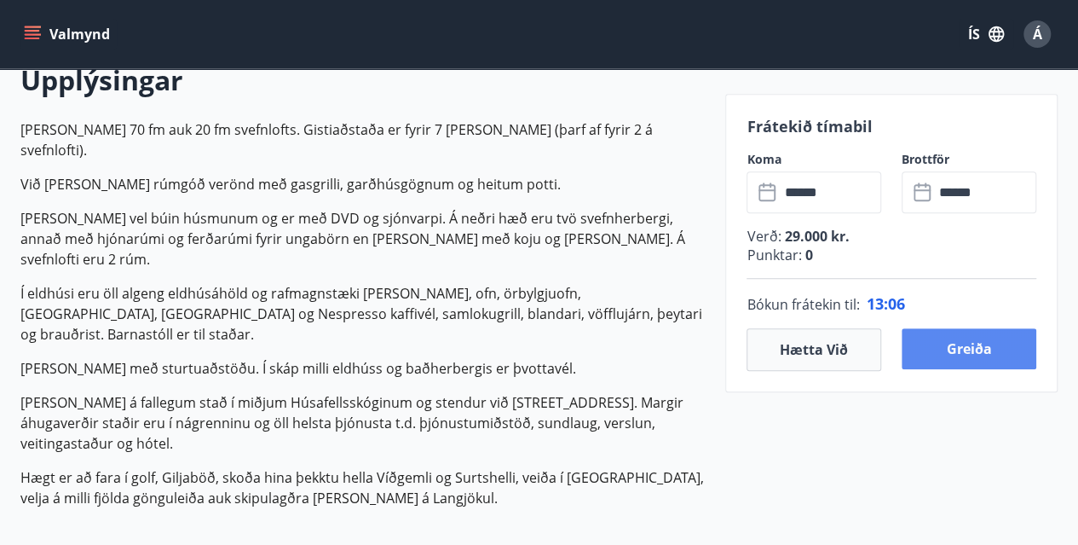
click at [950, 344] on button "Greiða" at bounding box center [969, 348] width 135 height 41
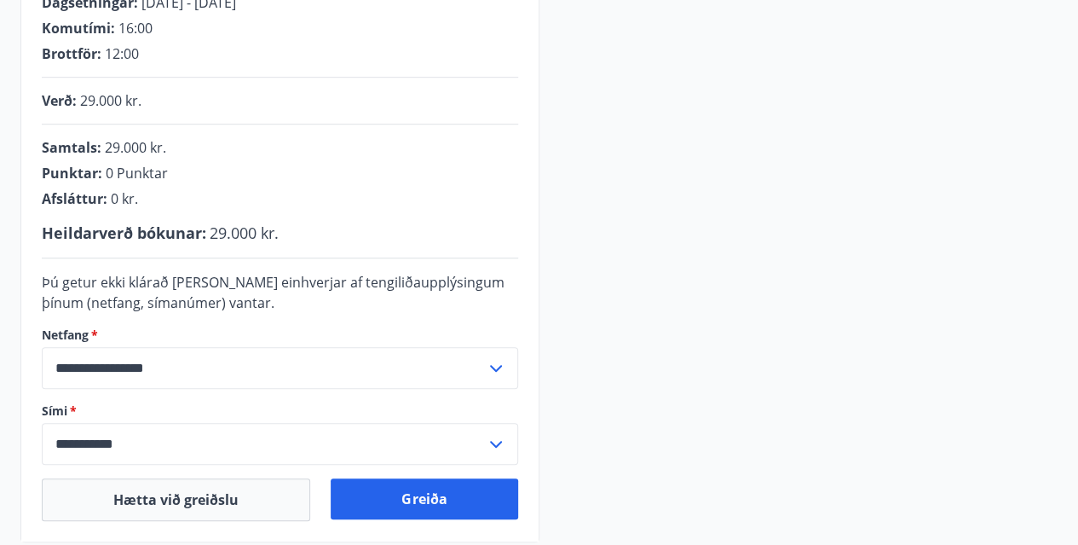
scroll to position [512, 0]
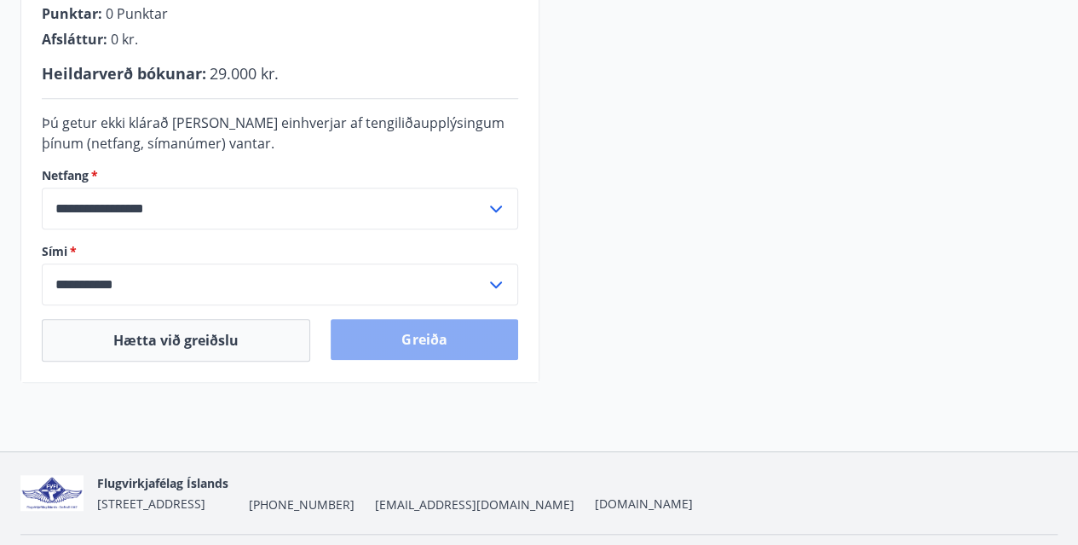
click at [417, 330] on button "Greiða" at bounding box center [424, 339] width 187 height 41
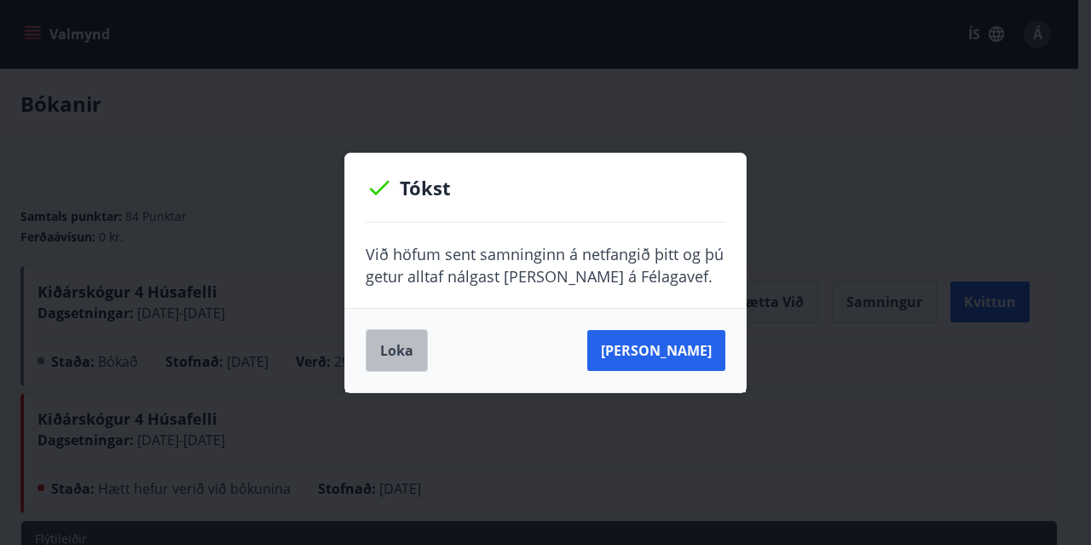
click at [390, 347] on button "Loka" at bounding box center [397, 350] width 62 height 43
